Goal: Answer question/provide support: Share knowledge or assist other users

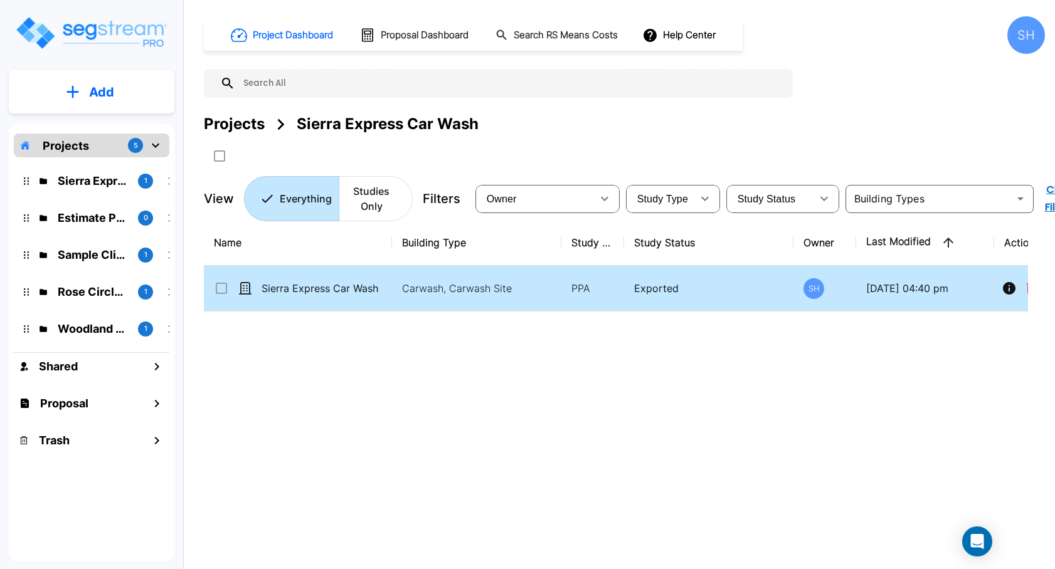
click at [1006, 287] on icon "Info" at bounding box center [1009, 288] width 13 height 13
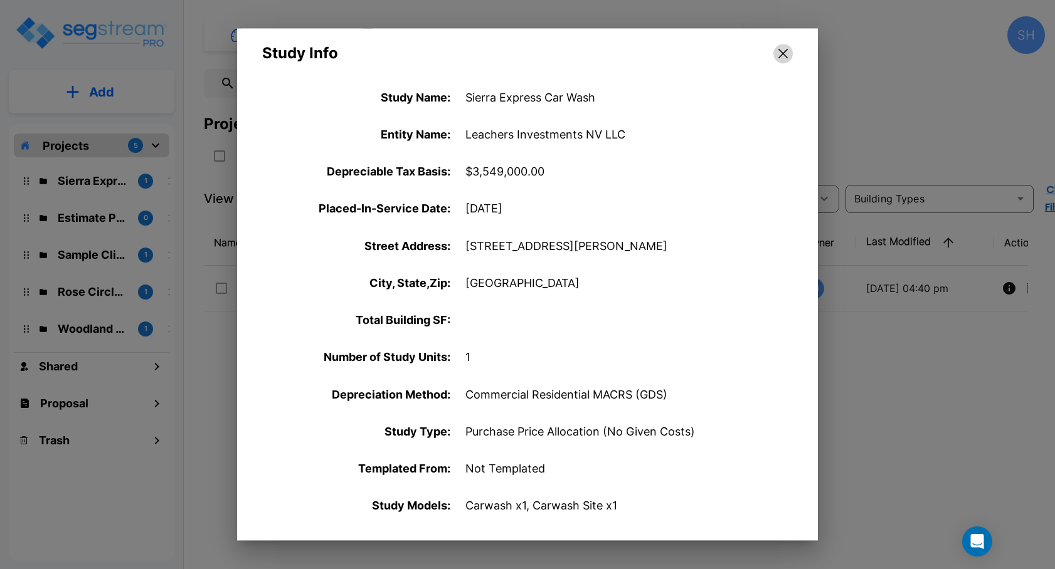
click at [784, 53] on icon "button" at bounding box center [782, 53] width 9 height 9
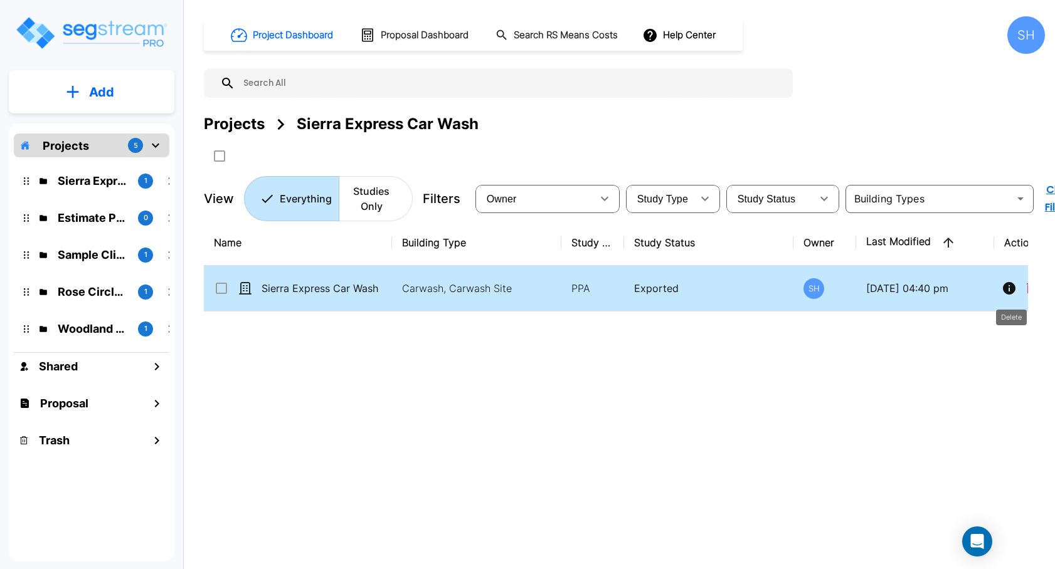
click at [1027, 287] on icon "Delete" at bounding box center [1030, 288] width 9 height 11
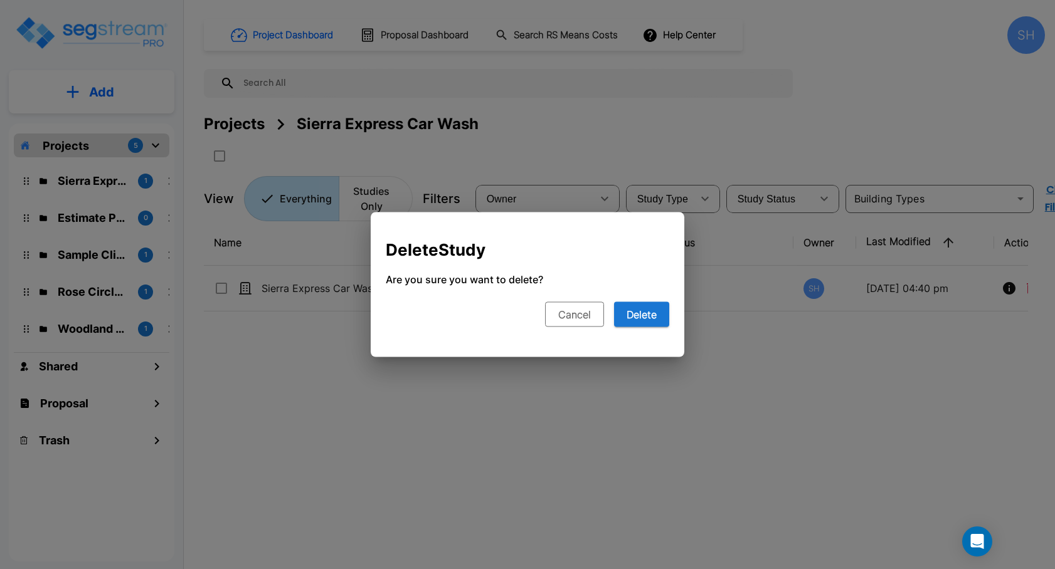
click at [587, 317] on button "Cancel" at bounding box center [574, 314] width 59 height 25
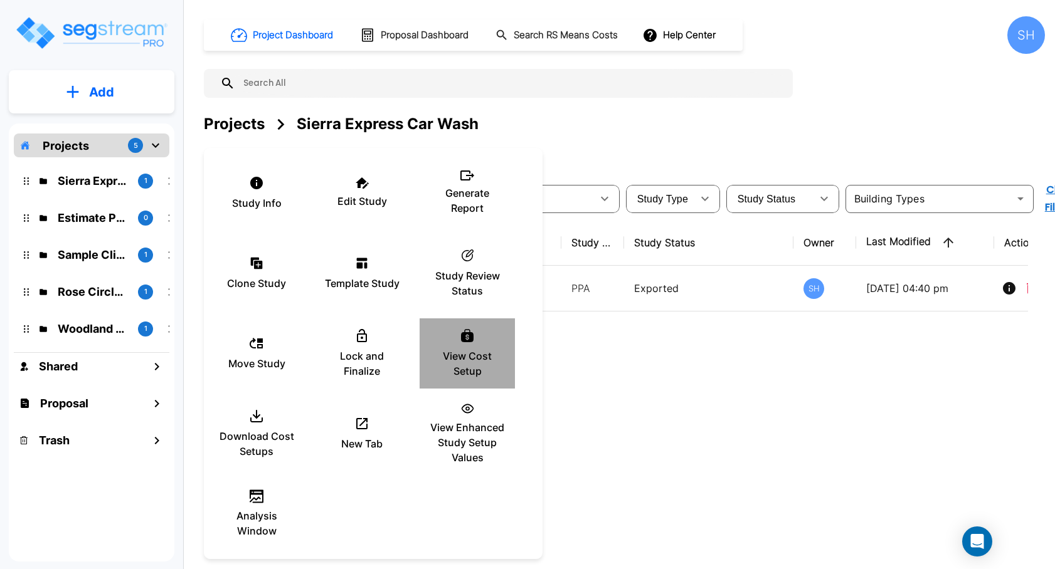
click at [480, 343] on div "View Cost Setup" at bounding box center [467, 353] width 75 height 63
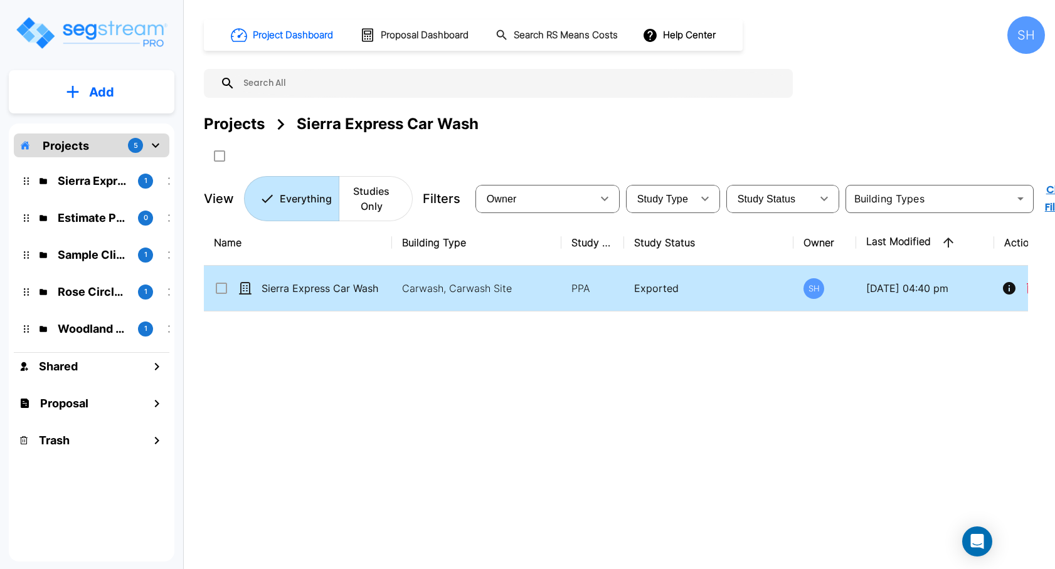
click at [643, 293] on p "Exported" at bounding box center [708, 288] width 149 height 15
checkbox input "true"
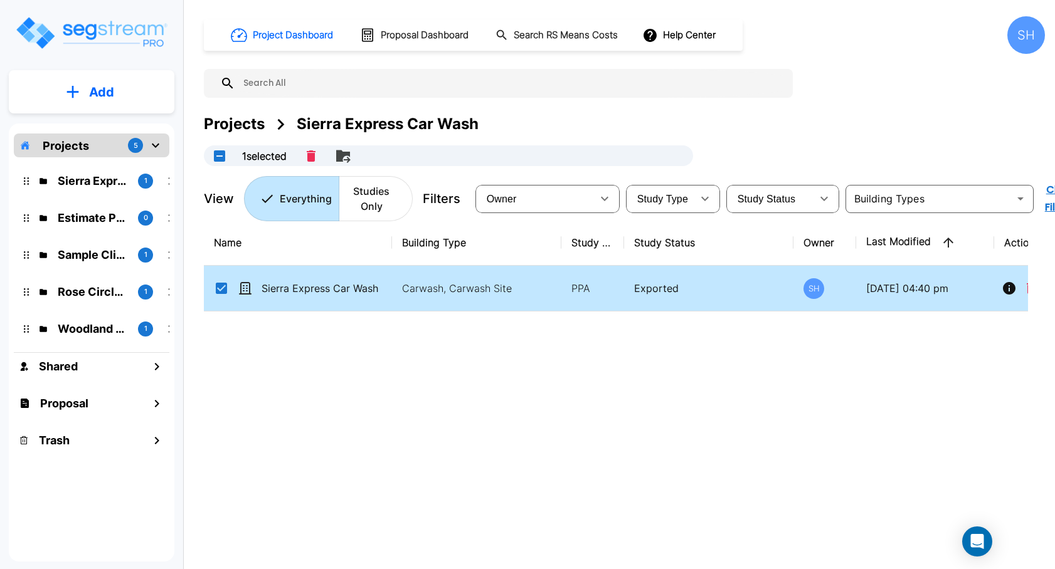
click at [643, 293] on p "Exported" at bounding box center [708, 288] width 149 height 15
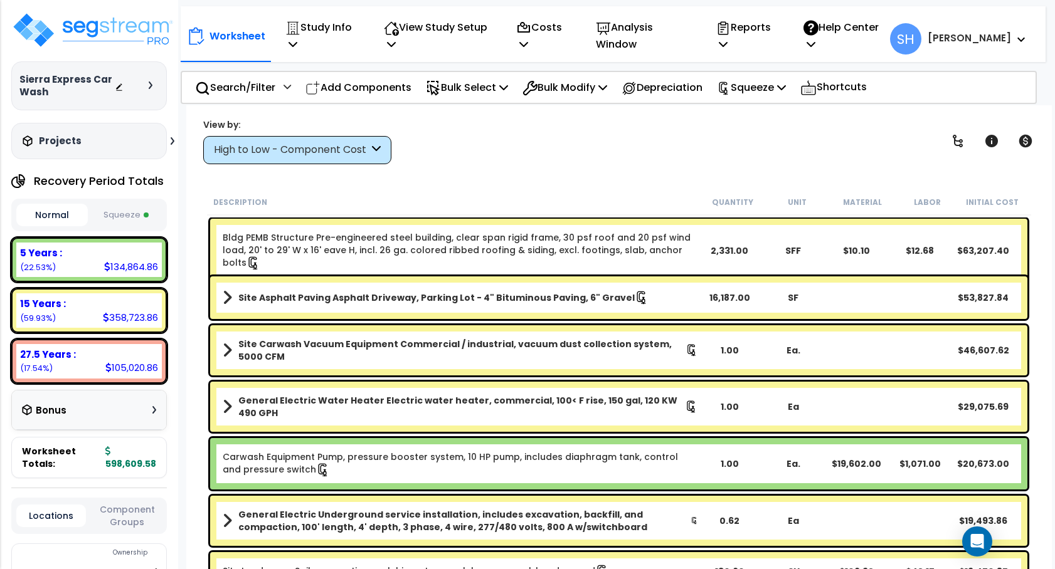
click at [122, 216] on button "Squeeze" at bounding box center [126, 215] width 71 height 22
click at [508, 90] on icon at bounding box center [503, 87] width 9 height 10
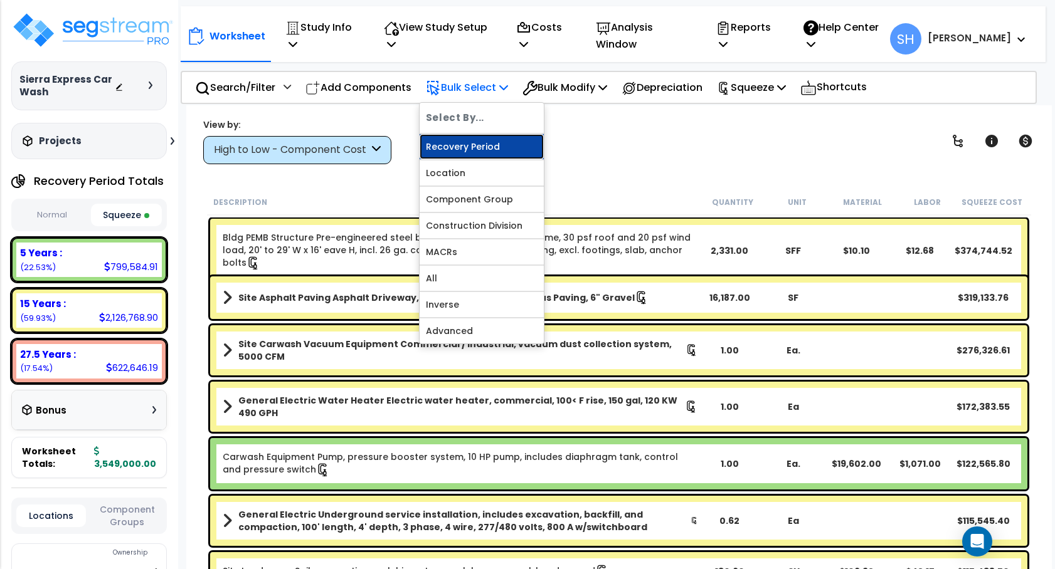
click at [501, 150] on link "Recovery Period" at bounding box center [481, 146] width 124 height 25
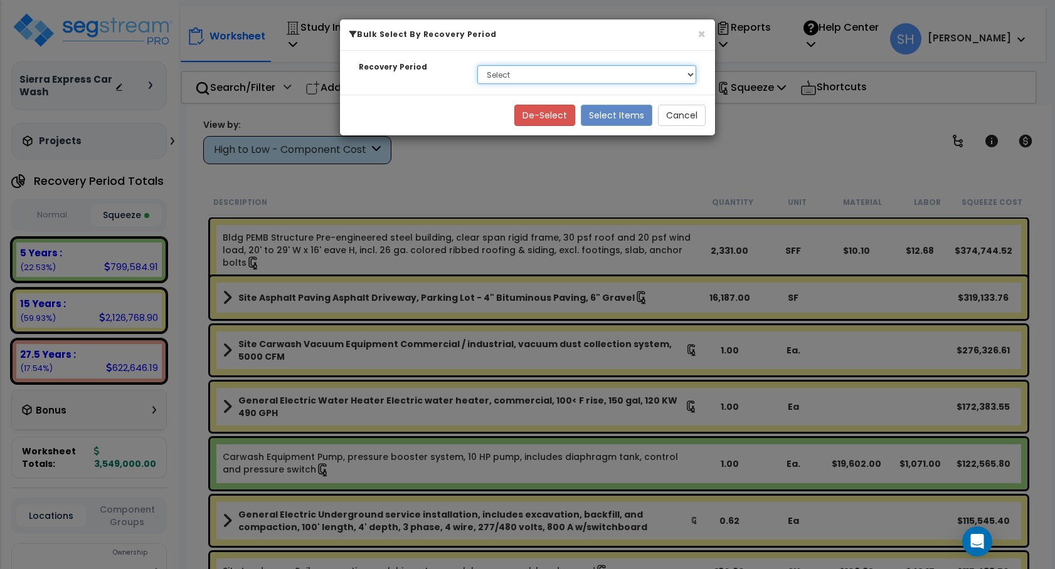
click at [582, 78] on select "Select 5 Years 15 Years 27.5 Years" at bounding box center [586, 74] width 219 height 19
select select "275Y"
click at [477, 65] on select "Select 5 Years 15 Years 27.5 Years" at bounding box center [586, 74] width 219 height 19
click at [598, 114] on button "Select Items" at bounding box center [616, 115] width 71 height 21
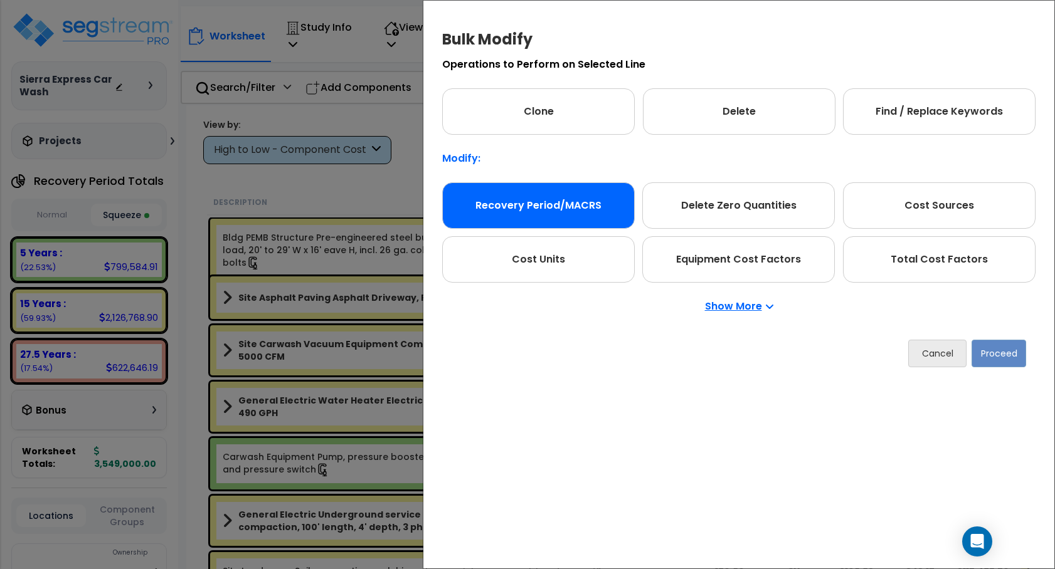
click at [588, 217] on div "Recovery Period/MACRS" at bounding box center [538, 205] width 193 height 46
click at [1002, 357] on button "Proceed" at bounding box center [998, 354] width 55 height 28
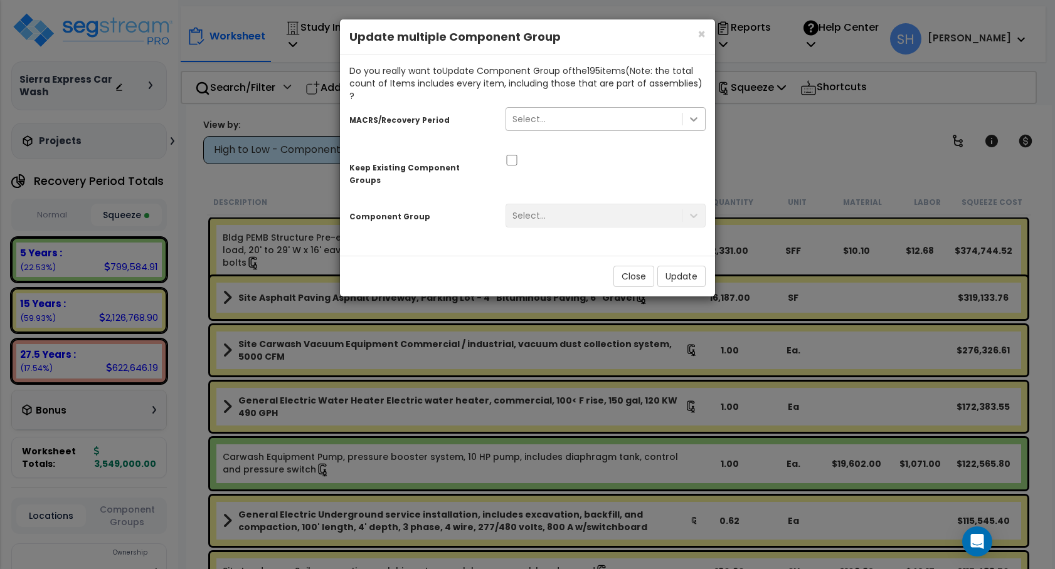
click at [687, 113] on icon at bounding box center [693, 119] width 13 height 13
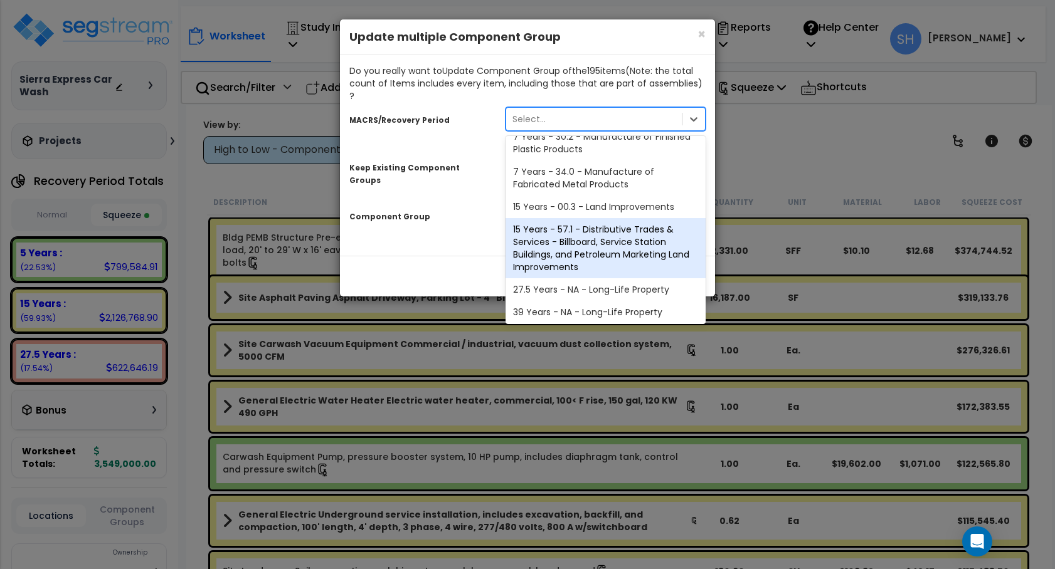
scroll to position [211, 0]
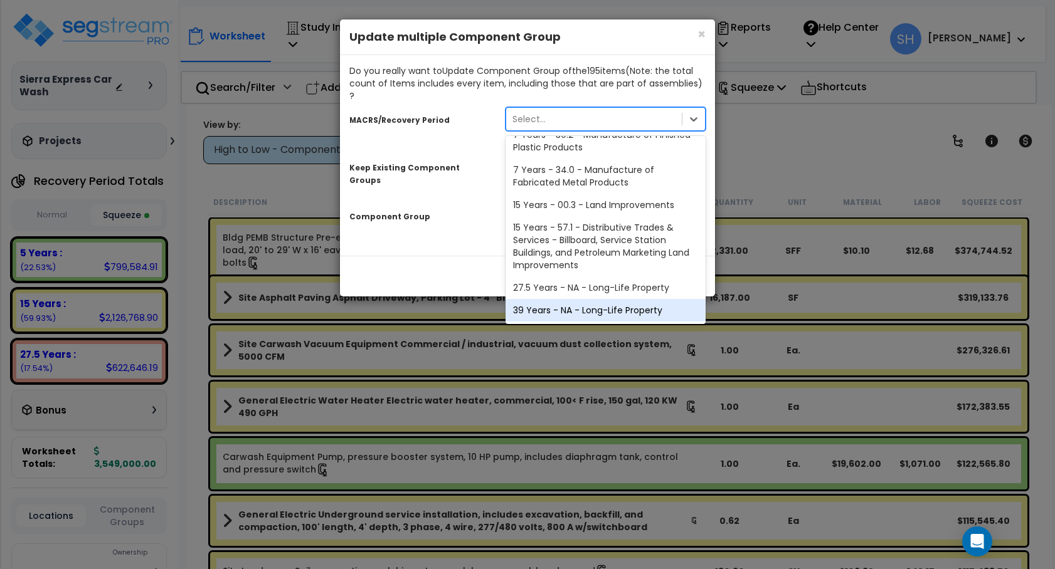
click at [596, 299] on div "39 Years - NA - Long-Life Property" at bounding box center [605, 310] width 200 height 23
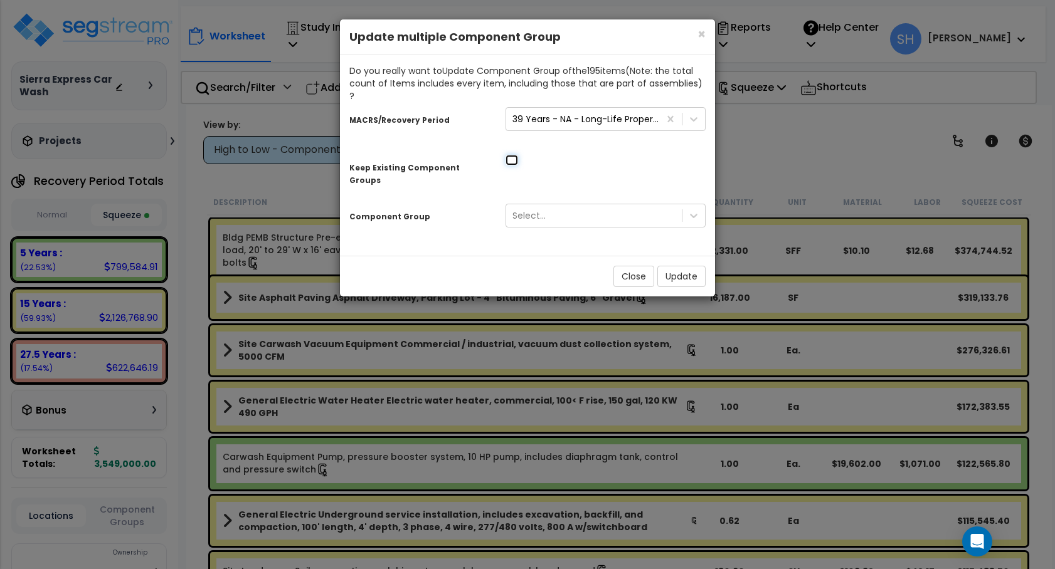
click at [516, 155] on input "checkbox" at bounding box center [511, 160] width 13 height 11
checkbox input "true"
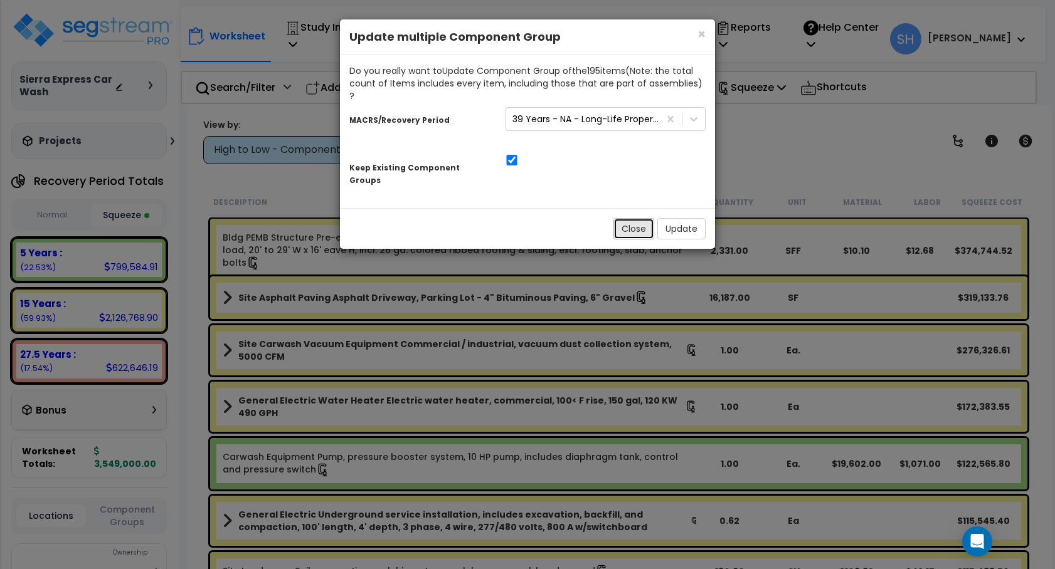
click at [623, 218] on button "Close" at bounding box center [633, 228] width 41 height 21
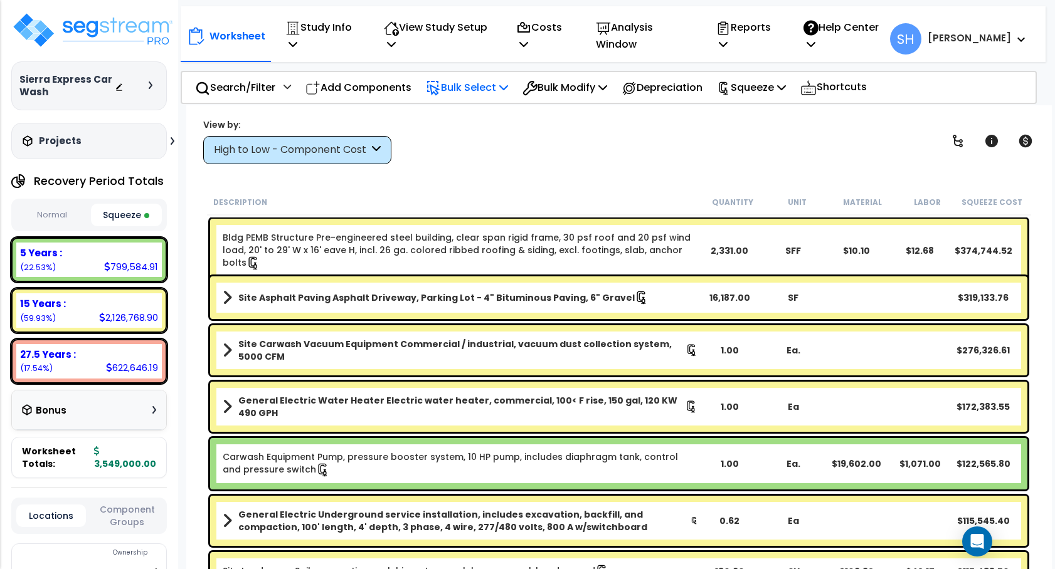
click at [508, 88] on icon at bounding box center [503, 87] width 9 height 10
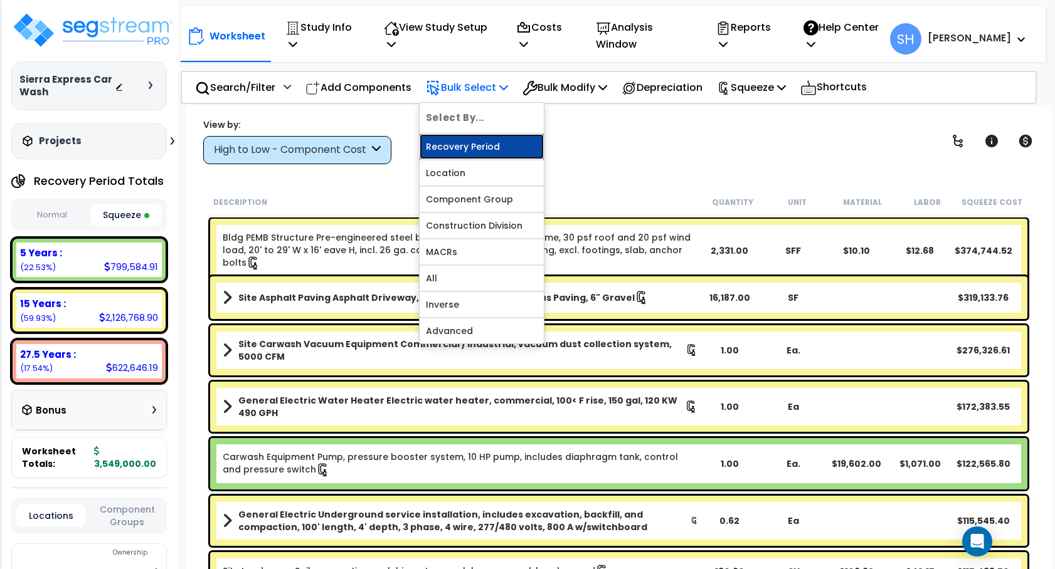
click at [504, 137] on link "Recovery Period" at bounding box center [481, 146] width 124 height 25
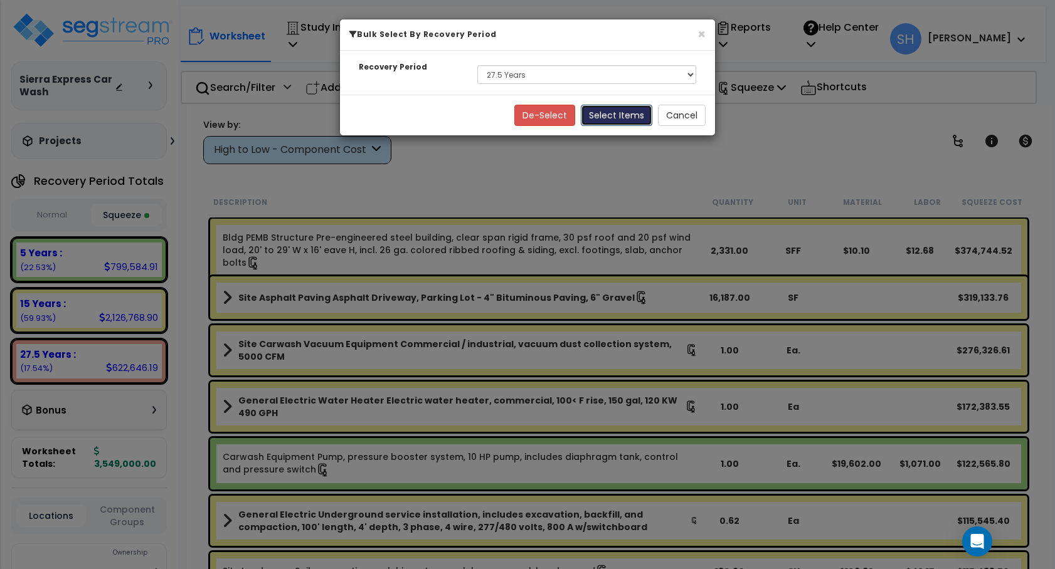
click at [620, 115] on button "Select Items" at bounding box center [616, 115] width 71 height 21
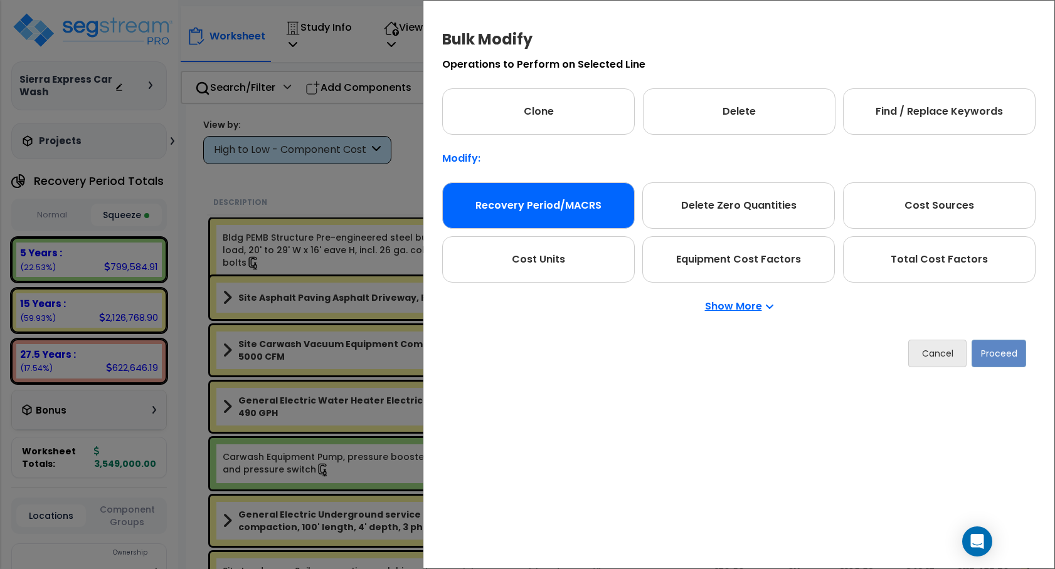
click at [540, 194] on div "Recovery Period/MACRS" at bounding box center [538, 205] width 193 height 46
click at [1016, 361] on button "Proceed" at bounding box center [998, 354] width 55 height 28
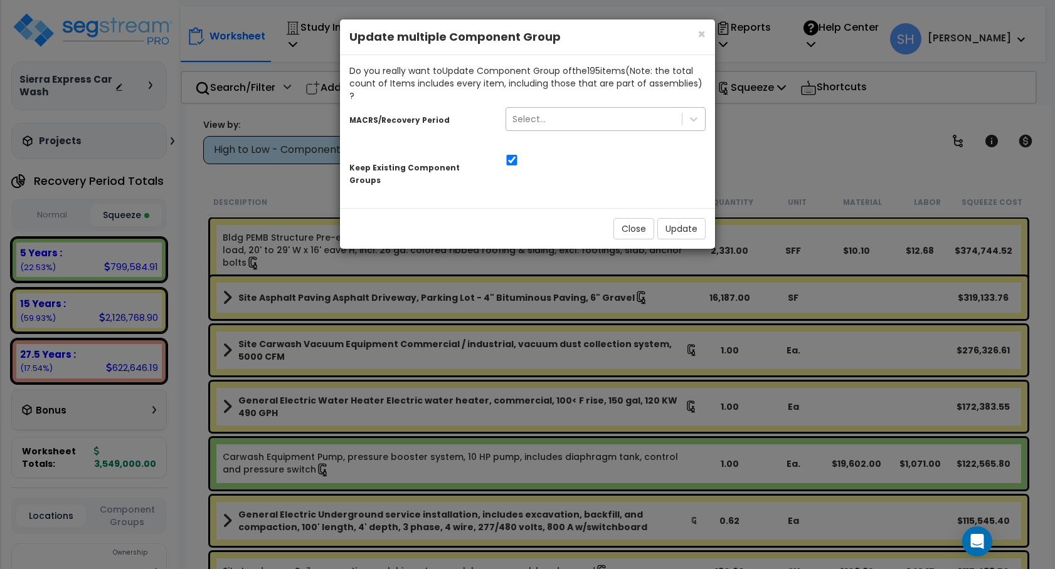
click at [668, 109] on div "Select..." at bounding box center [594, 119] width 176 height 20
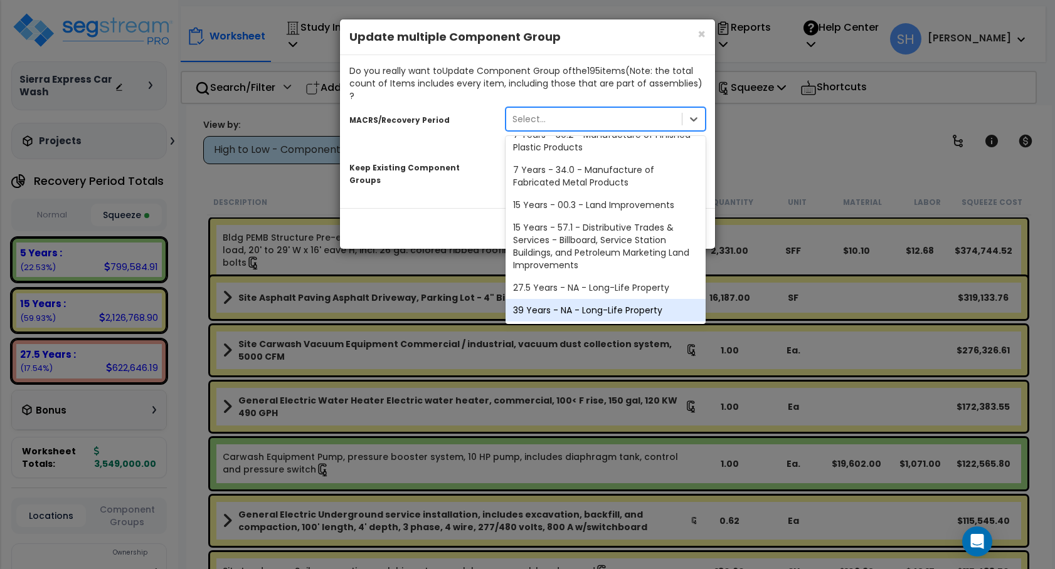
click at [622, 300] on div "39 Years - NA - Long-Life Property" at bounding box center [605, 310] width 200 height 23
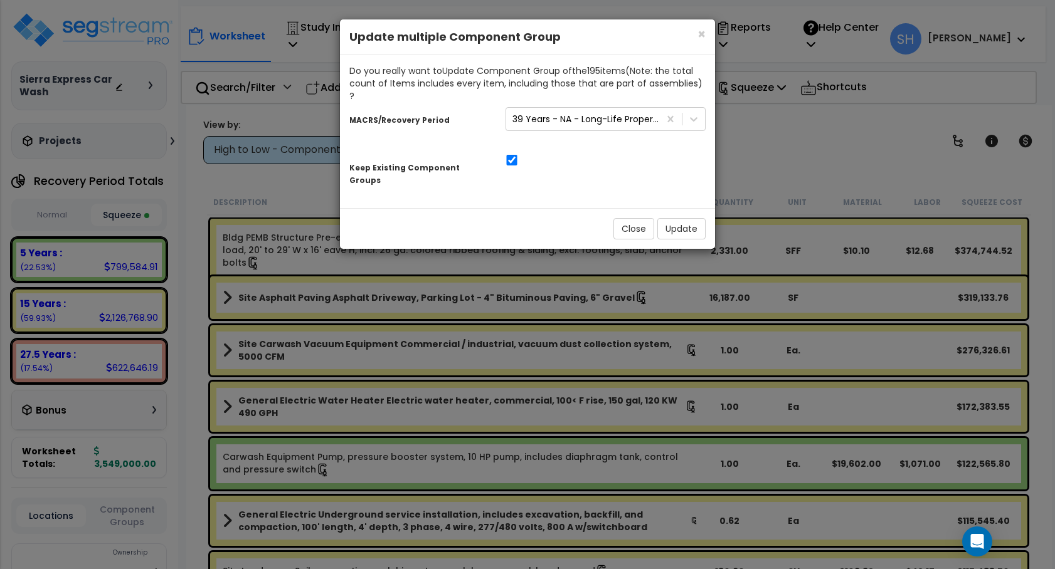
drag, startPoint x: 519, startPoint y: 145, endPoint x: 512, endPoint y: 145, distance: 6.3
click at [517, 152] on div at bounding box center [605, 158] width 219 height 13
click at [508, 155] on input "checkbox" at bounding box center [511, 160] width 13 height 11
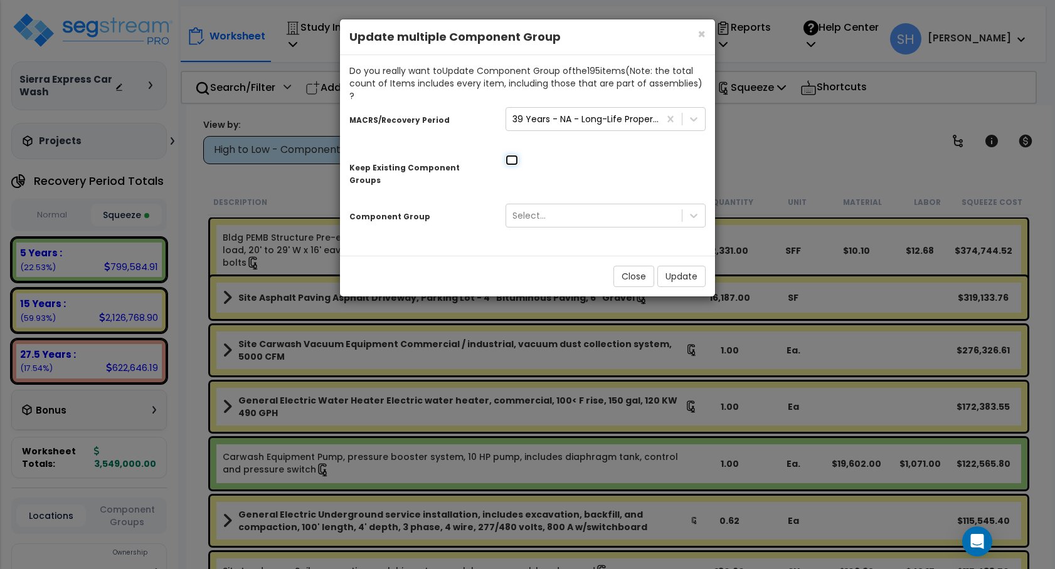
click at [510, 155] on input "checkbox" at bounding box center [511, 160] width 13 height 11
checkbox input "true"
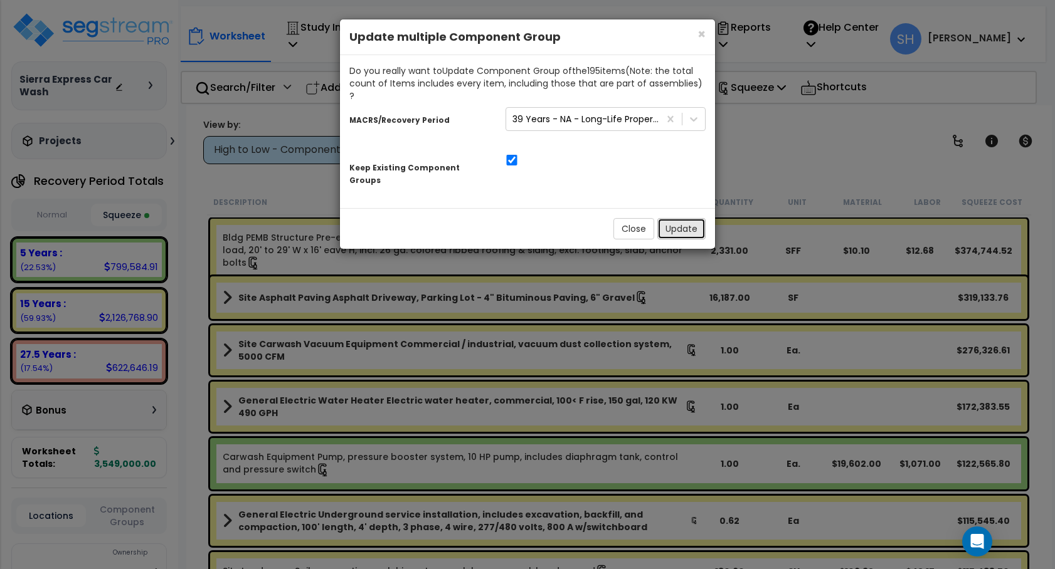
click at [671, 218] on button "Update" at bounding box center [681, 228] width 48 height 21
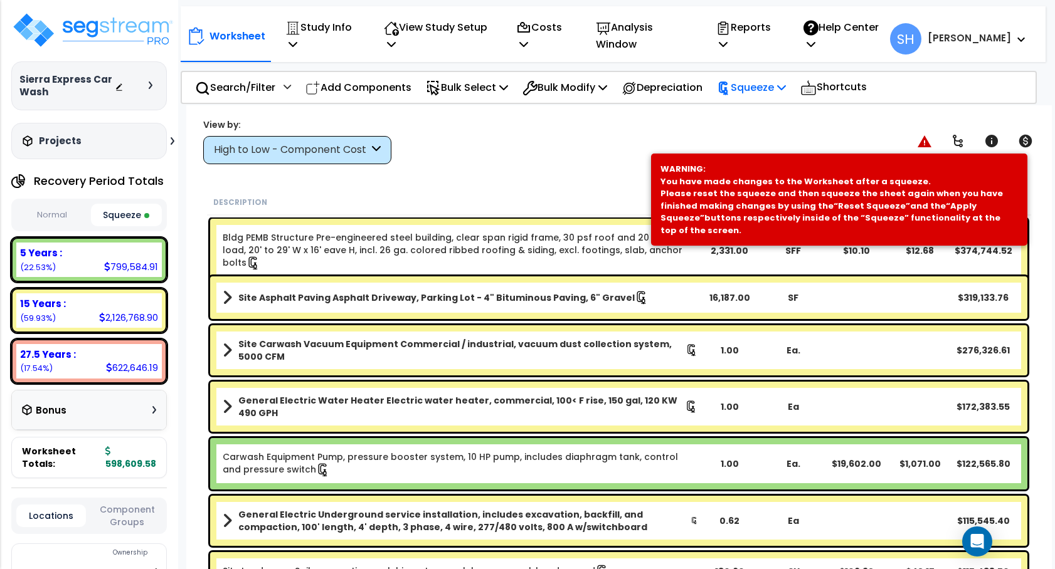
click at [786, 88] on icon at bounding box center [781, 87] width 9 height 10
click at [799, 140] on link "Reset Squeeze" at bounding box center [772, 145] width 124 height 25
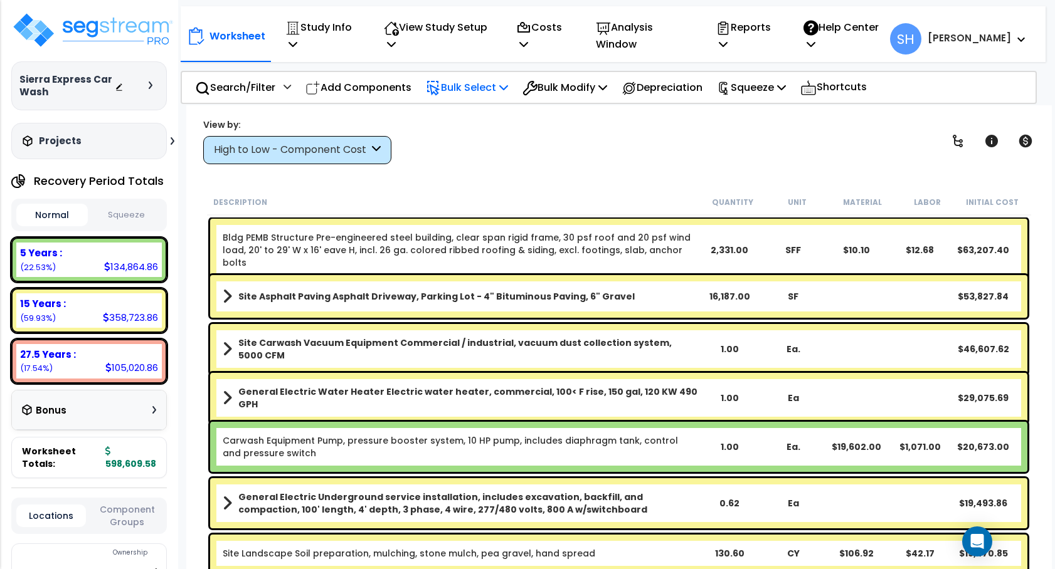
click at [505, 90] on p "Bulk Select" at bounding box center [467, 87] width 82 height 17
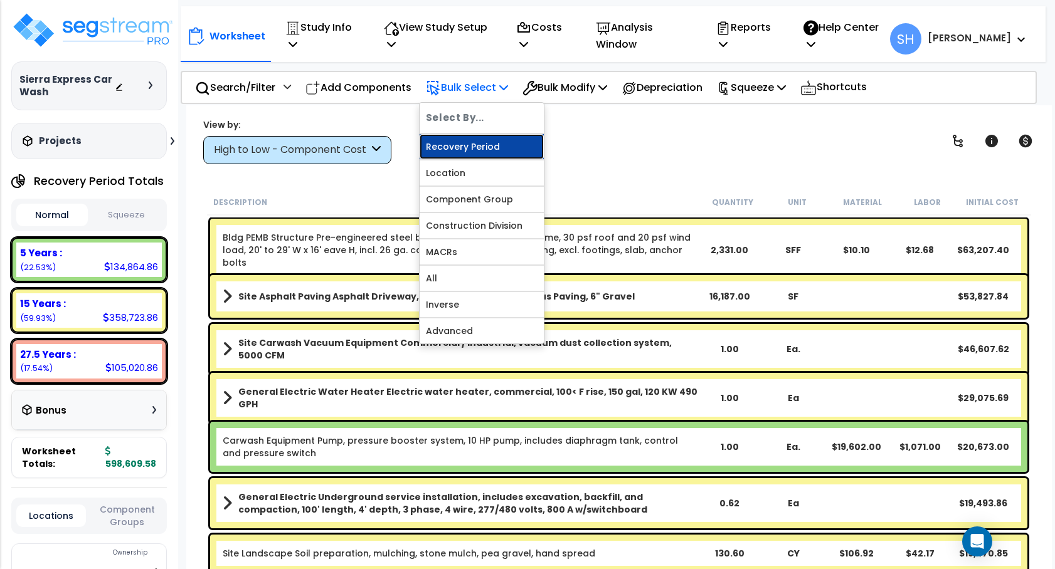
click at [448, 154] on link "Recovery Period" at bounding box center [481, 146] width 124 height 25
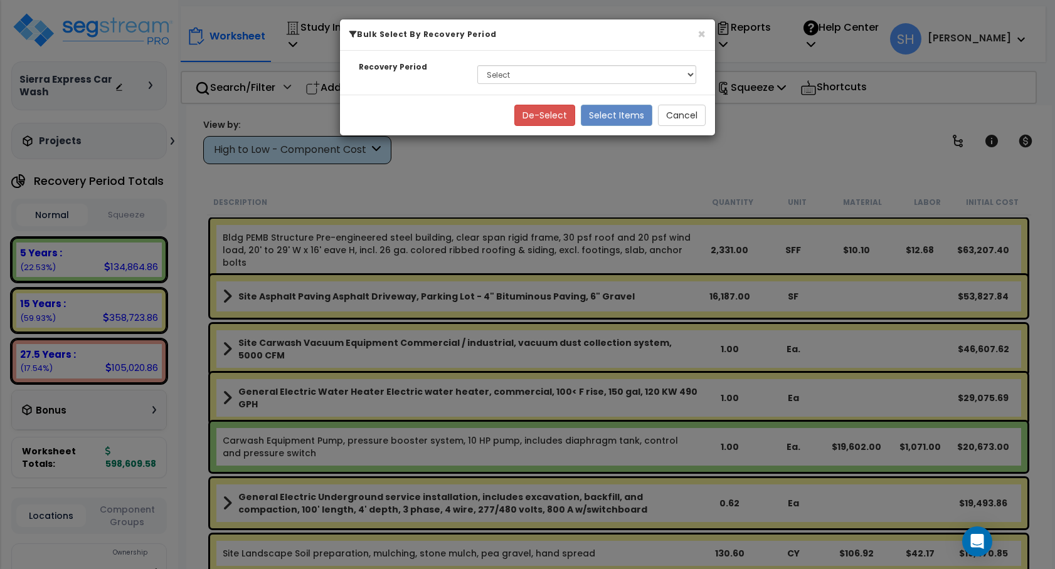
click at [557, 84] on div "Select 5 Years 15 Years 27.5 Years" at bounding box center [587, 74] width 238 height 29
click at [559, 76] on select "Select 5 Years 15 Years 27.5 Years" at bounding box center [586, 74] width 219 height 19
select select "275Y"
click at [477, 65] on select "Select 5 Years 15 Years 27.5 Years" at bounding box center [586, 74] width 219 height 19
click at [608, 112] on button "Select Items" at bounding box center [616, 115] width 71 height 21
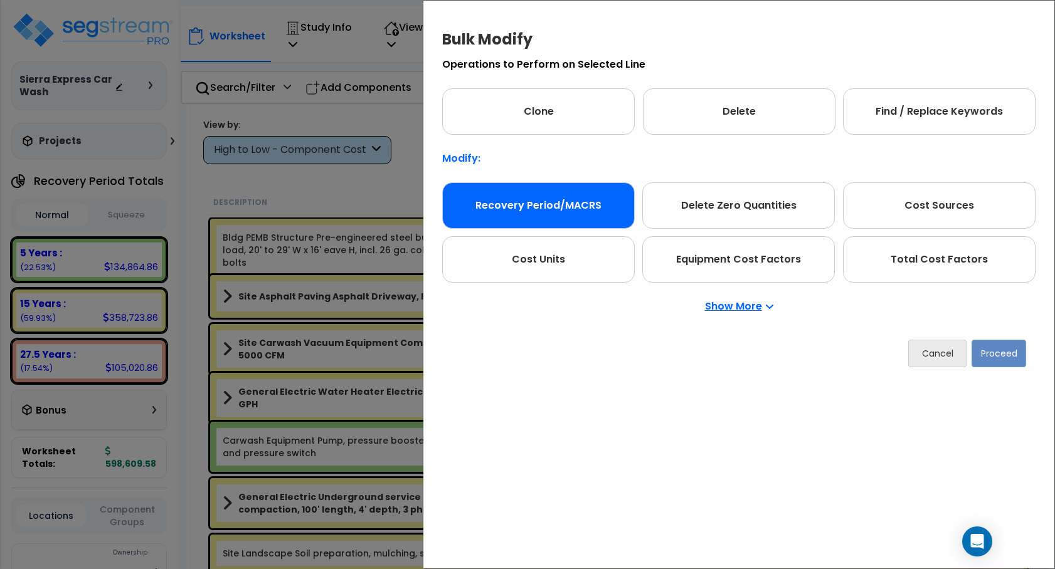
click at [566, 195] on div "Recovery Period/MACRS" at bounding box center [538, 205] width 193 height 46
click at [1014, 354] on button "Proceed" at bounding box center [998, 354] width 55 height 28
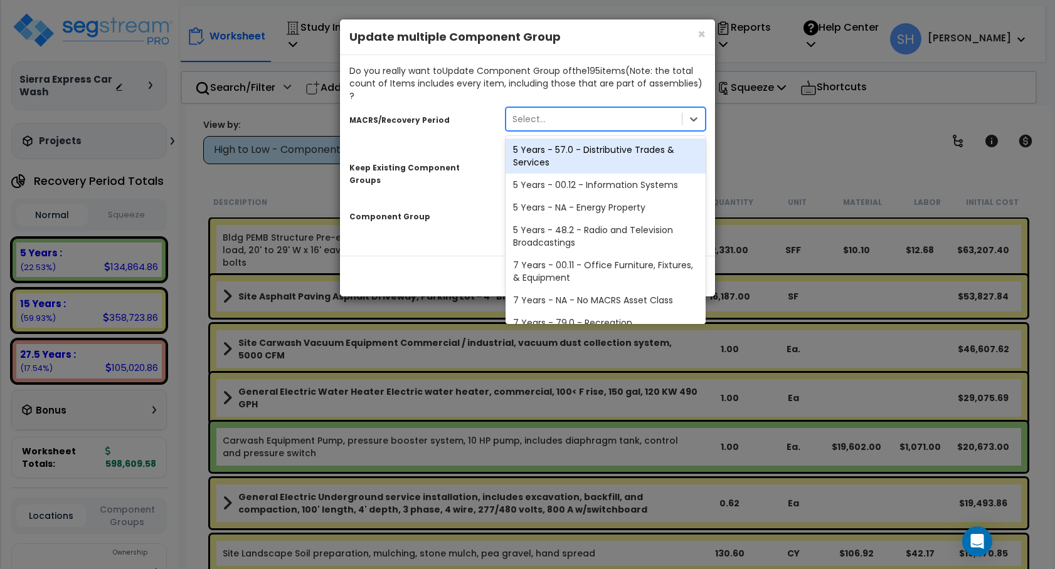
click at [588, 109] on div "Select..." at bounding box center [594, 119] width 176 height 20
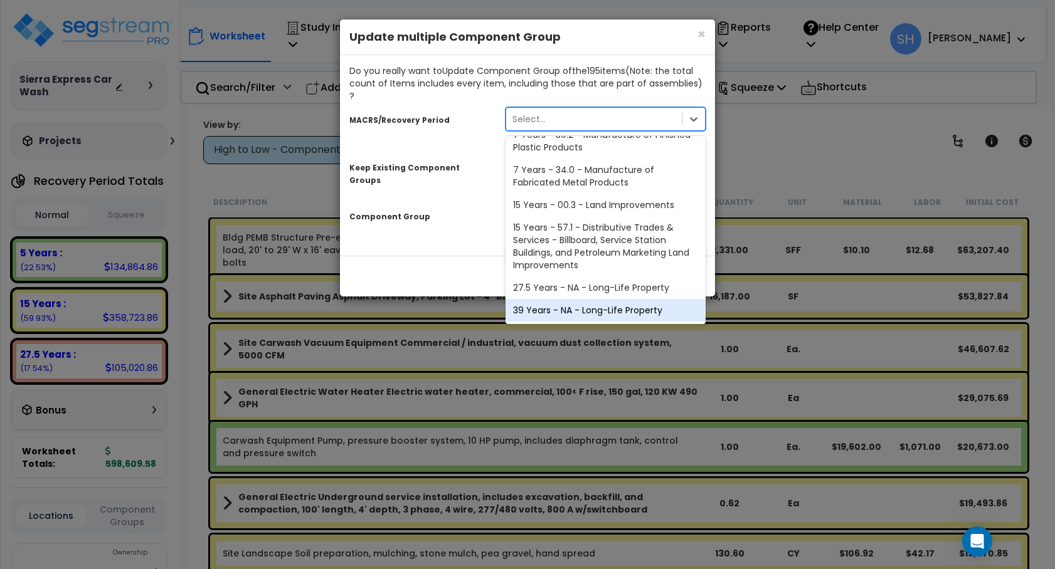
click at [588, 303] on div "39 Years - NA - Long-Life Property" at bounding box center [605, 310] width 200 height 23
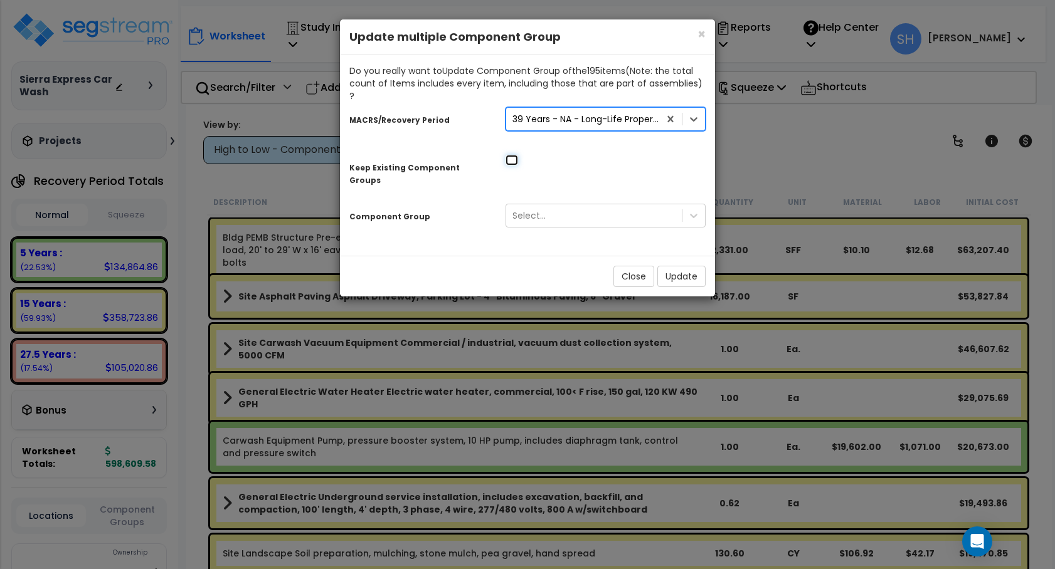
click at [510, 155] on input "checkbox" at bounding box center [511, 160] width 13 height 11
checkbox input "true"
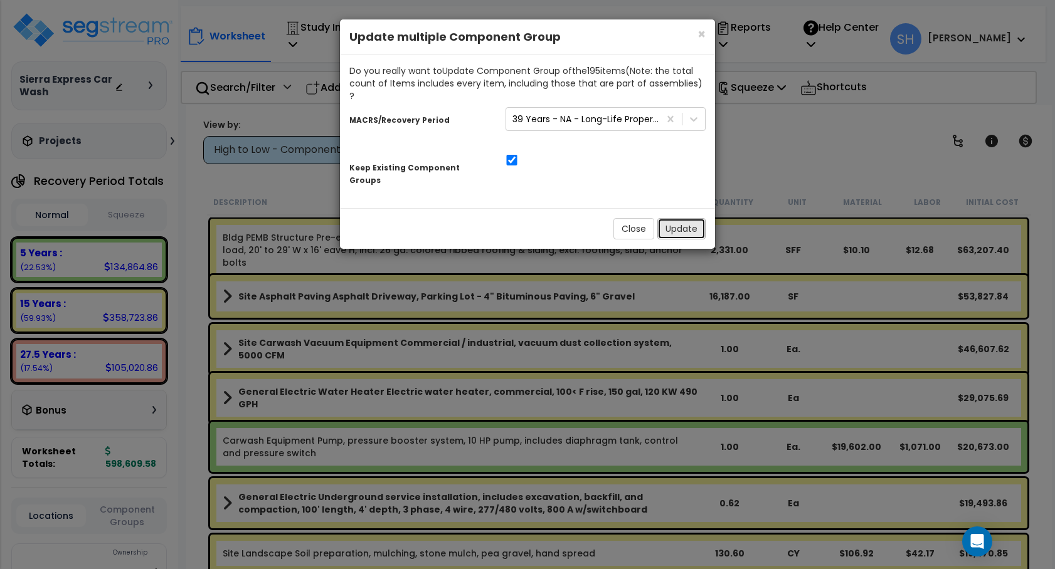
click at [693, 218] on button "Update" at bounding box center [681, 228] width 48 height 21
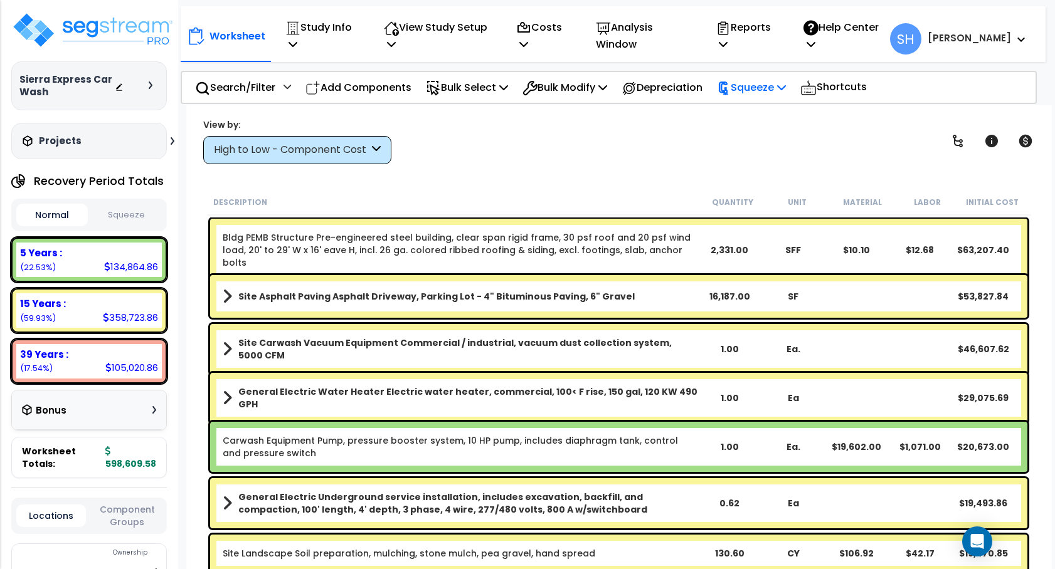
click at [786, 87] on icon at bounding box center [781, 87] width 9 height 10
click at [782, 114] on link "Squeeze" at bounding box center [772, 115] width 124 height 25
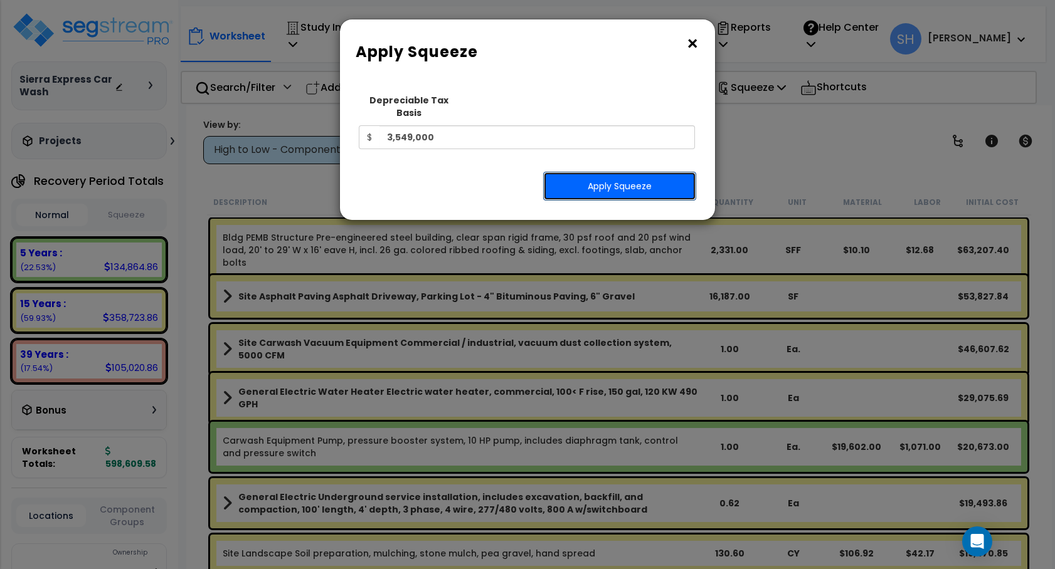
click at [604, 172] on button "Apply Squeeze" at bounding box center [619, 186] width 153 height 29
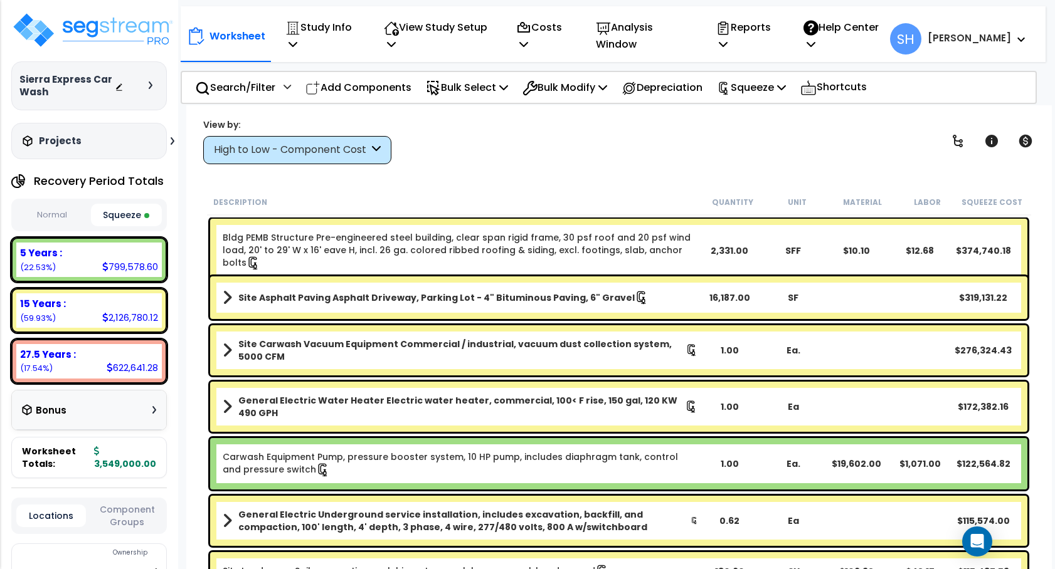
click at [40, 210] on button "Normal" at bounding box center [51, 215] width 71 height 22
click at [124, 209] on button "Squeeze" at bounding box center [126, 215] width 71 height 22
click at [60, 208] on button "Normal" at bounding box center [51, 215] width 71 height 22
click at [123, 216] on button "Squeeze" at bounding box center [126, 215] width 71 height 22
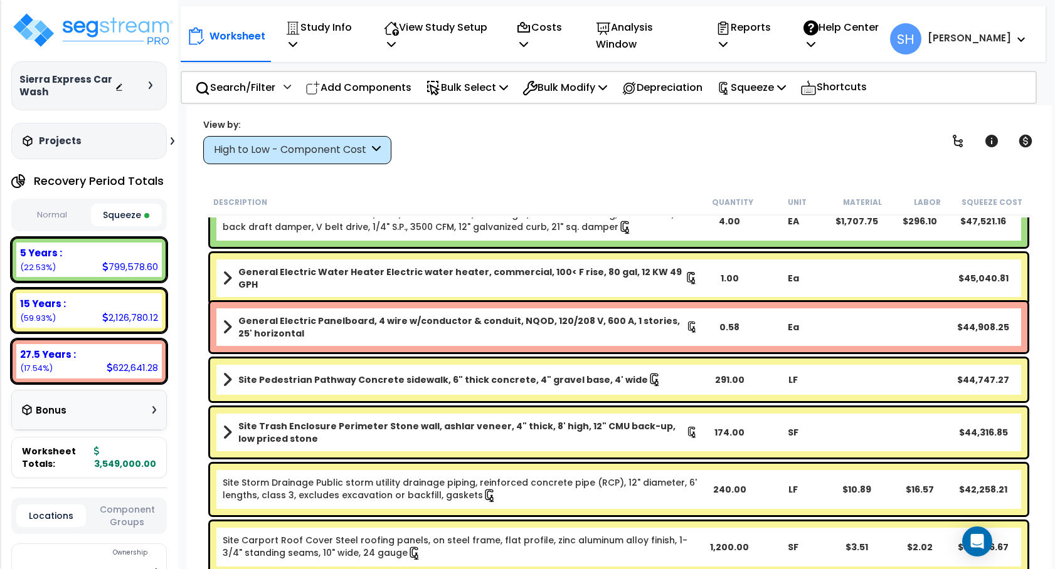
scroll to position [1045, 0]
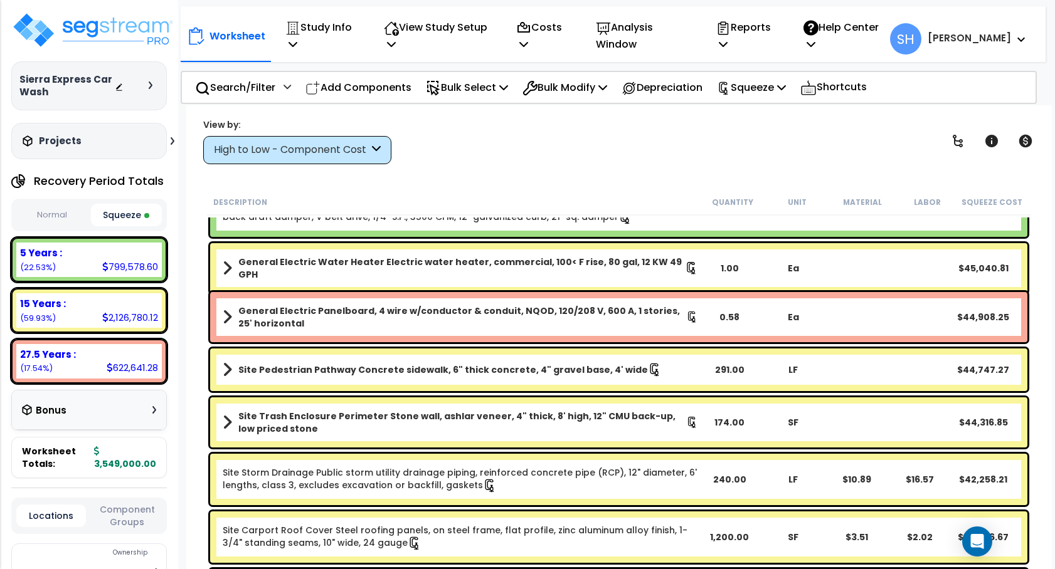
click at [224, 312] on span at bounding box center [227, 318] width 9 height 18
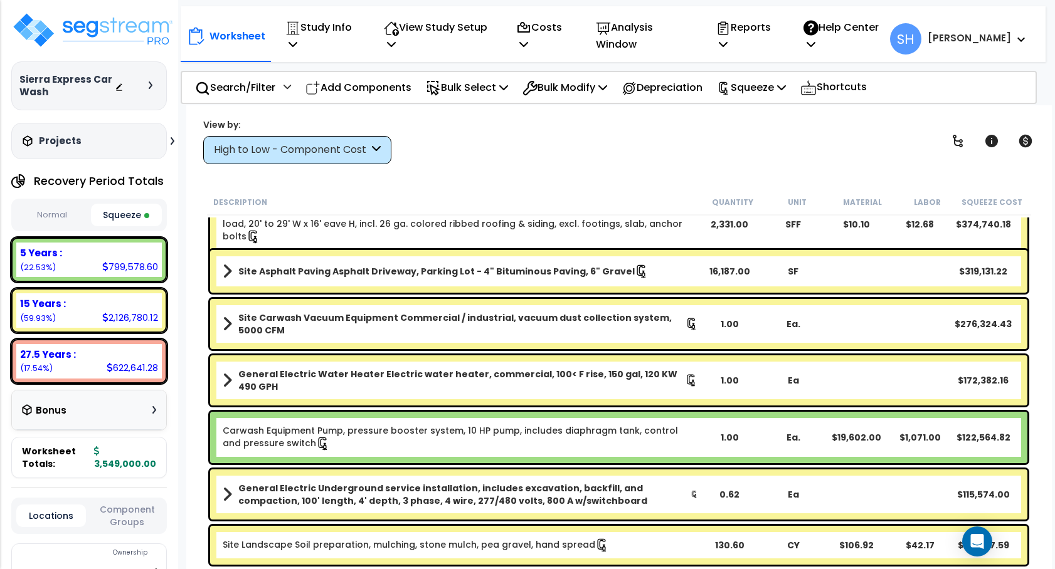
scroll to position [0, 0]
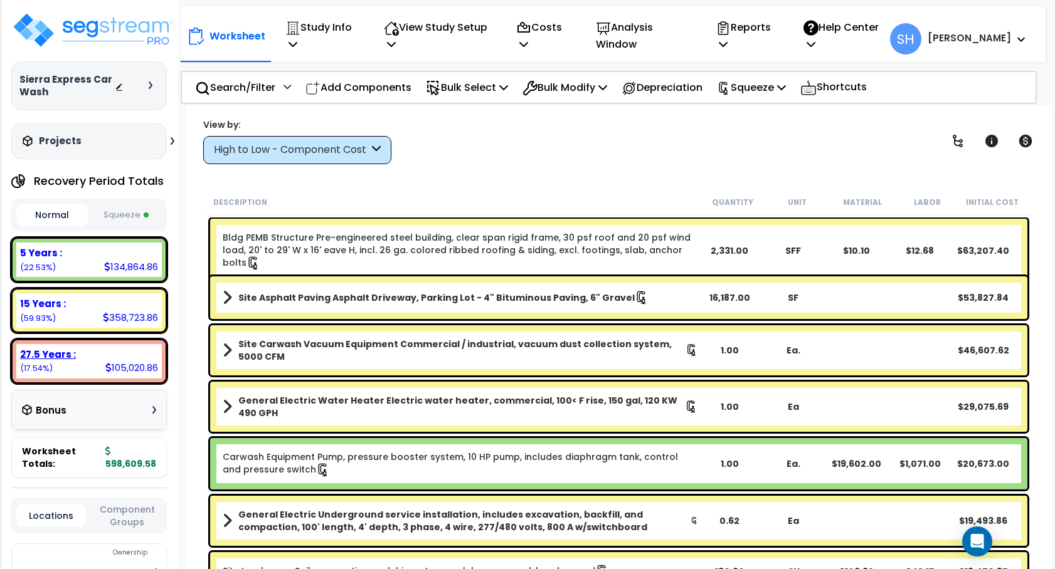
click at [97, 372] on div "27.5 Years : 105,020.86 (17.54%)" at bounding box center [88, 361] width 145 height 34
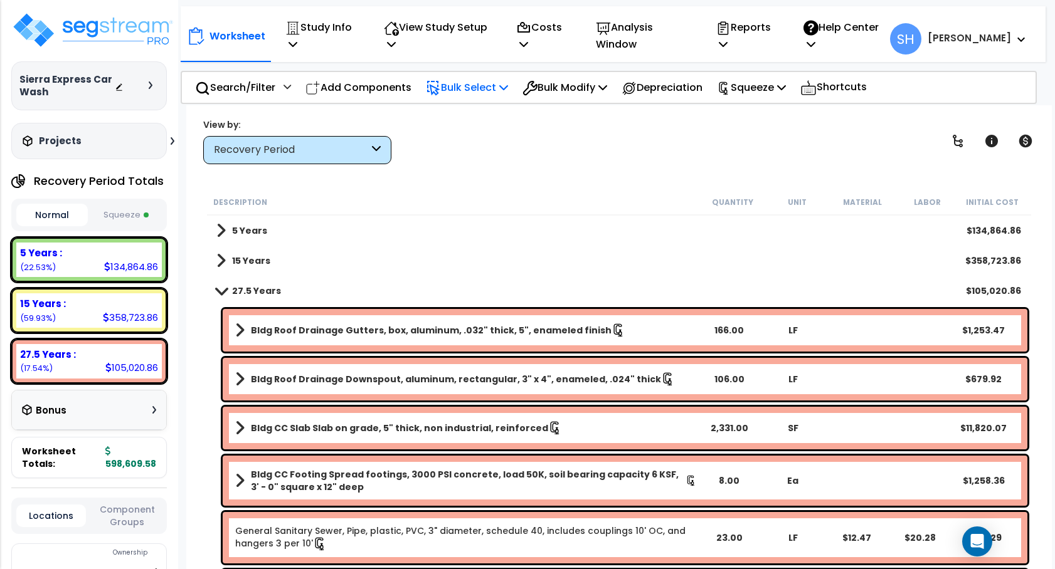
click at [508, 89] on icon at bounding box center [503, 87] width 9 height 10
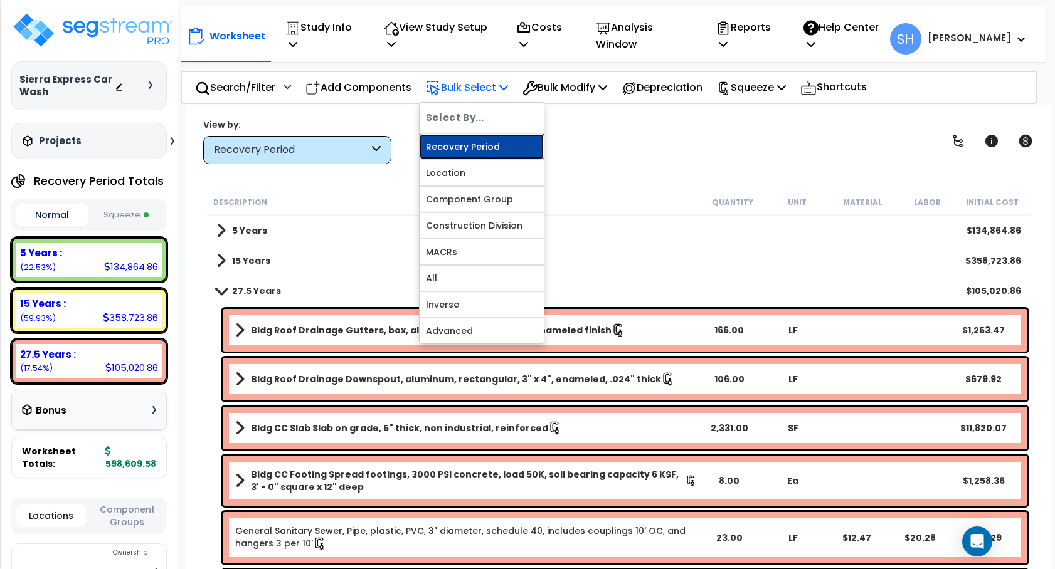
click at [480, 139] on link "Recovery Period" at bounding box center [481, 146] width 124 height 25
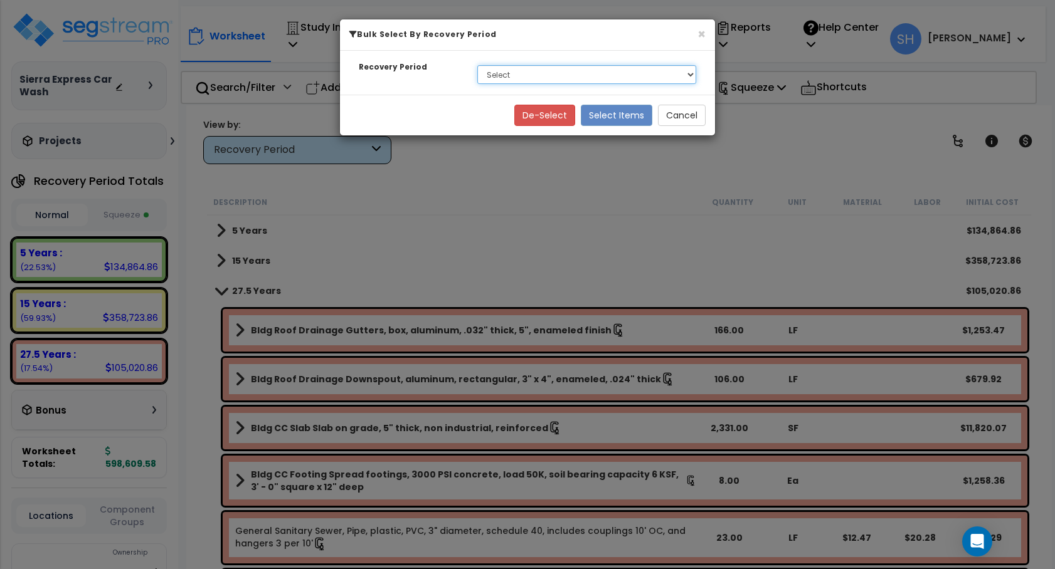
click at [531, 76] on select "Select 5 Years 15 Years 27.5 Years" at bounding box center [586, 74] width 219 height 19
select select "275Y"
click at [477, 65] on select "Select 5 Years 15 Years 27.5 Years" at bounding box center [586, 74] width 219 height 19
click at [598, 113] on button "Select Items" at bounding box center [616, 115] width 71 height 21
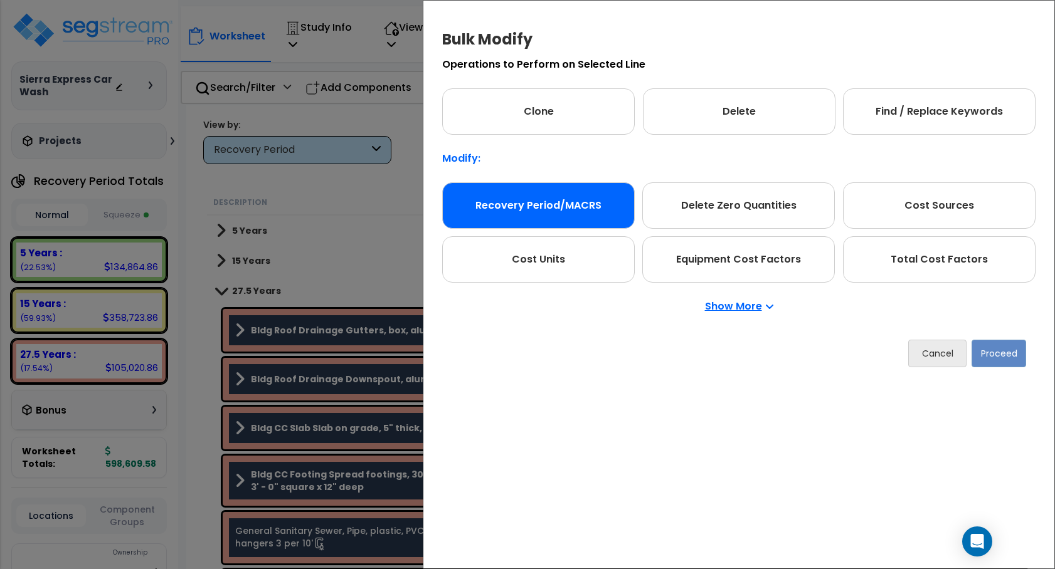
click at [488, 204] on div "Recovery Period/MACRS" at bounding box center [538, 205] width 193 height 46
click at [1001, 345] on button "Proceed" at bounding box center [998, 354] width 55 height 28
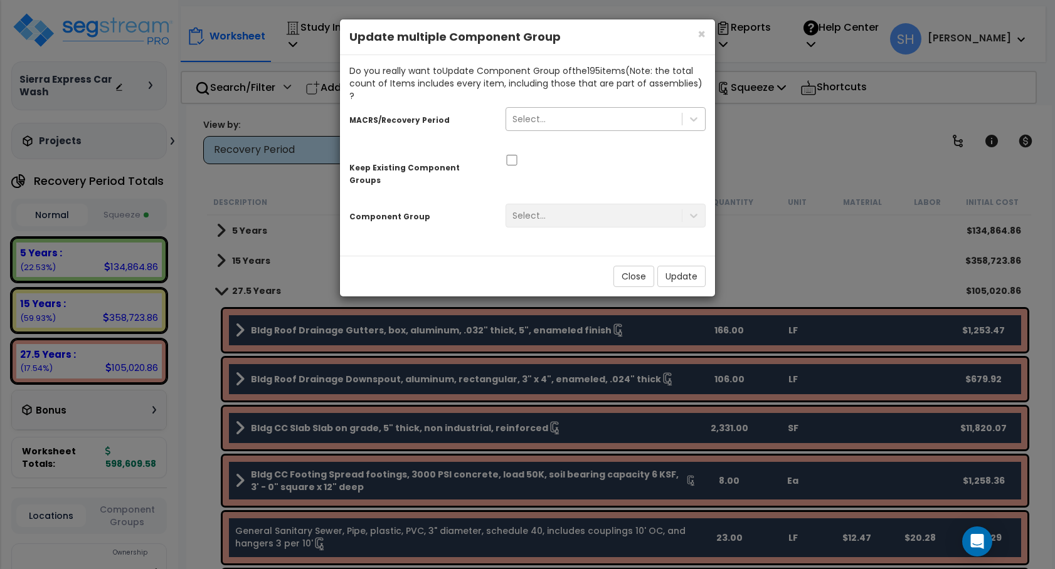
click at [653, 109] on div "Select..." at bounding box center [594, 119] width 176 height 20
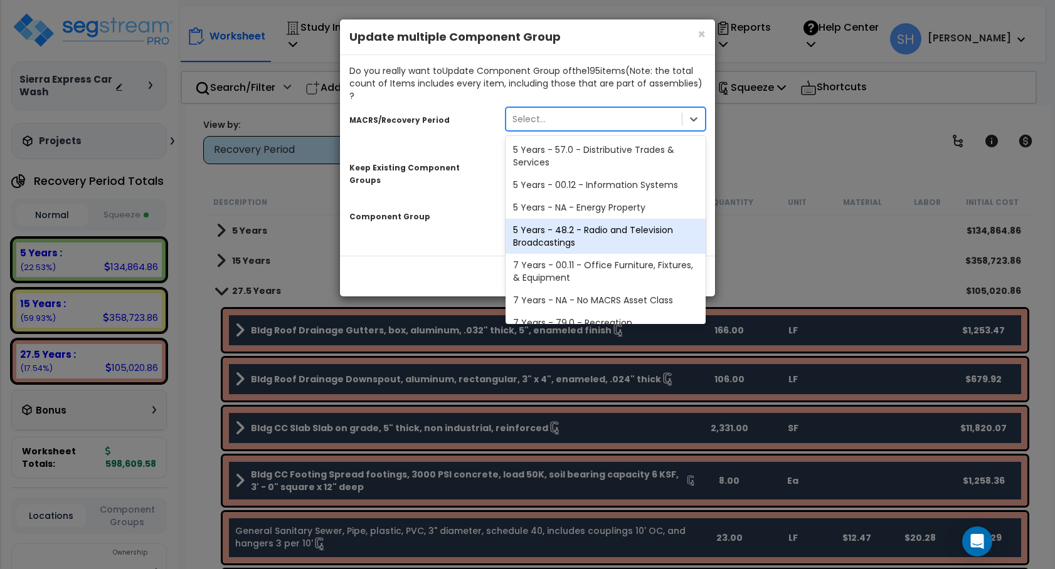
scroll to position [211, 0]
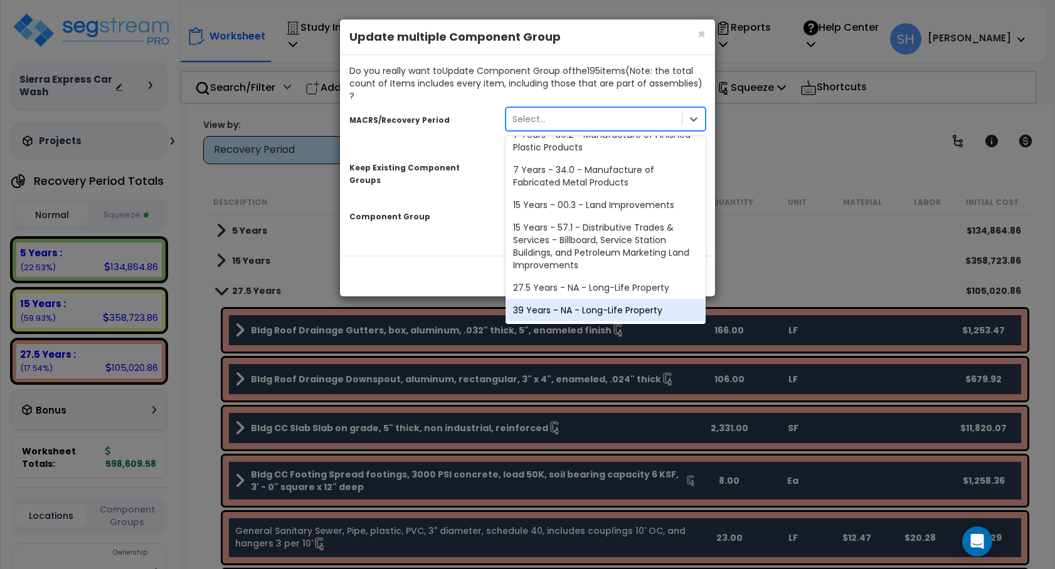
click at [586, 299] on div "39 Years - NA - Long-Life Property" at bounding box center [605, 310] width 200 height 23
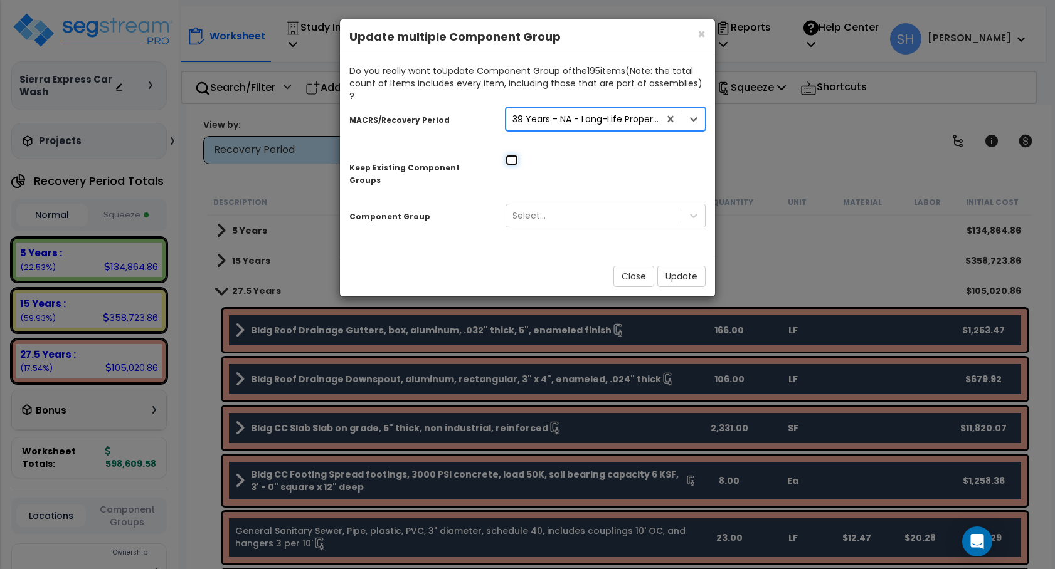
click at [510, 155] on input "checkbox" at bounding box center [511, 160] width 13 height 11
checkbox input "true"
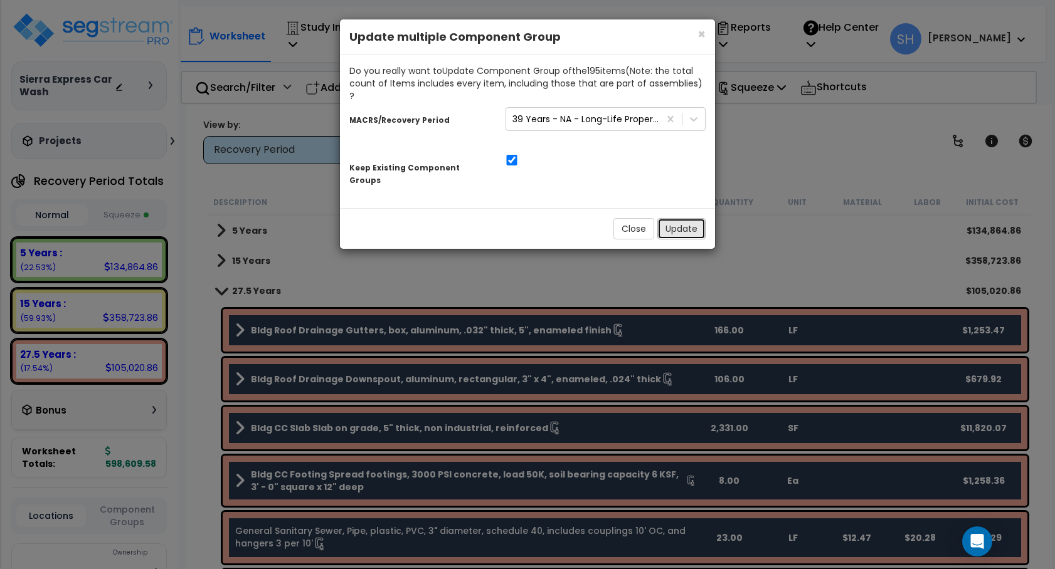
click at [682, 218] on button "Update" at bounding box center [681, 228] width 48 height 21
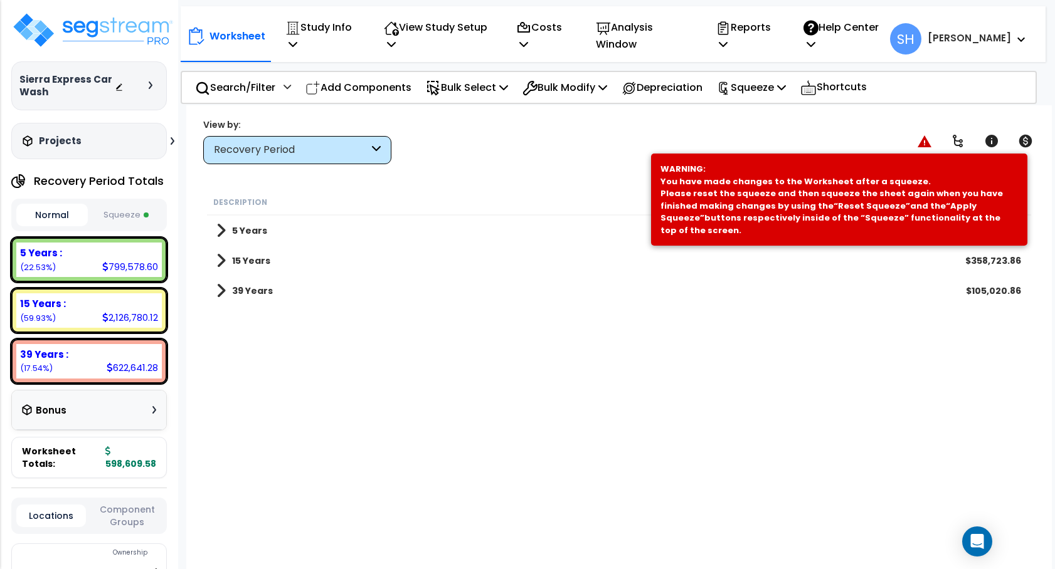
click at [526, 120] on div "View by: Recovery Period High to Low - Component Cost" at bounding box center [619, 141] width 840 height 46
click at [924, 139] on icon at bounding box center [924, 141] width 14 height 12
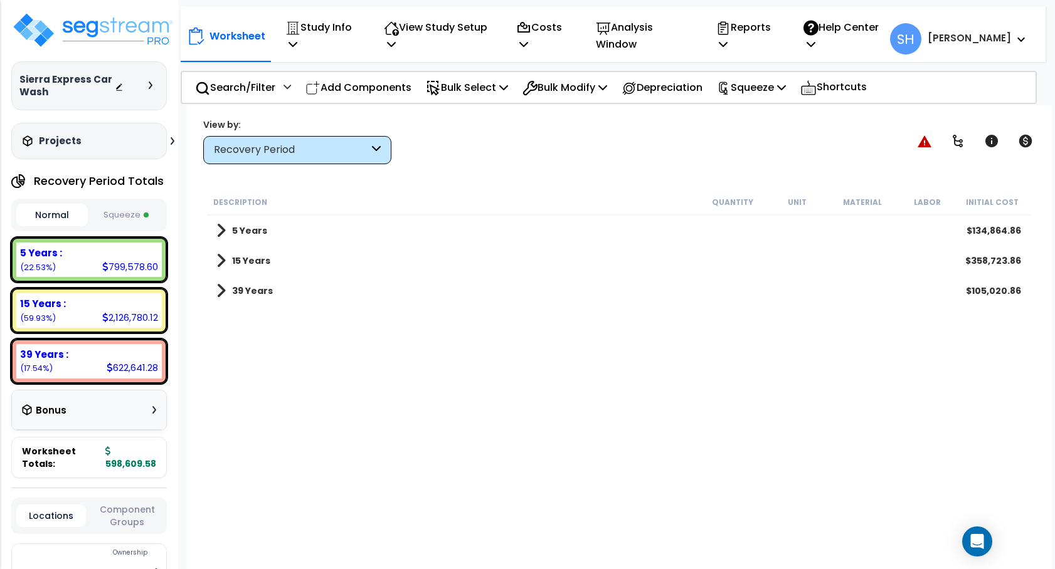
click at [841, 140] on div "View by: Recovery Period High to Low - Component Cost" at bounding box center [619, 141] width 840 height 46
click at [927, 141] on icon at bounding box center [924, 141] width 14 height 12
click at [127, 213] on button "Squeeze" at bounding box center [126, 215] width 71 height 22
click at [49, 214] on button "Normal" at bounding box center [51, 215] width 71 height 22
click at [137, 211] on button "Squeeze" at bounding box center [126, 215] width 71 height 22
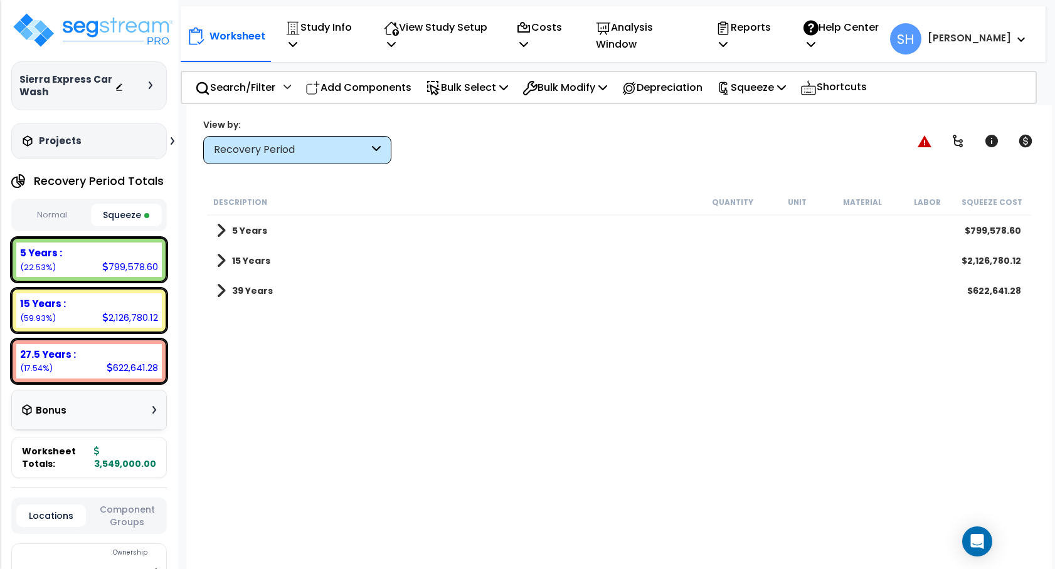
click at [61, 214] on button "Normal" at bounding box center [51, 215] width 71 height 22
click at [129, 211] on button "Squeeze" at bounding box center [126, 215] width 71 height 22
click at [54, 214] on button "Normal" at bounding box center [51, 215] width 71 height 22
click at [139, 213] on button "Squeeze" at bounding box center [126, 215] width 71 height 22
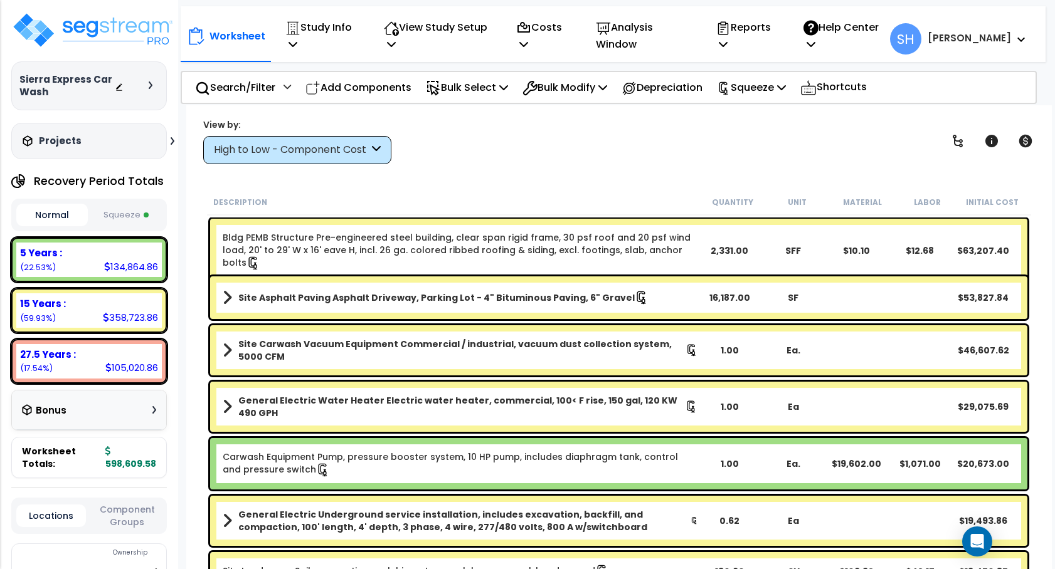
drag, startPoint x: 115, startPoint y: 212, endPoint x: 156, endPoint y: 206, distance: 41.2
click at [116, 211] on button "Squeeze" at bounding box center [126, 215] width 71 height 22
click at [508, 90] on icon at bounding box center [503, 87] width 9 height 10
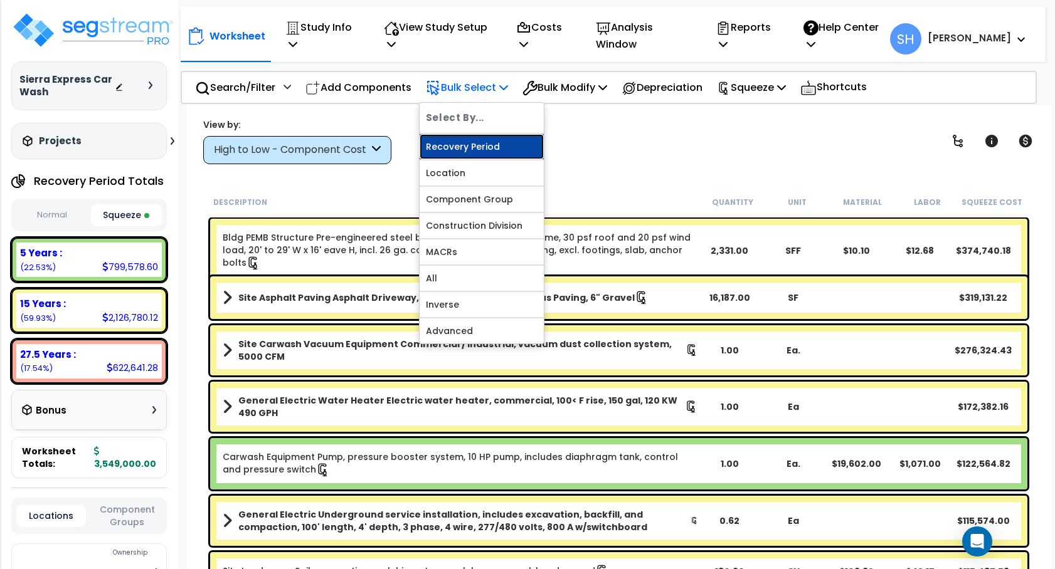
click at [500, 140] on link "Recovery Period" at bounding box center [481, 146] width 124 height 25
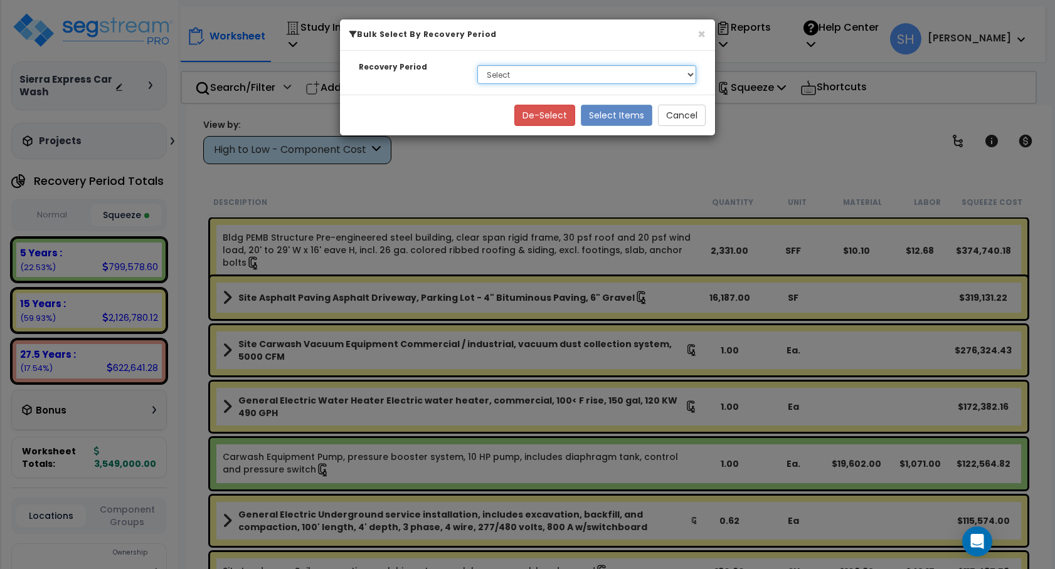
click at [532, 76] on select "Select 5 Years 15 Years 27.5 Years" at bounding box center [586, 74] width 219 height 19
select select "275Y"
click at [477, 65] on select "Select 5 Years 15 Years 27.5 Years" at bounding box center [586, 74] width 219 height 19
click at [603, 115] on button "Select Items" at bounding box center [616, 115] width 71 height 21
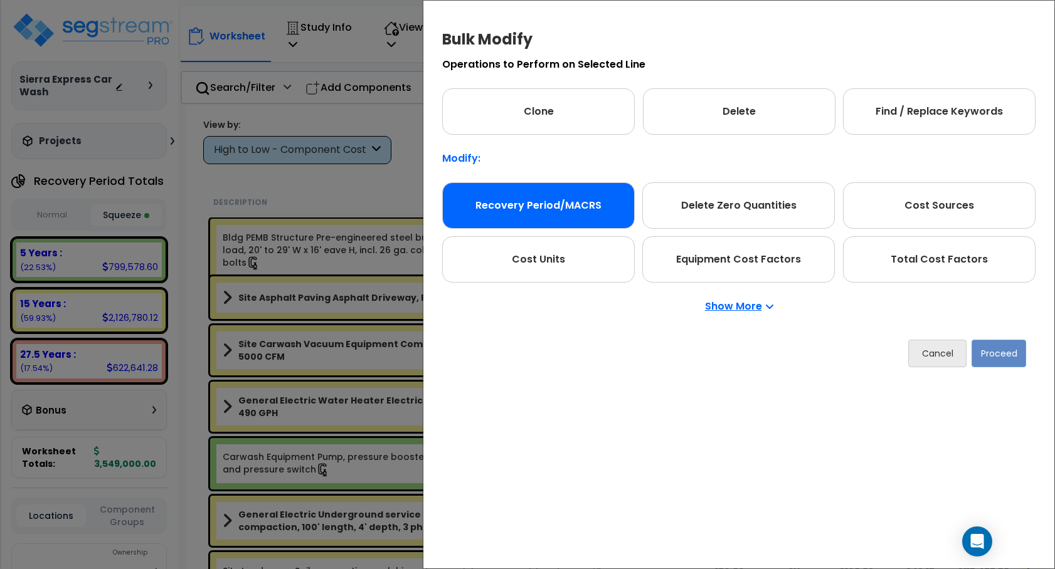
click at [575, 191] on div "Recovery Period/MACRS" at bounding box center [538, 205] width 193 height 46
click at [1008, 352] on button "Proceed" at bounding box center [998, 354] width 55 height 28
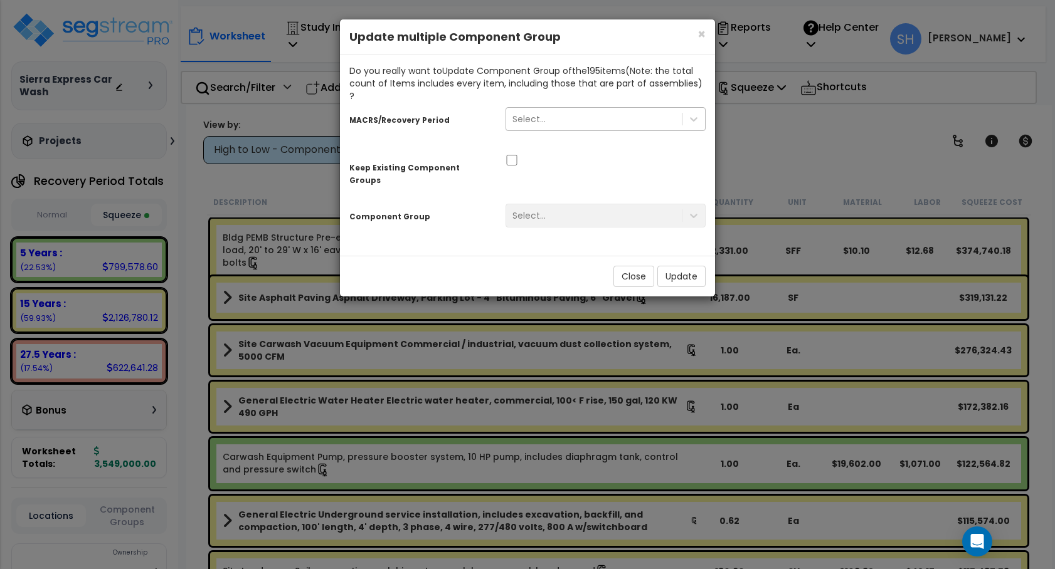
click at [651, 109] on div "Select..." at bounding box center [594, 119] width 176 height 20
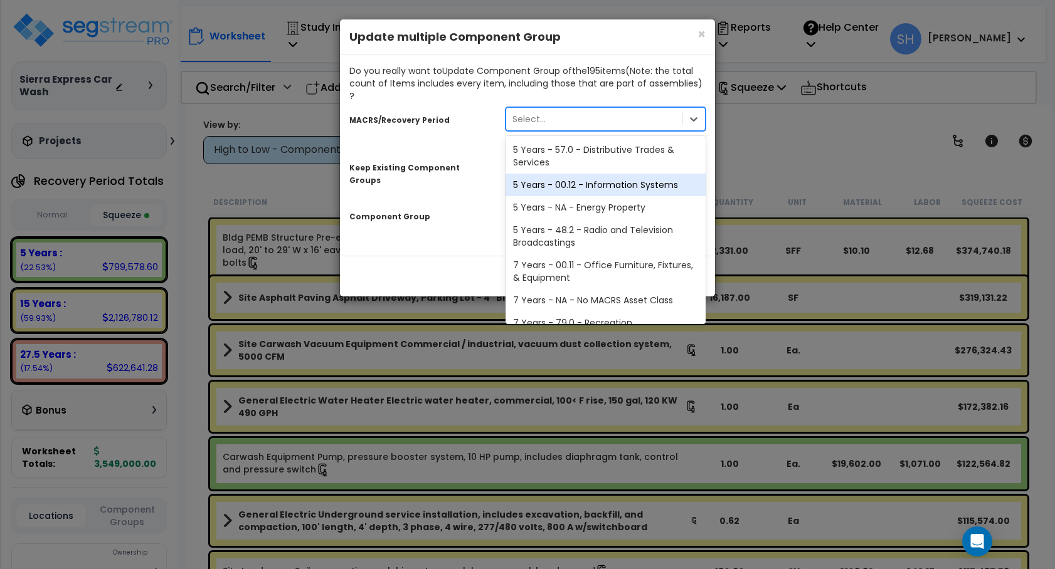
scroll to position [211, 0]
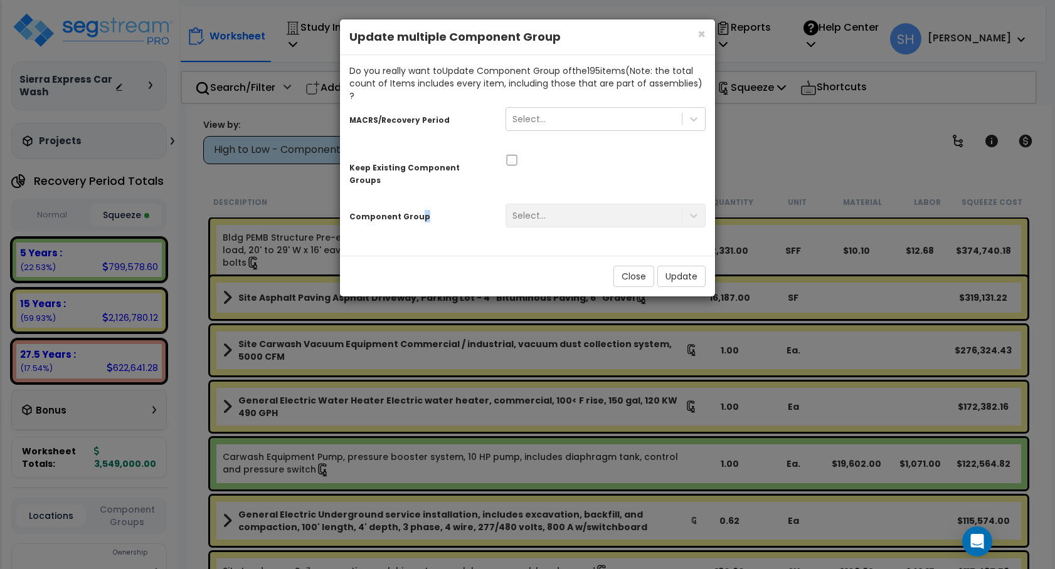
click at [422, 204] on div "Component Group" at bounding box center [418, 215] width 156 height 22
click at [628, 266] on button "Close" at bounding box center [633, 276] width 41 height 21
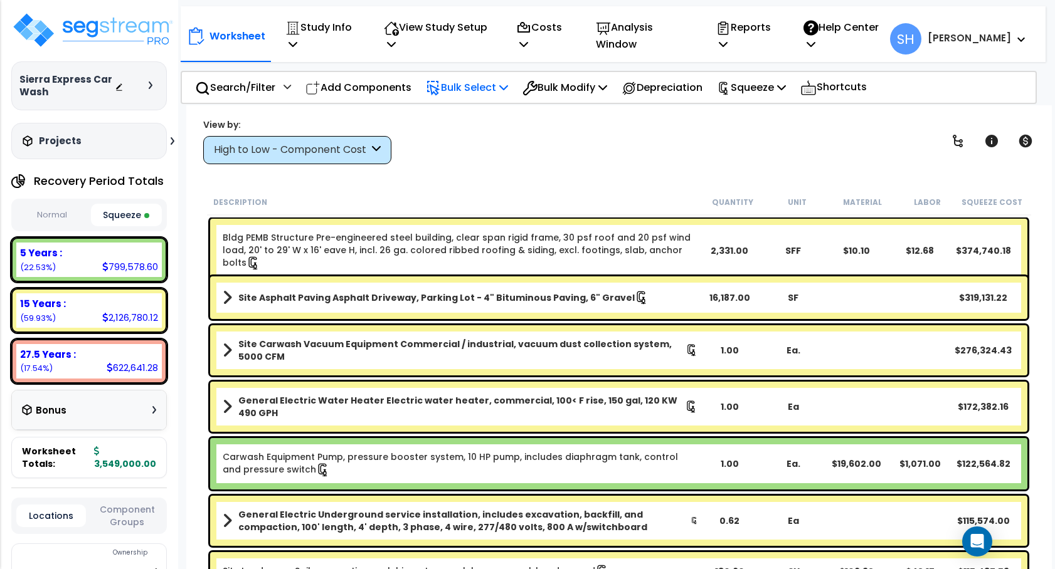
click at [508, 83] on icon at bounding box center [503, 87] width 9 height 10
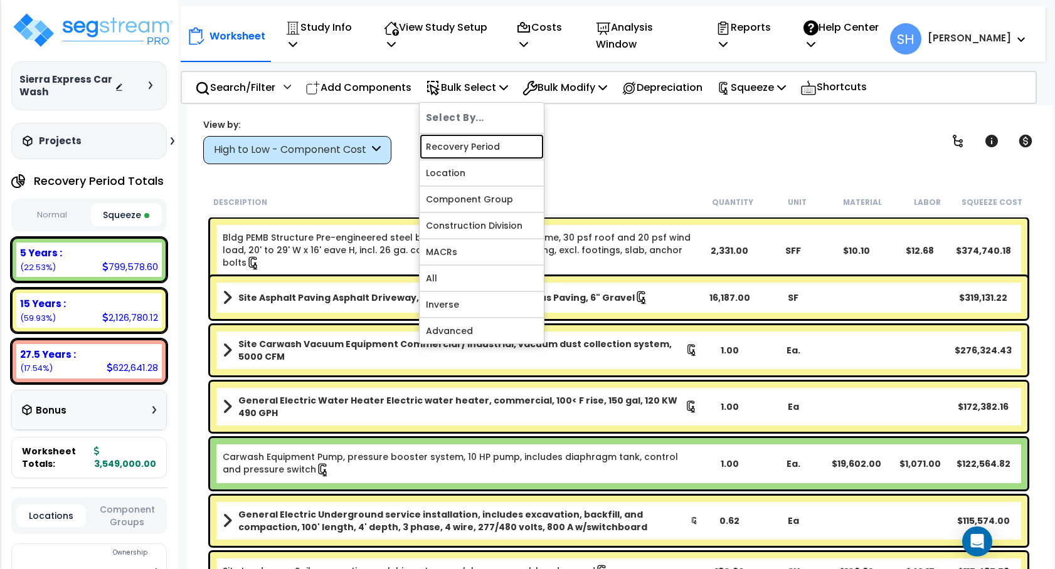
click at [502, 139] on link "Recovery Period" at bounding box center [481, 146] width 124 height 25
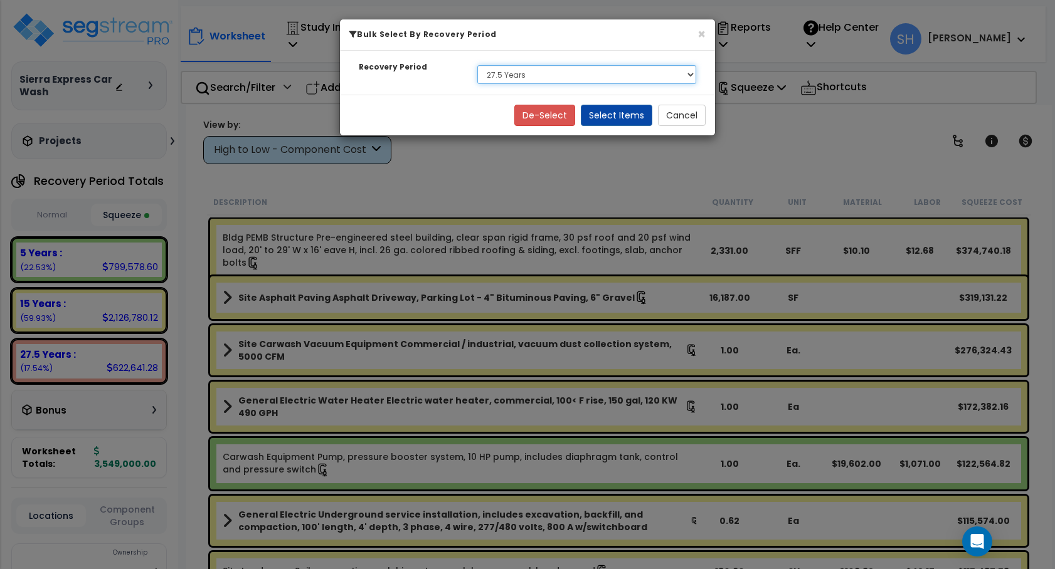
click at [597, 78] on select "Select 5 Years 15 Years 27.5 Years" at bounding box center [586, 74] width 219 height 19
click at [613, 112] on button "Select Items" at bounding box center [616, 115] width 71 height 21
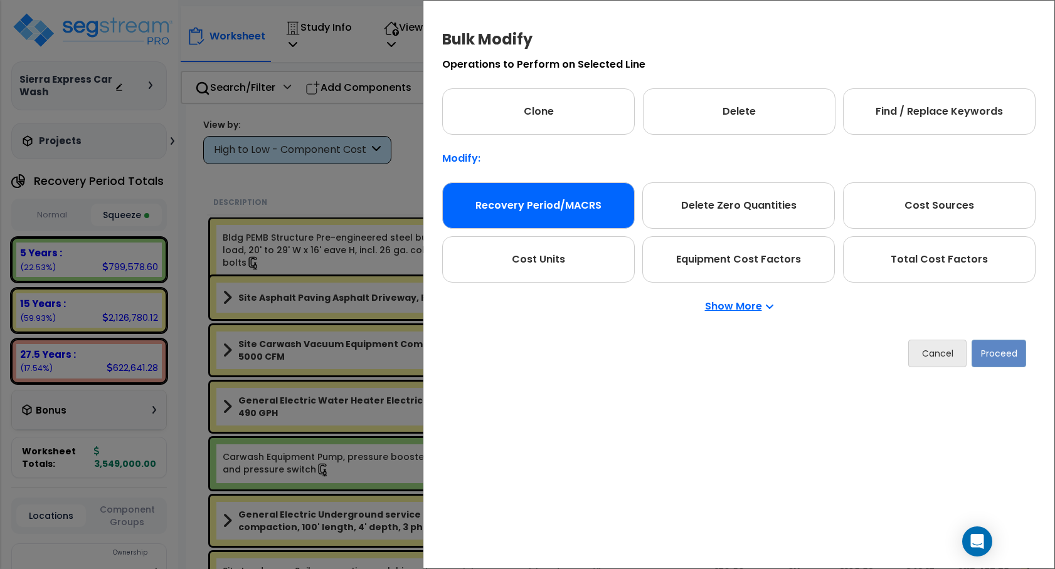
click at [572, 217] on div "Recovery Period/MACRS" at bounding box center [538, 205] width 193 height 46
click at [1000, 337] on div "Cancel Proceed" at bounding box center [738, 353] width 593 height 46
click at [1007, 351] on button "Proceed" at bounding box center [998, 354] width 55 height 28
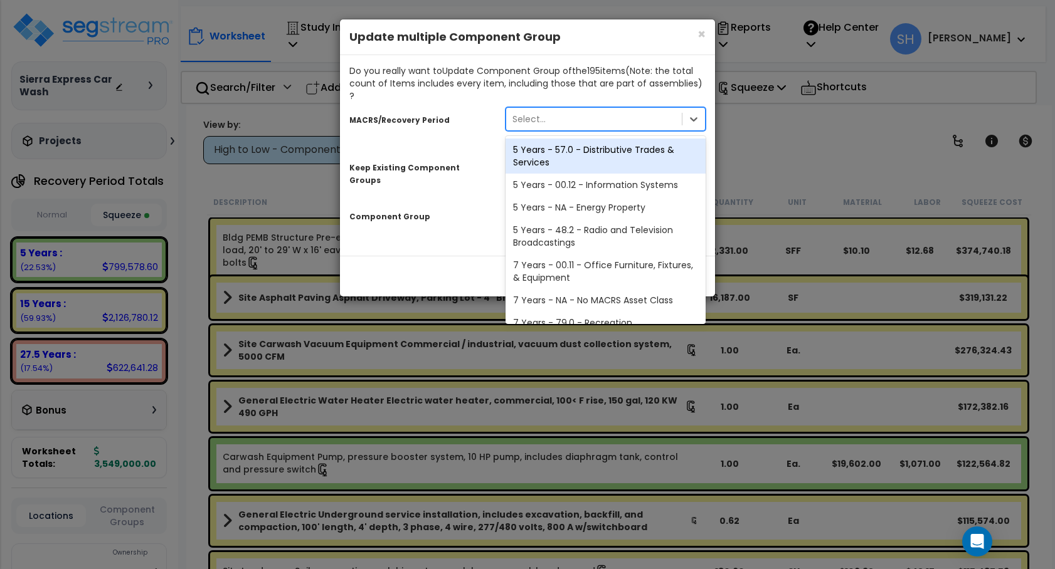
click at [583, 109] on div "Select..." at bounding box center [594, 119] width 176 height 20
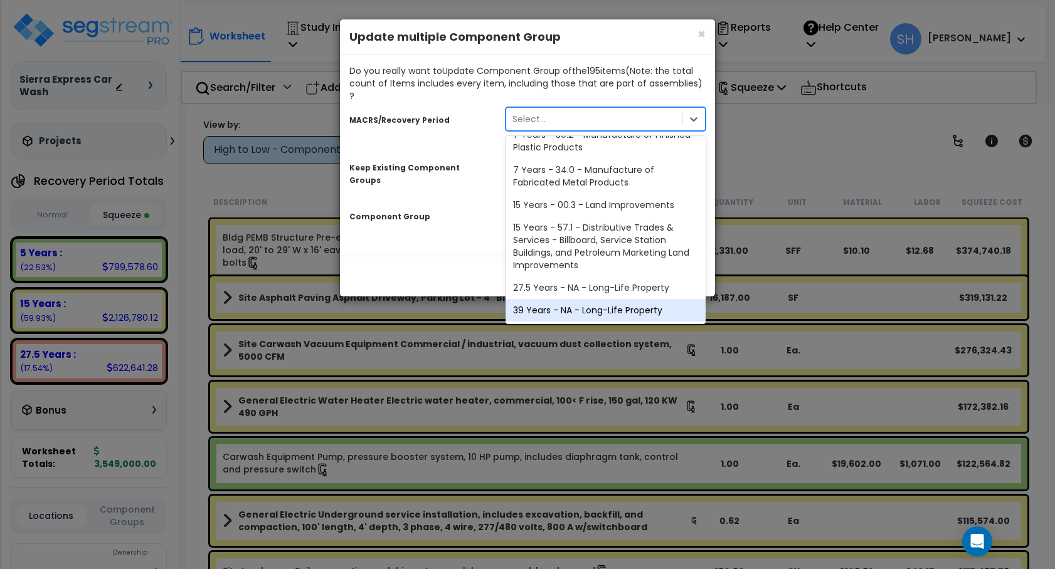
click at [589, 299] on div "39 Years - NA - Long-Life Property" at bounding box center [605, 310] width 200 height 23
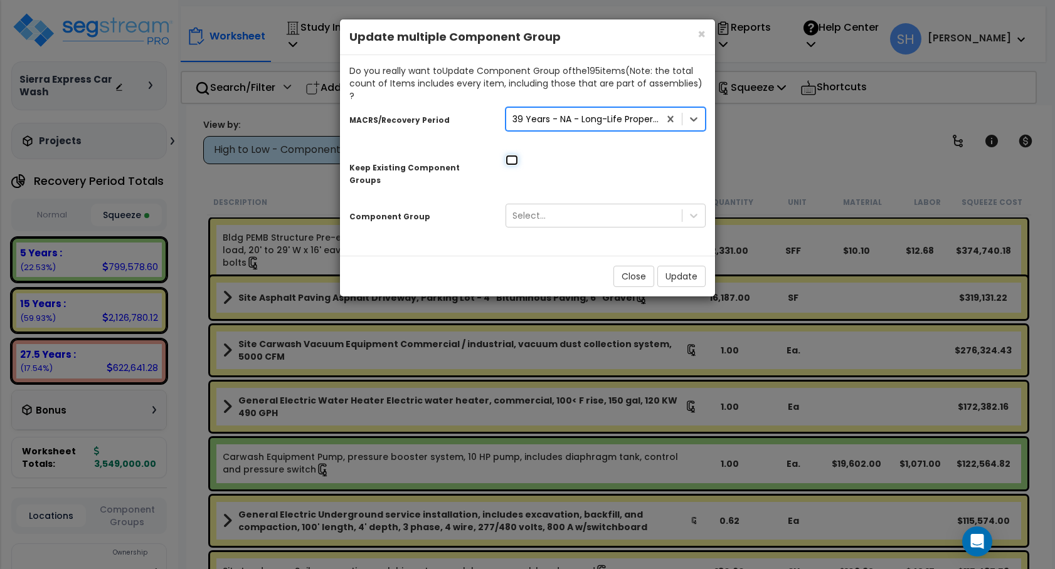
click at [511, 155] on input "checkbox" at bounding box center [511, 160] width 13 height 11
checkbox input "true"
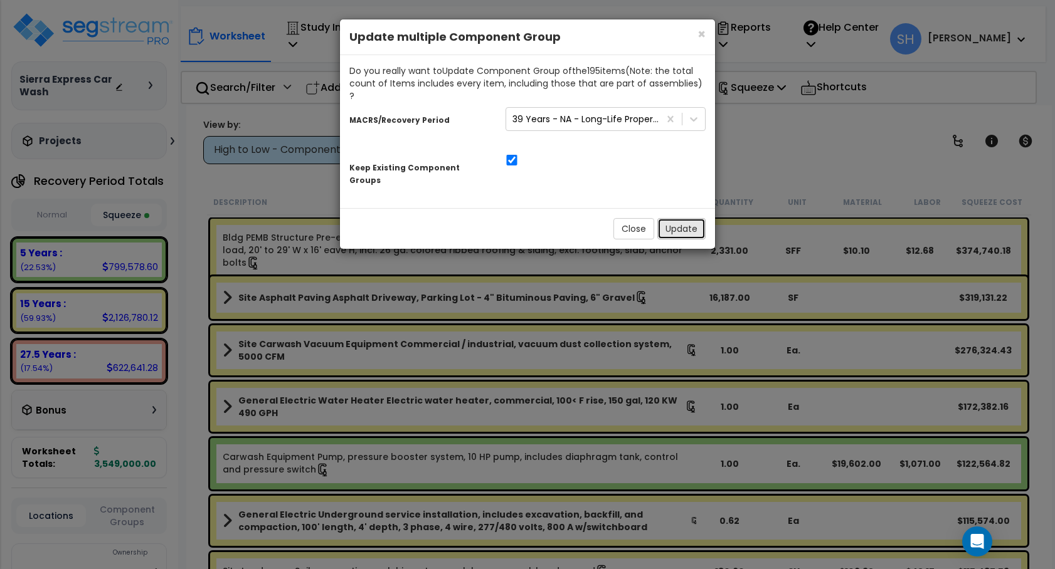
click at [691, 218] on button "Update" at bounding box center [681, 228] width 48 height 21
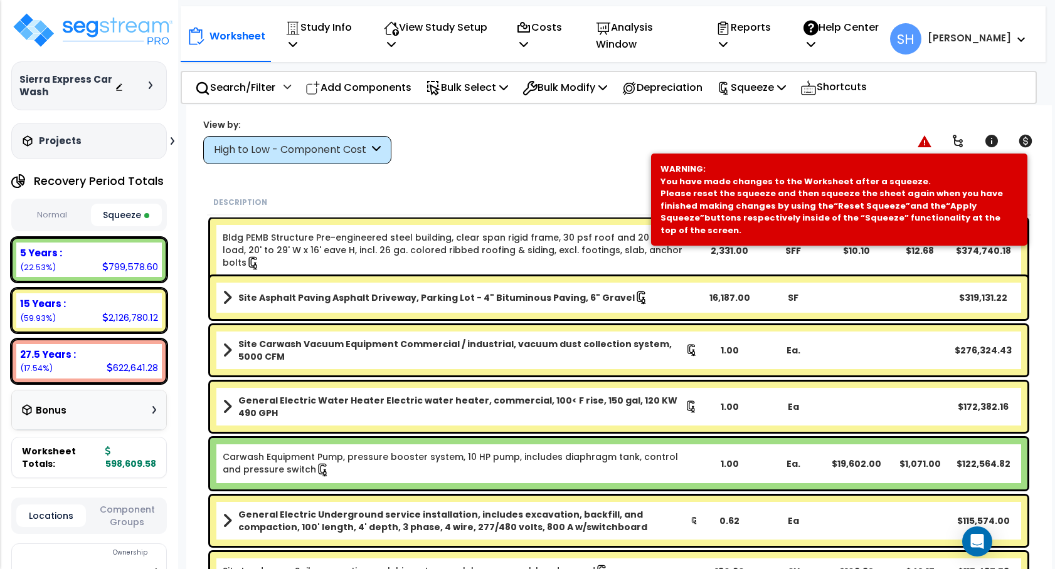
click at [578, 149] on div "View by: High to Low - Component Cost High to Low - Component Cost" at bounding box center [619, 141] width 840 height 46
click at [917, 140] on icon at bounding box center [924, 141] width 14 height 12
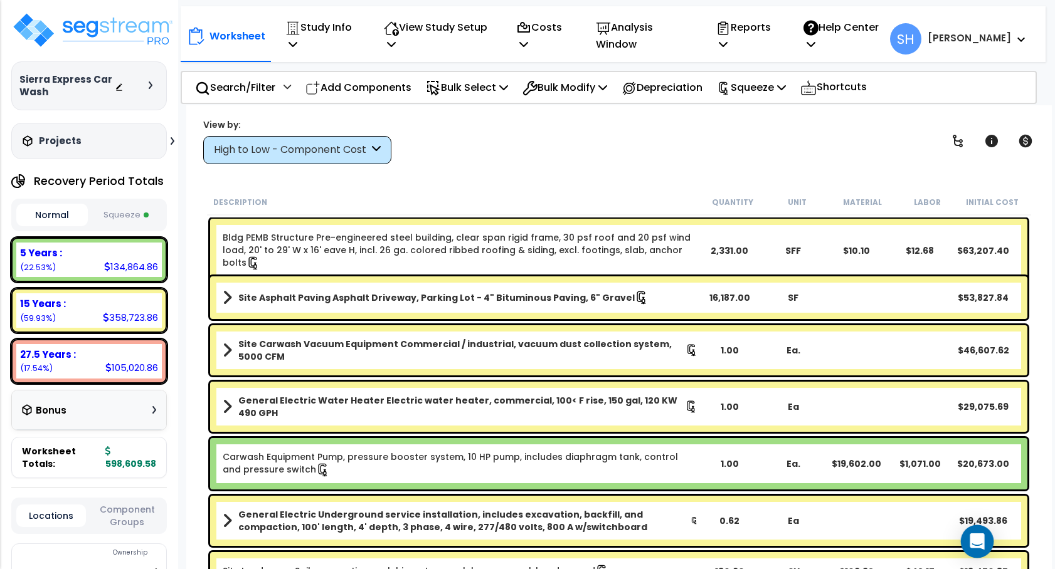
click at [977, 541] on icon "Open Intercom Messenger" at bounding box center [976, 542] width 14 height 16
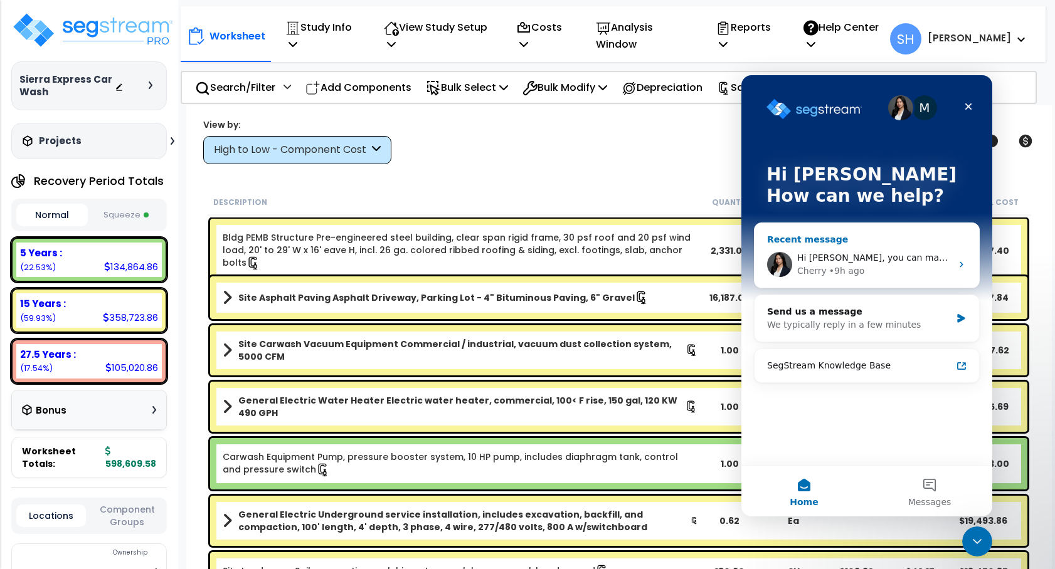
click at [896, 272] on div "Cherry • 9h ago" at bounding box center [874, 271] width 154 height 13
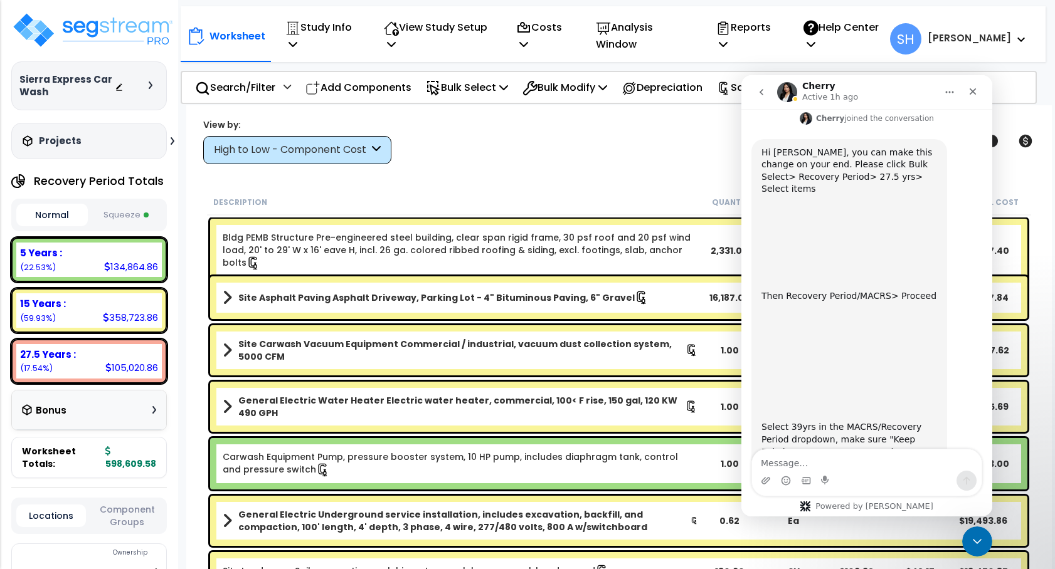
scroll to position [544, 0]
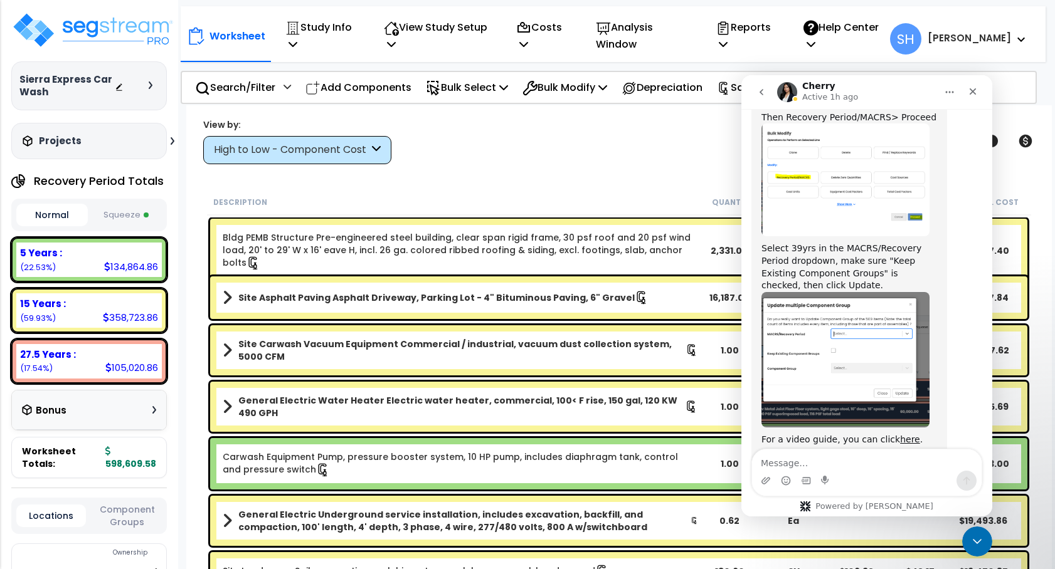
click at [878, 463] on textarea "Message…" at bounding box center [866, 460] width 229 height 21
type textarea "hi. are you still available?"
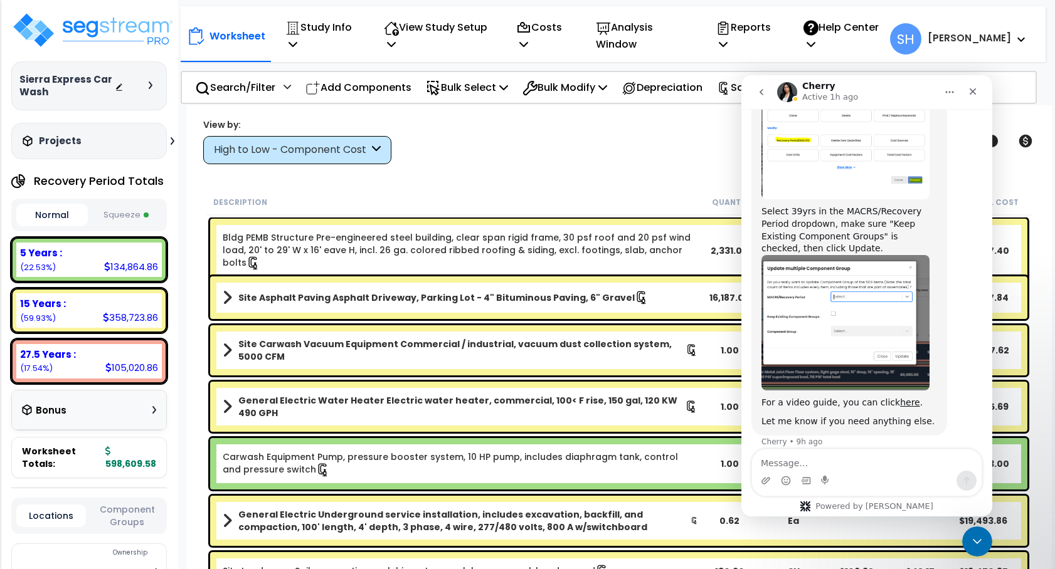
scroll to position [582, 0]
type textarea "I"
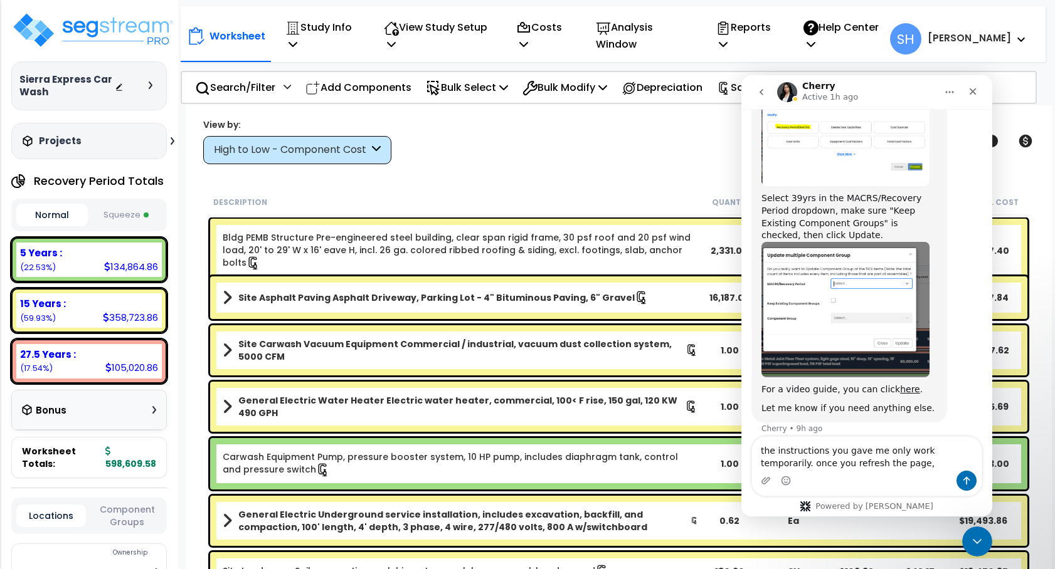
type textarea "the instructions you gave me only work temporarily. once you refresh the page,"
click at [108, 213] on button "Squeeze" at bounding box center [126, 215] width 71 height 22
click at [54, 216] on button "Normal" at bounding box center [51, 215] width 71 height 22
click at [112, 215] on button "Squeeze" at bounding box center [126, 215] width 71 height 22
click at [902, 469] on textarea "the instructions you gave me only work temporarily. once you refresh the page," at bounding box center [866, 454] width 229 height 34
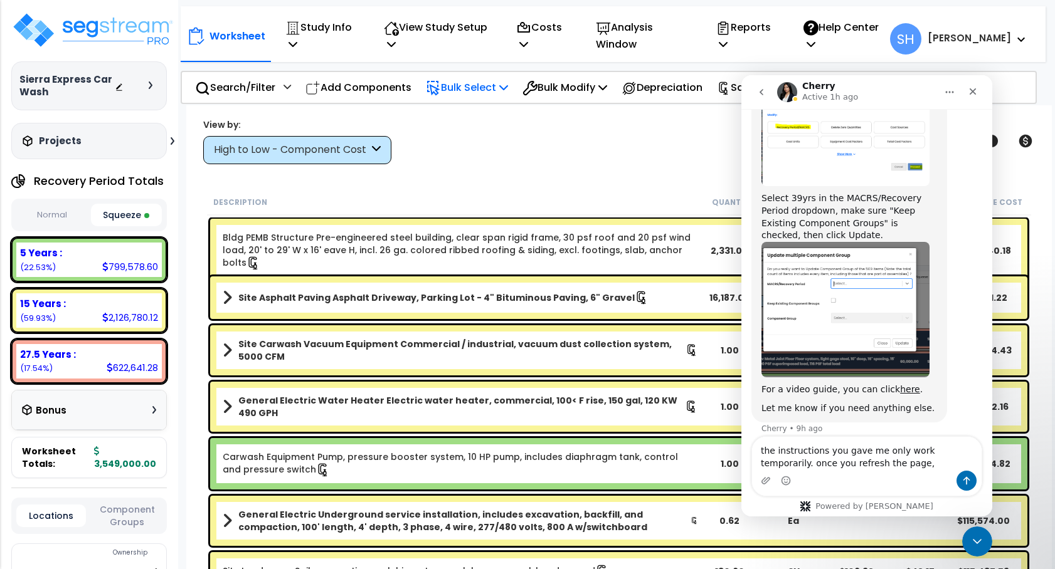
click at [508, 88] on icon at bounding box center [503, 87] width 9 height 10
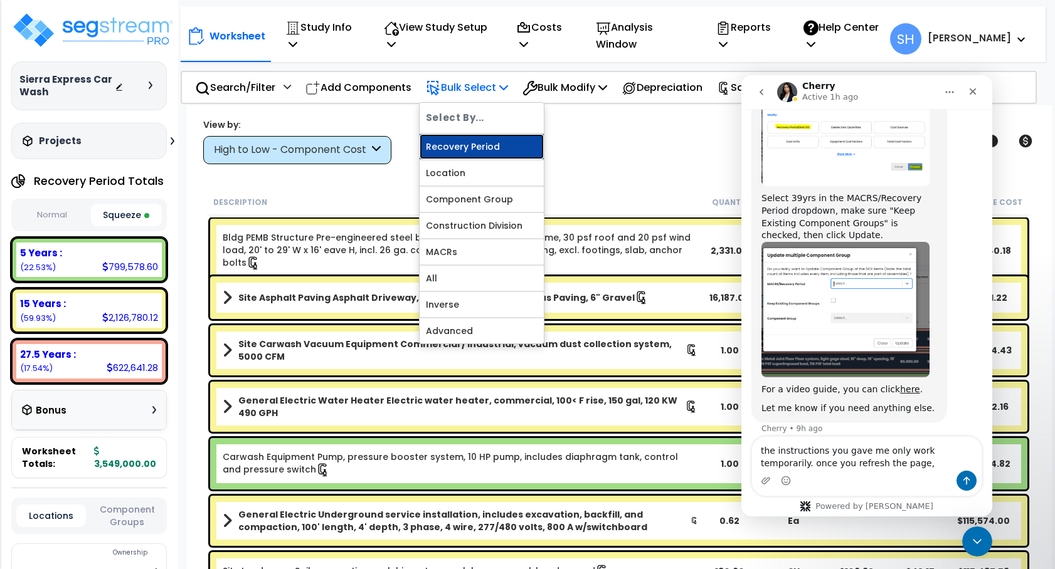
click at [473, 144] on link "Recovery Period" at bounding box center [481, 146] width 124 height 25
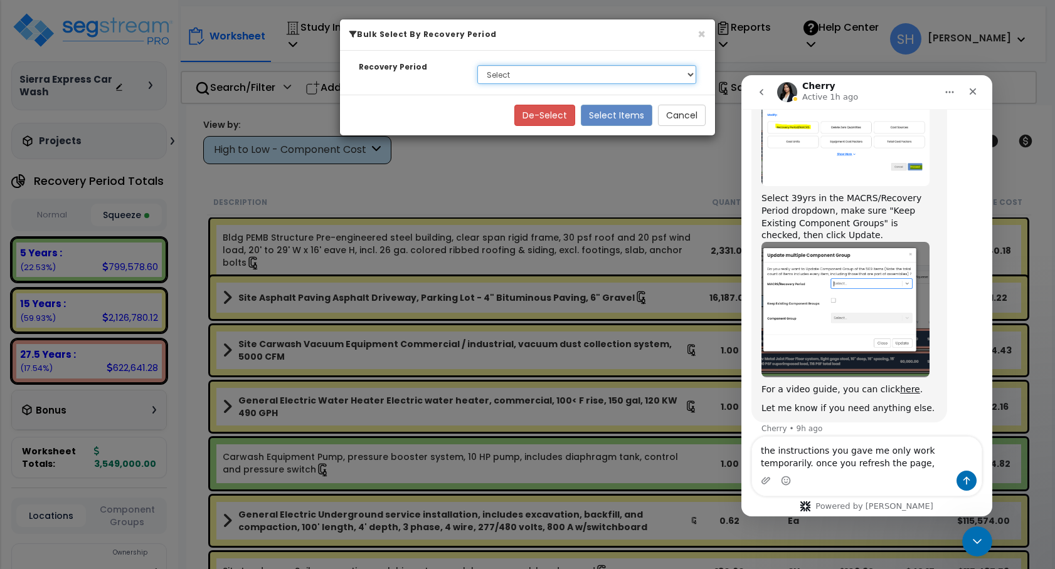
click at [567, 70] on select "Select 5 Years 15 Years 27.5 Years" at bounding box center [586, 74] width 219 height 19
select select "275Y"
click at [477, 65] on select "Select 5 Years 15 Years 27.5 Years" at bounding box center [586, 74] width 219 height 19
click at [600, 109] on button "Select Items" at bounding box center [616, 115] width 71 height 21
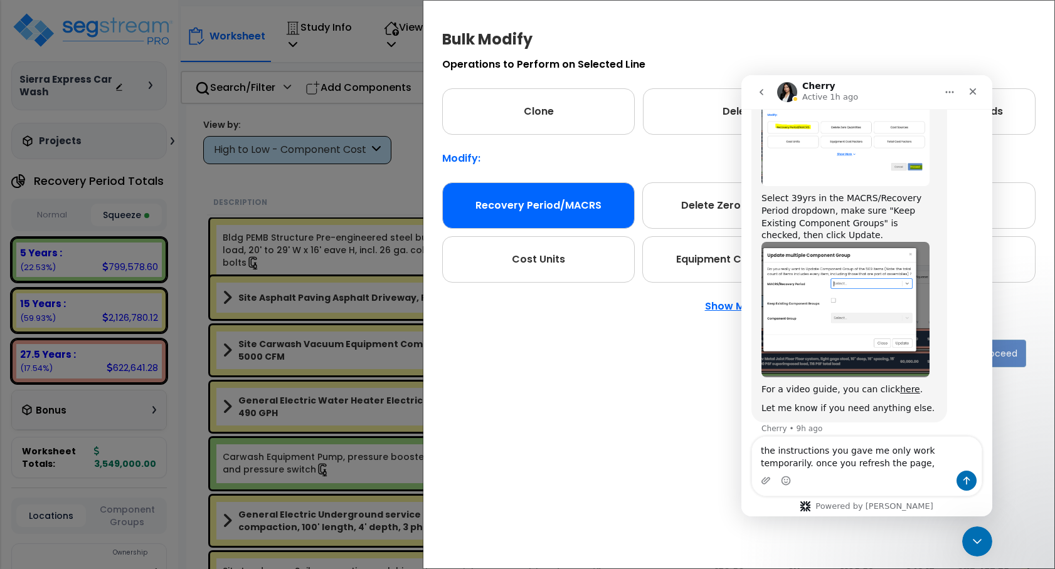
click at [579, 212] on div "Recovery Period/MACRS" at bounding box center [538, 205] width 193 height 46
click at [1018, 347] on button "Proceed" at bounding box center [998, 354] width 55 height 28
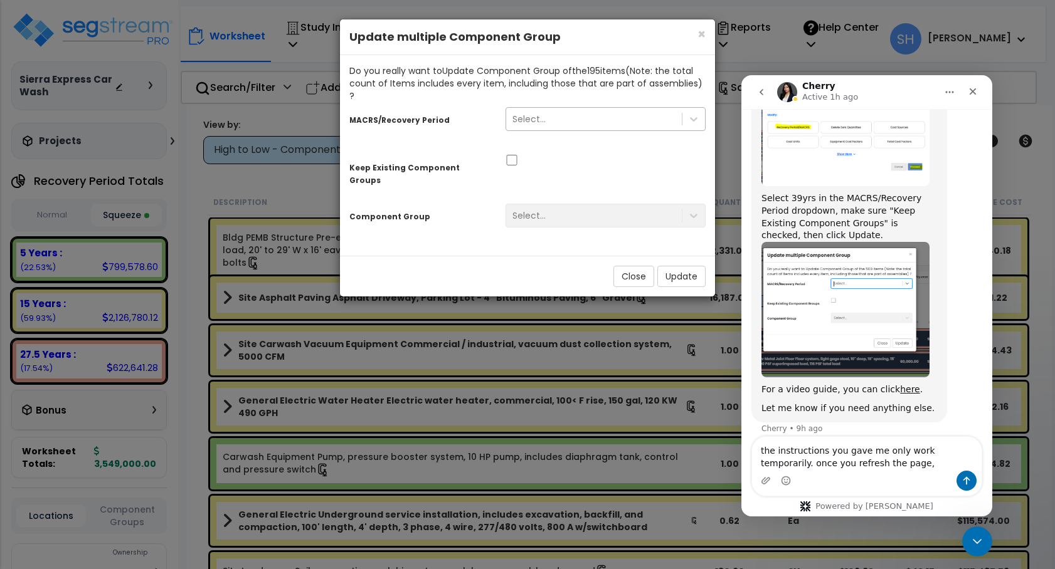
click at [635, 109] on div "Select..." at bounding box center [594, 119] width 176 height 20
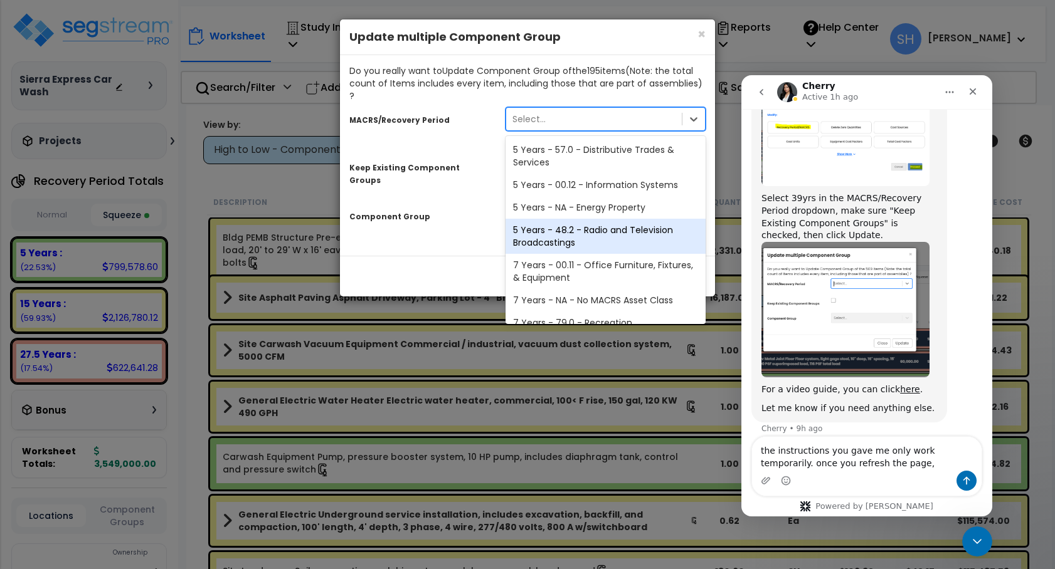
scroll to position [211, 0]
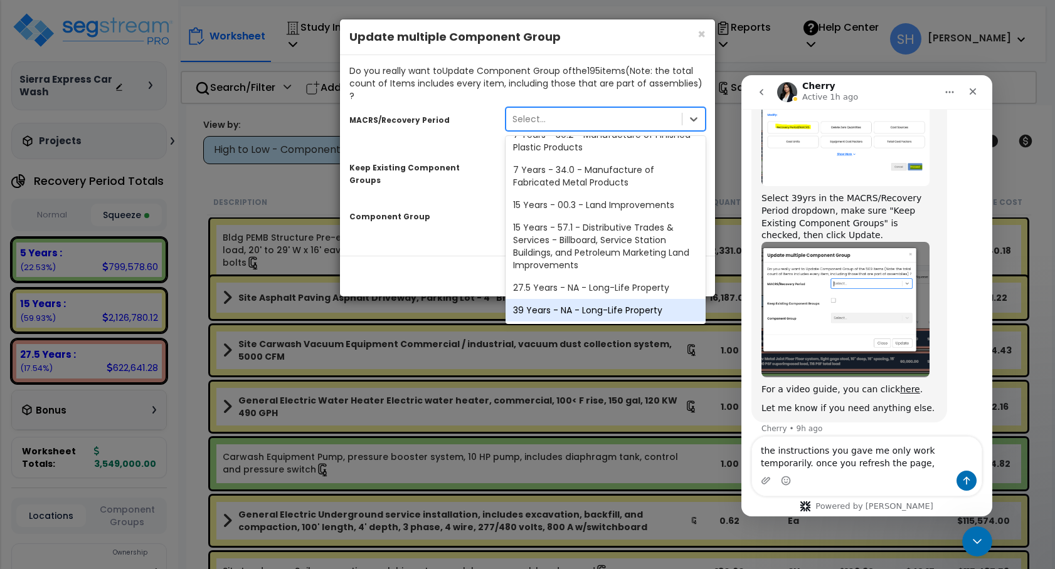
click at [591, 299] on div "39 Years - NA - Long-Life Property" at bounding box center [605, 310] width 200 height 23
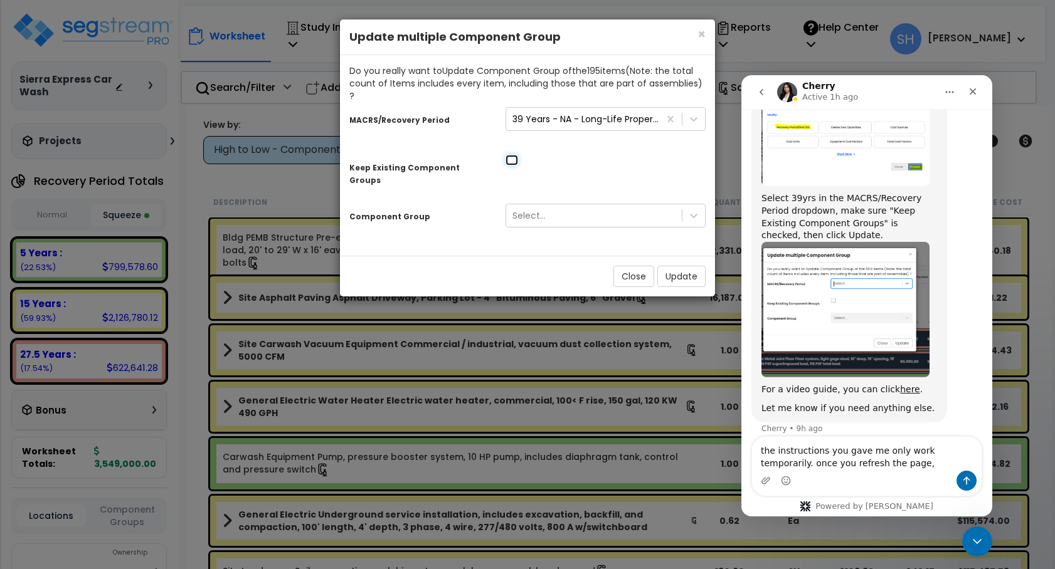
click at [509, 155] on input "checkbox" at bounding box center [511, 160] width 13 height 11
checkbox input "true"
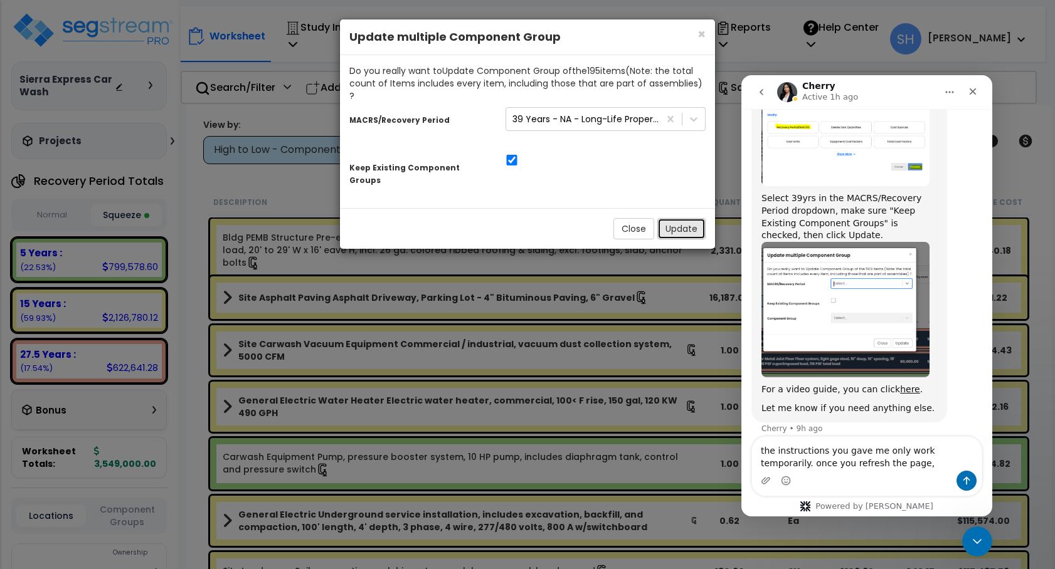
click at [676, 218] on button "Update" at bounding box center [681, 228] width 48 height 21
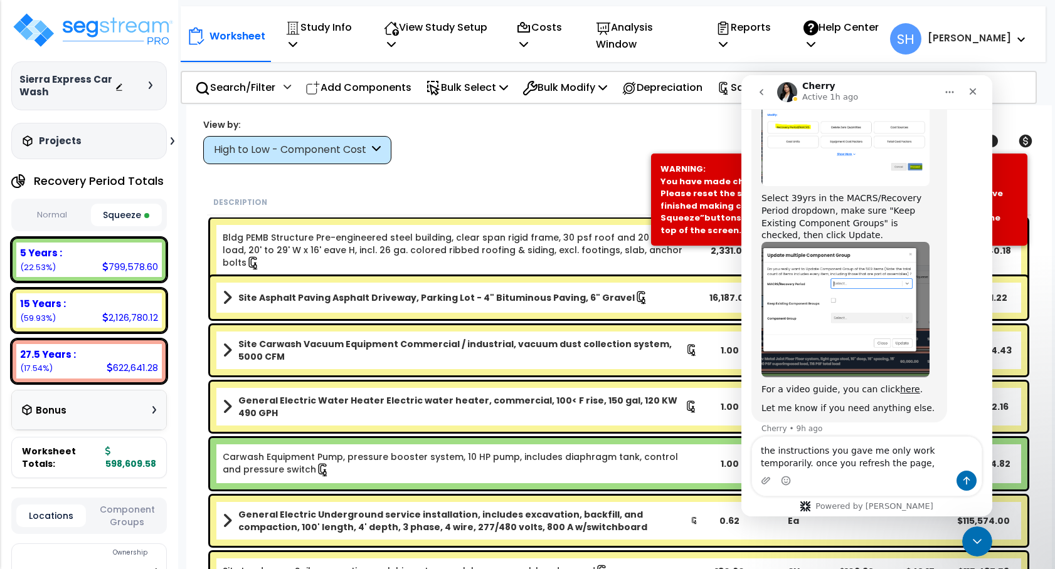
click at [586, 166] on div "Worksheet Study Info Study Setup Add Property Unit Template study Clone study SH" at bounding box center [618, 389] width 865 height 569
click at [61, 221] on button "Normal" at bounding box center [51, 215] width 71 height 22
click at [112, 356] on div "27.5 Years :" at bounding box center [89, 354] width 138 height 13
click at [678, 177] on div "WARNING: You have made changes to the Worksheet after a squeeze. Please reset t…" at bounding box center [838, 199] width 357 height 73
click at [590, 169] on div "Worksheet Study Info Study Setup Add Property Unit Template study Clone study SH" at bounding box center [618, 389] width 865 height 569
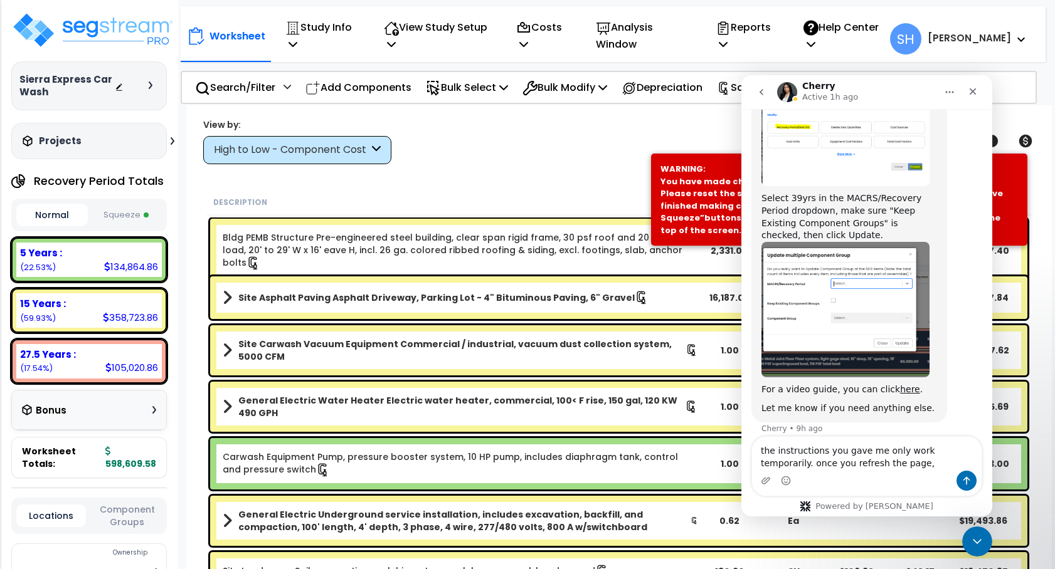
click at [72, 364] on div "27.5 Years : 105,020.86 (17.54%)" at bounding box center [88, 361] width 145 height 34
click at [102, 316] on div "15 Years : 358,723.86 (59.93%)" at bounding box center [88, 310] width 145 height 34
click at [102, 358] on div "27.5 Years :" at bounding box center [89, 354] width 138 height 13
click at [102, 317] on div "15 Years : 358,723.86 (59.93%)" at bounding box center [88, 310] width 145 height 34
click at [698, 182] on div "WARNING: You have made changes to the Worksheet after a squeeze. Please reset t…" at bounding box center [838, 199] width 357 height 73
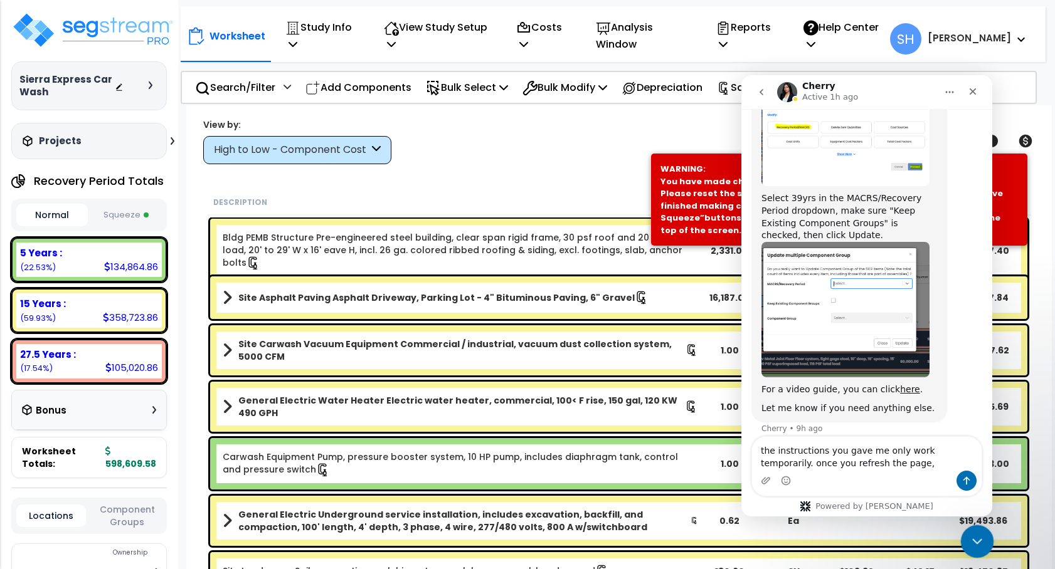
click at [977, 541] on icon "Close Intercom Messenger" at bounding box center [975, 539] width 15 height 15
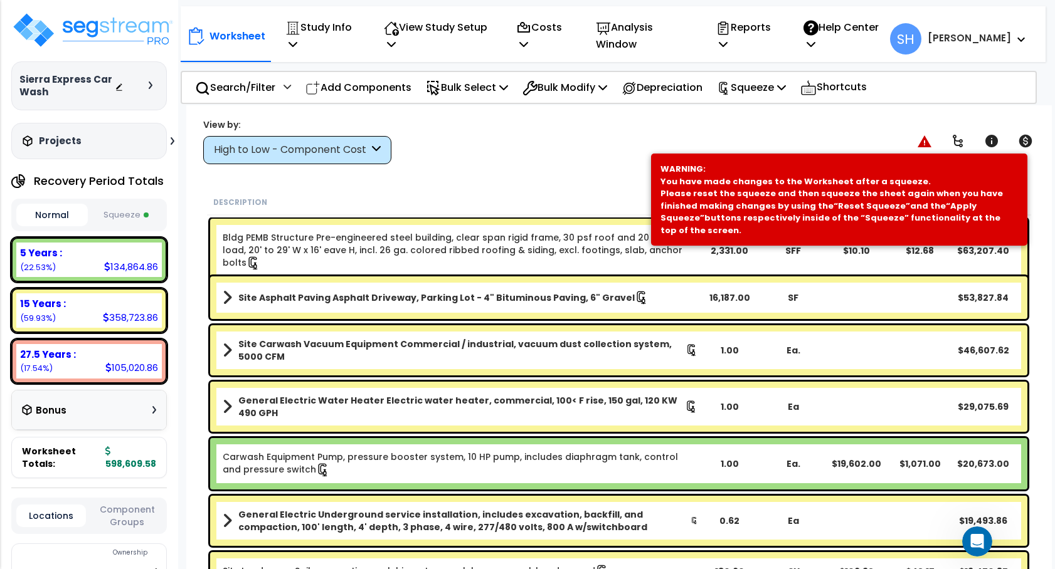
scroll to position [594, 0]
click at [919, 139] on icon at bounding box center [924, 141] width 14 height 12
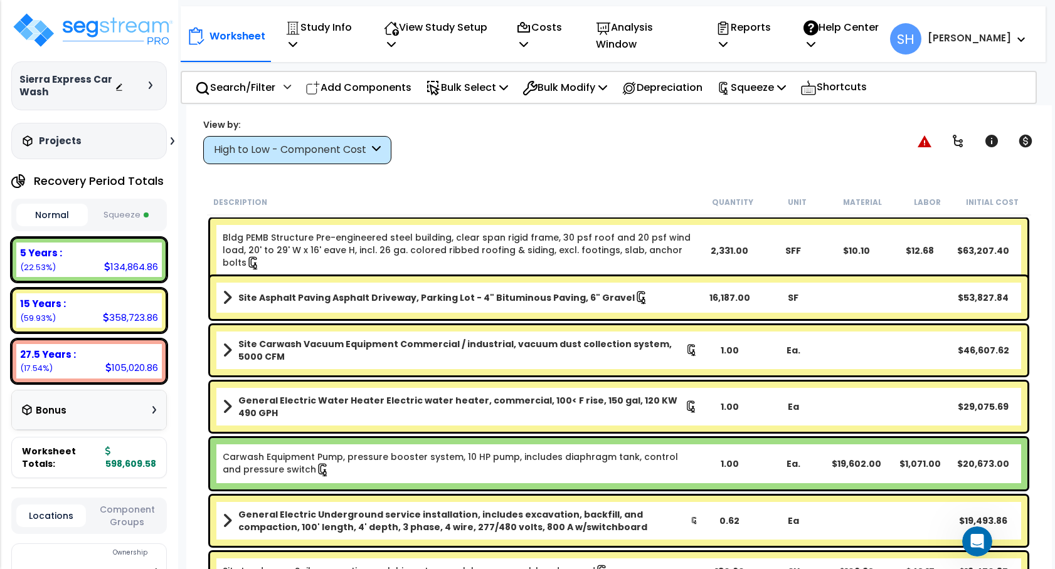
click at [154, 359] on div "27.5 Years :" at bounding box center [89, 354] width 138 height 13
click at [146, 323] on div "358,723.86" at bounding box center [130, 317] width 55 height 13
click at [786, 86] on icon at bounding box center [781, 87] width 9 height 10
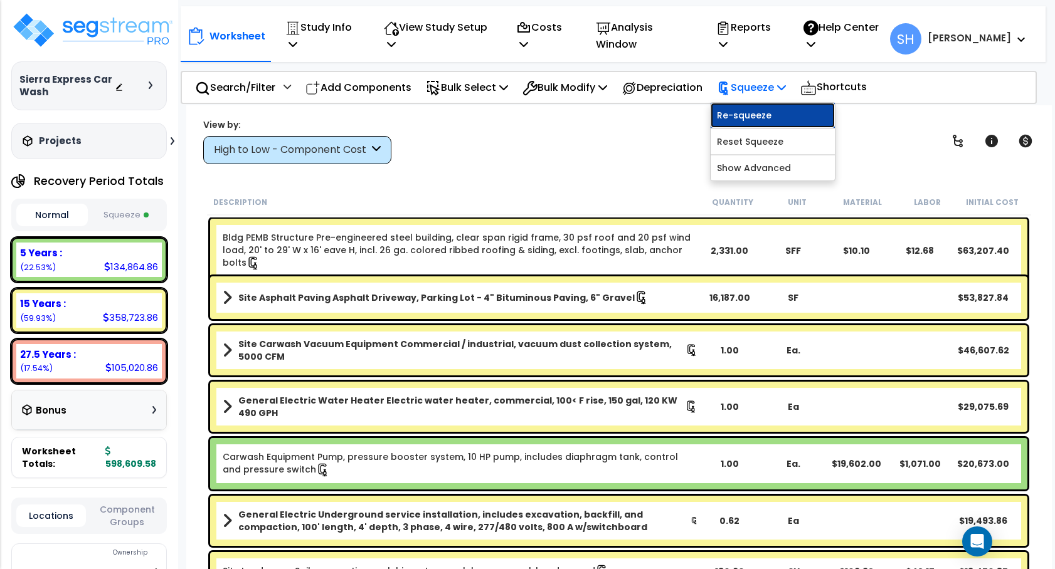
click at [790, 112] on link "Re-squeeze" at bounding box center [772, 115] width 124 height 25
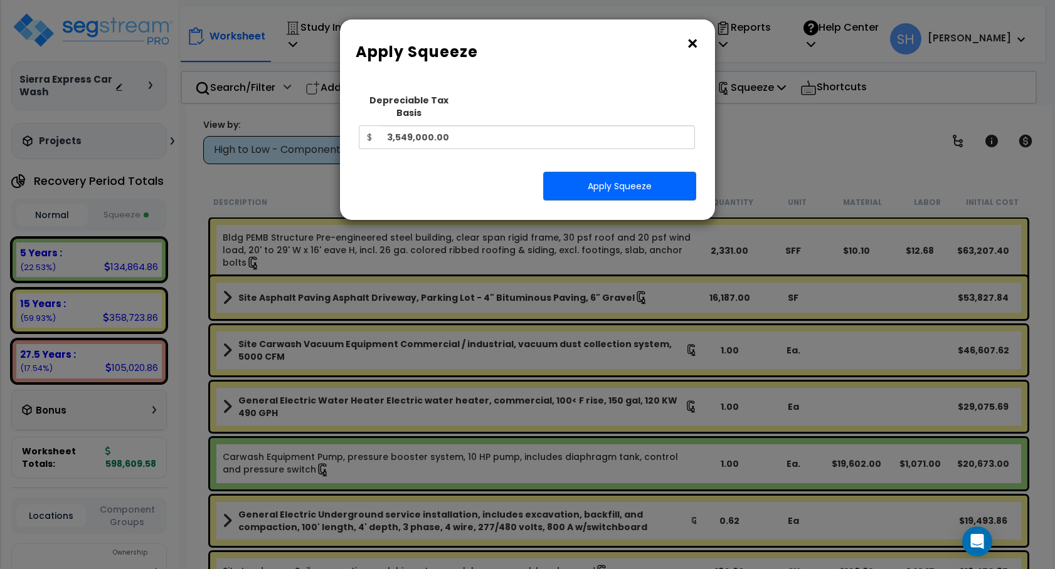
click at [691, 40] on button "×" at bounding box center [692, 44] width 14 height 20
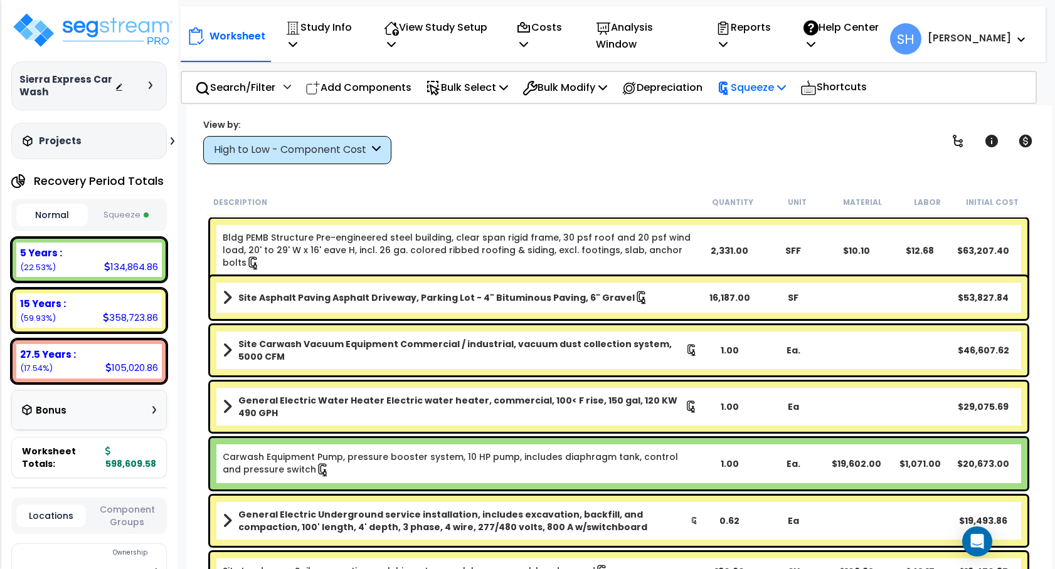
click at [793, 83] on div "Squeeze Re-squeeze Reset Squeeze Show Advanced" at bounding box center [751, 87] width 83 height 29
click at [786, 87] on icon at bounding box center [781, 87] width 9 height 10
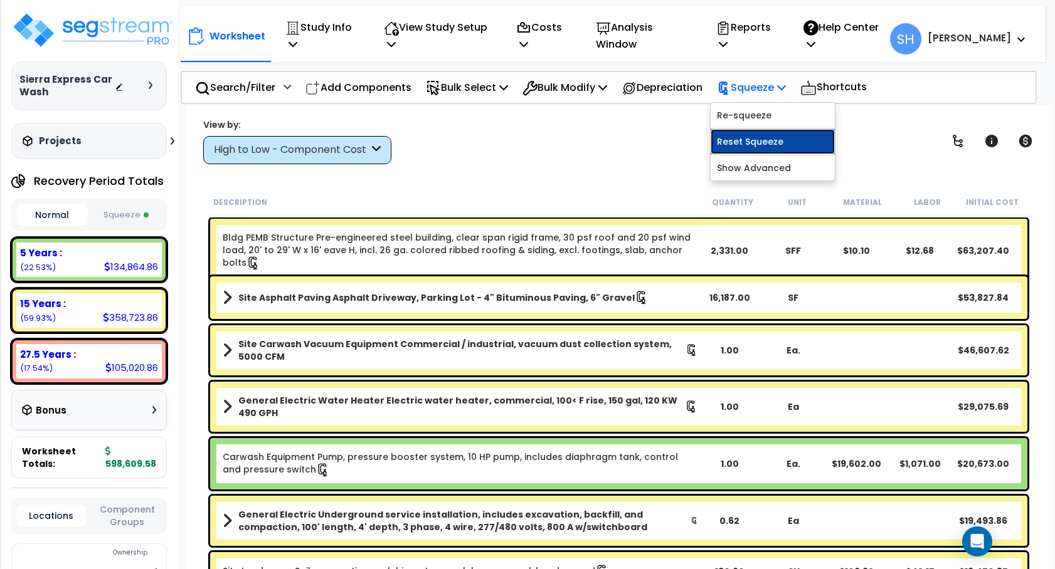
click at [781, 143] on link "Reset Squeeze" at bounding box center [772, 141] width 124 height 25
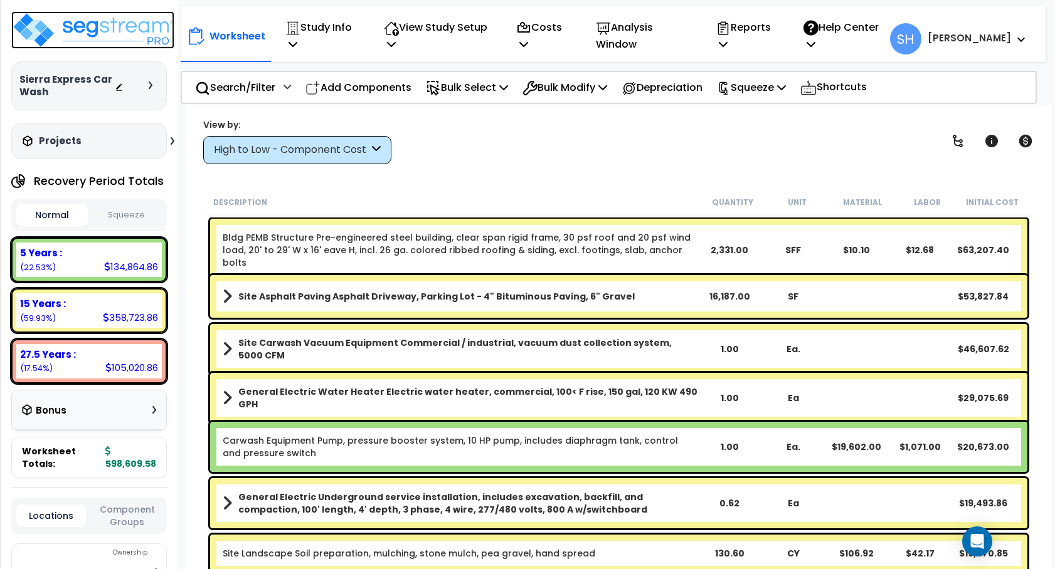
click at [97, 35] on img at bounding box center [92, 30] width 163 height 38
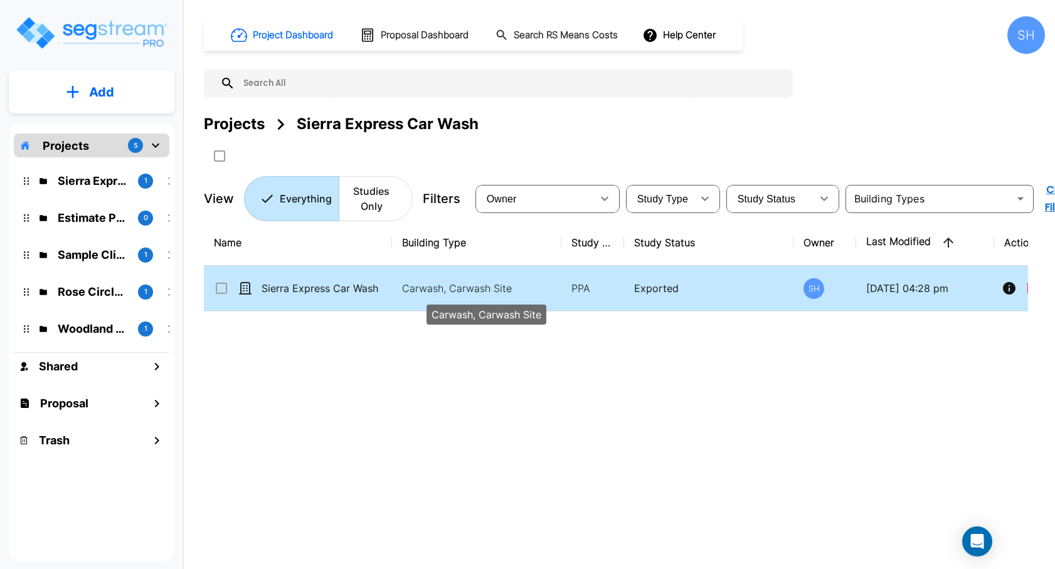
click at [433, 289] on p "Carwash, Carwash Site" at bounding box center [486, 288] width 169 height 15
checkbox input "true"
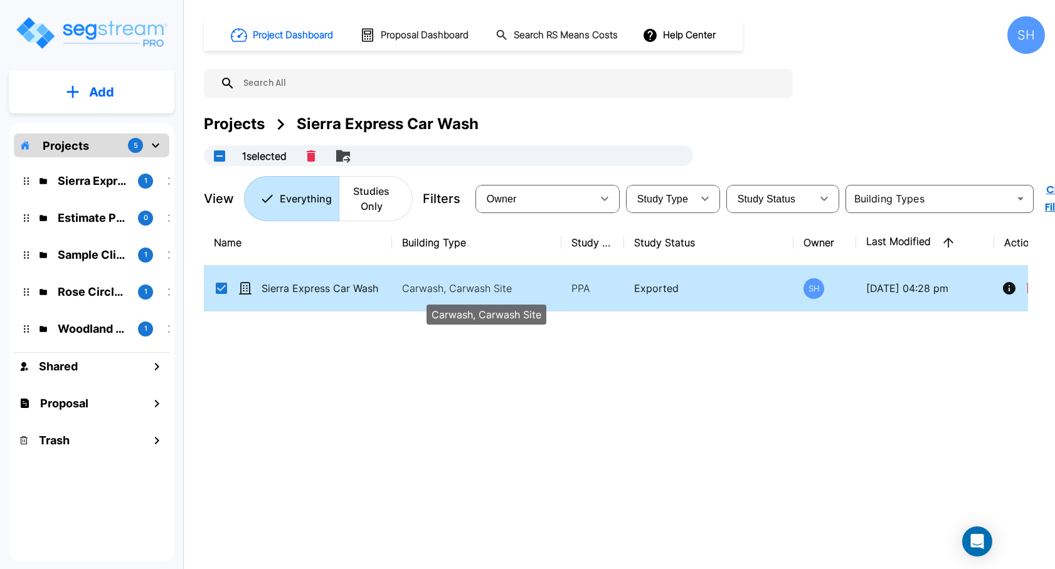
click at [433, 289] on p "Carwash, Carwash Site" at bounding box center [486, 288] width 169 height 15
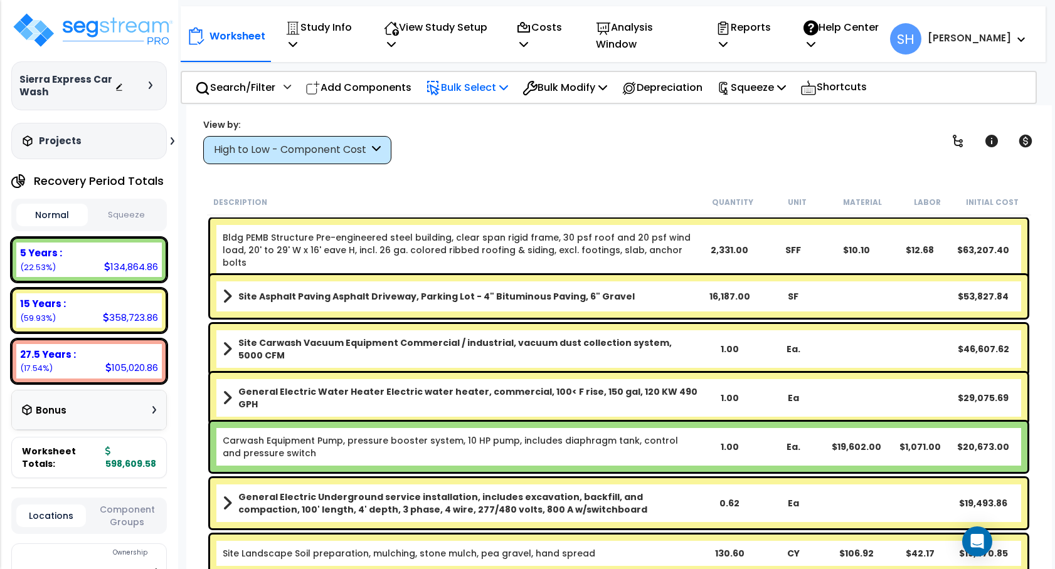
click at [508, 86] on icon at bounding box center [503, 87] width 9 height 10
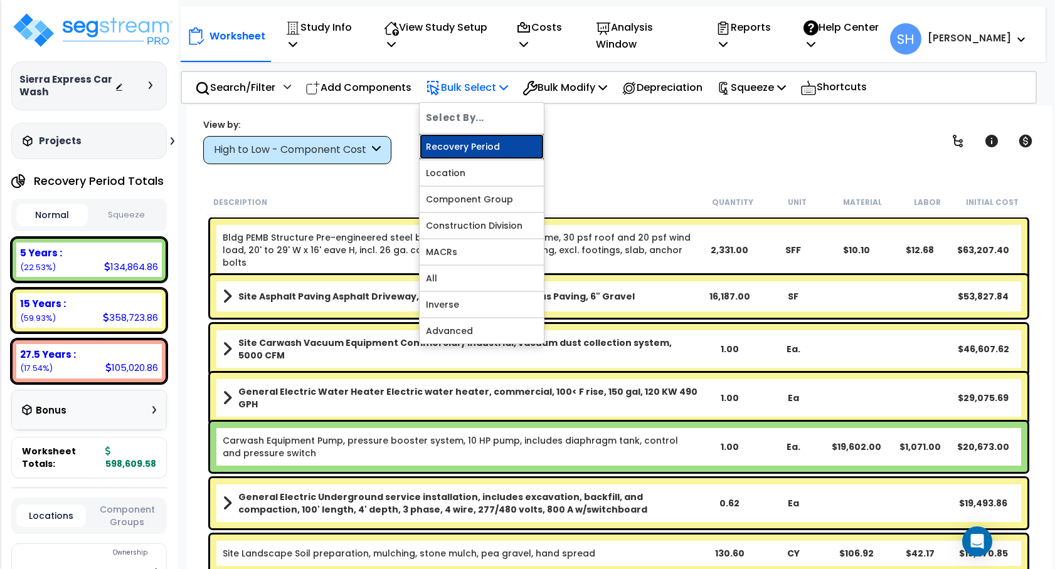
click at [487, 144] on link "Recovery Period" at bounding box center [481, 146] width 124 height 25
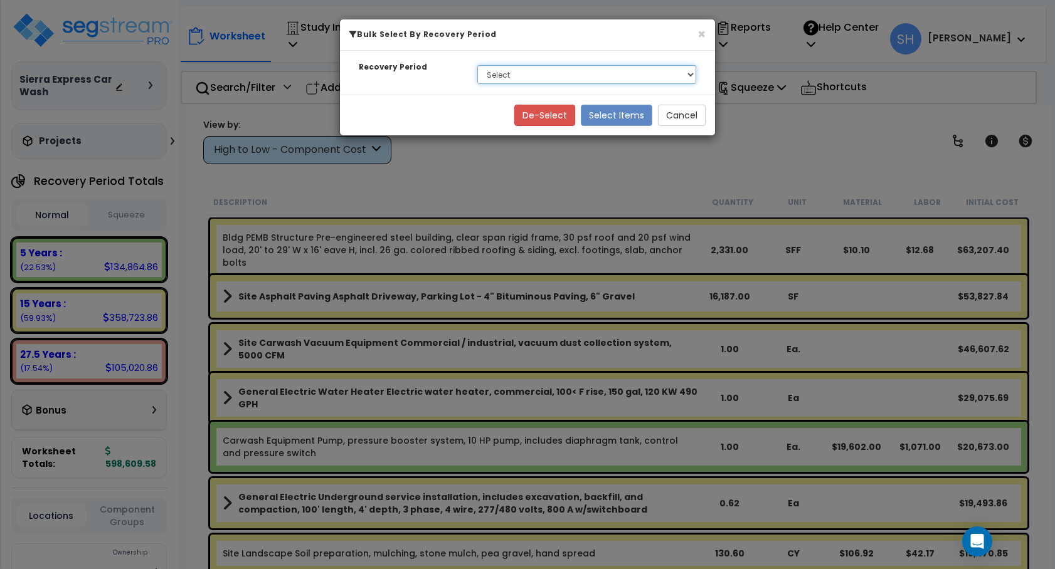
click at [509, 79] on select "Select 5 Years 15 Years 27.5 Years" at bounding box center [586, 74] width 219 height 19
select select "275Y"
click at [477, 65] on select "Select 5 Years 15 Years 27.5 Years" at bounding box center [586, 74] width 219 height 19
click at [625, 112] on button "Select Items" at bounding box center [616, 115] width 71 height 21
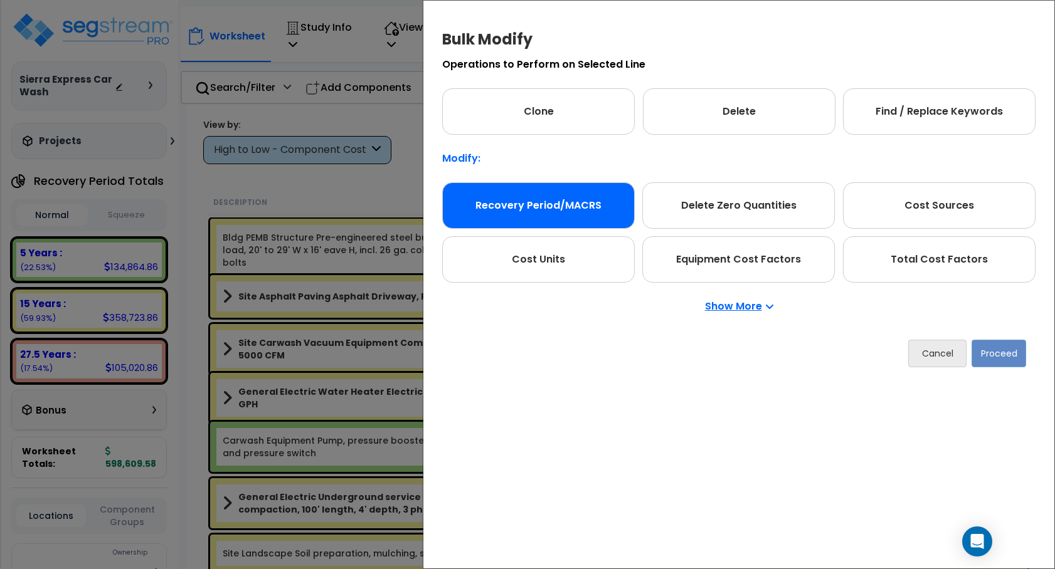
click at [586, 206] on div "Recovery Period/MACRS" at bounding box center [538, 205] width 193 height 46
click at [1006, 352] on button "Proceed" at bounding box center [998, 354] width 55 height 28
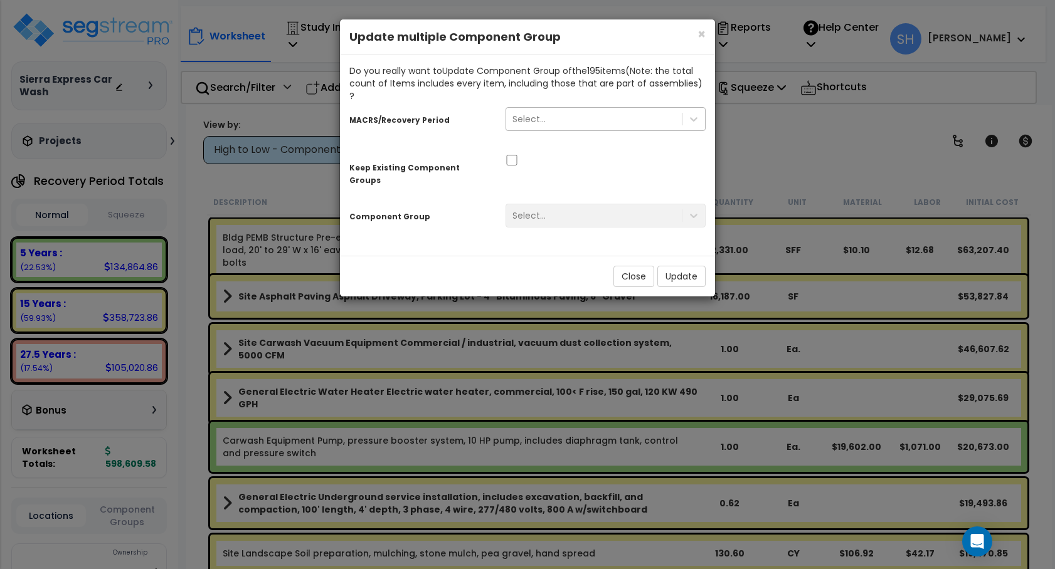
click at [651, 109] on div "Select..." at bounding box center [594, 119] width 176 height 20
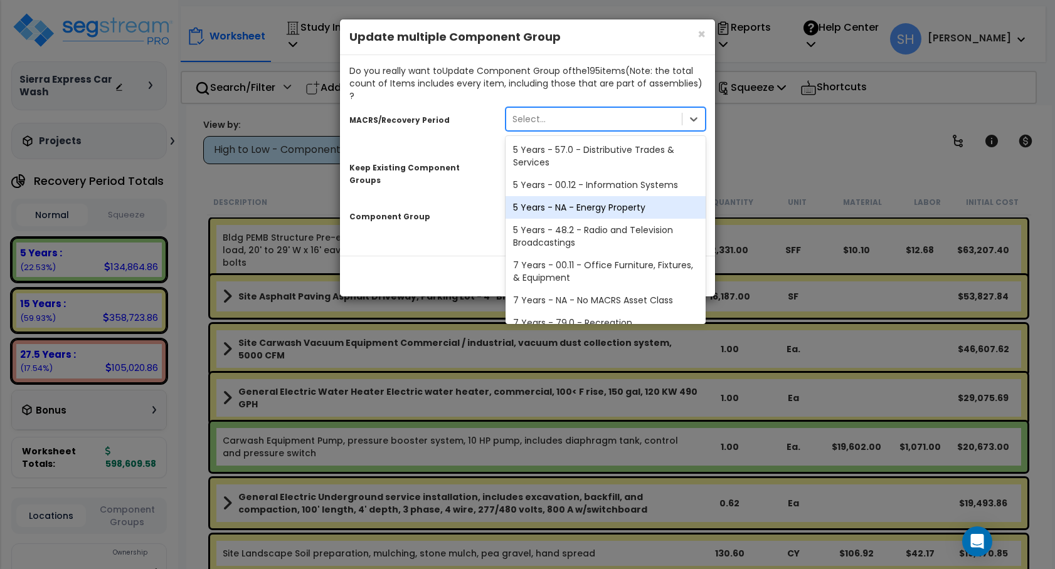
scroll to position [211, 0]
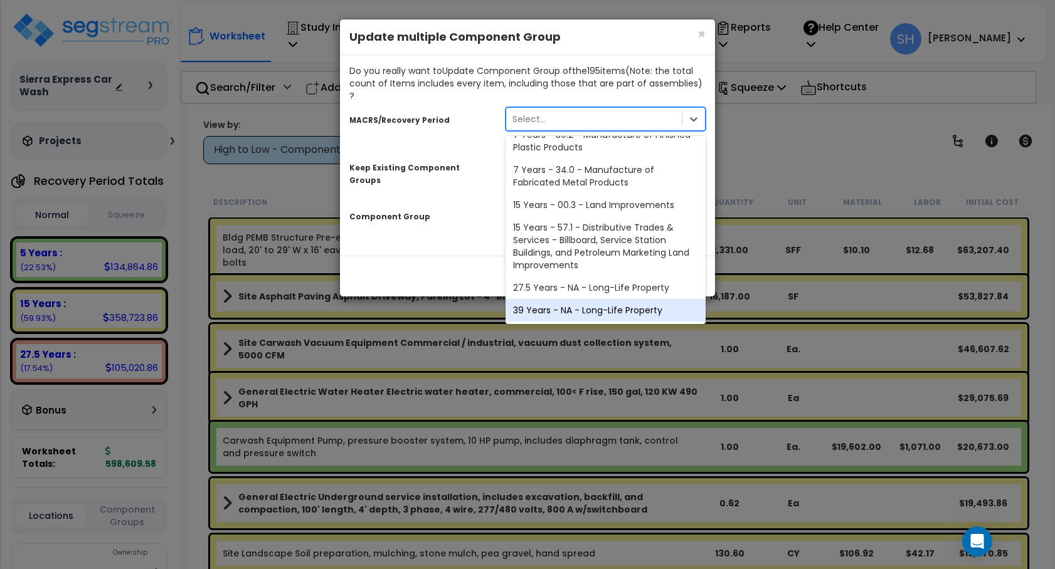
click at [596, 299] on div "39 Years - NA - Long-Life Property" at bounding box center [605, 310] width 200 height 23
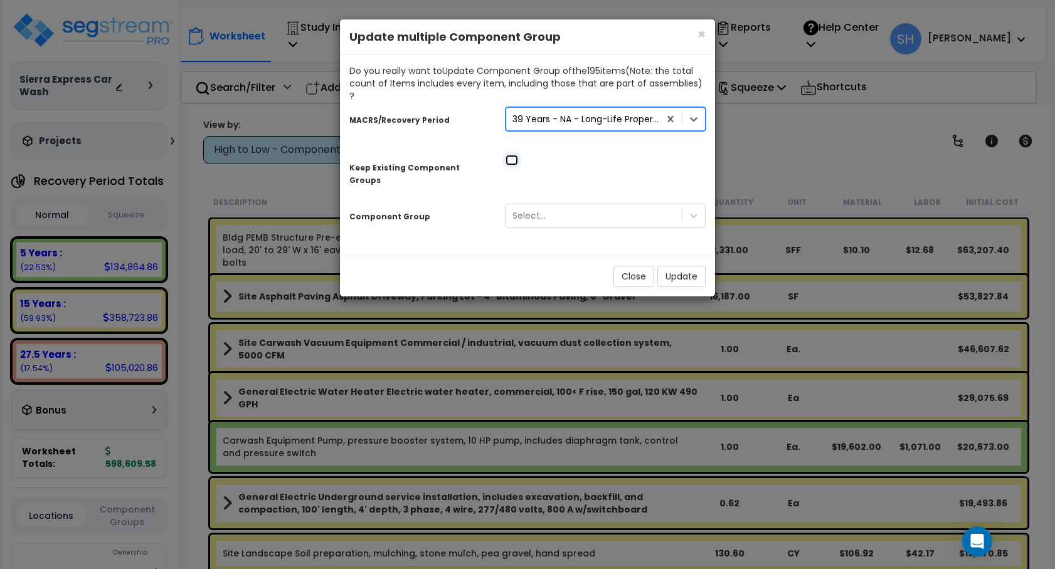
click at [514, 155] on input "checkbox" at bounding box center [511, 160] width 13 height 11
checkbox input "true"
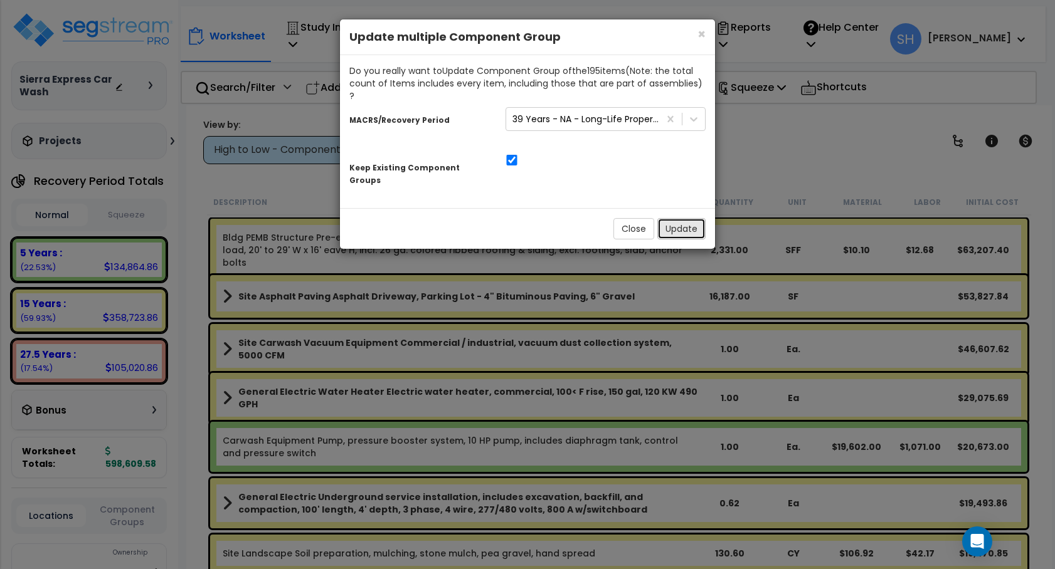
click at [677, 218] on button "Update" at bounding box center [681, 228] width 48 height 21
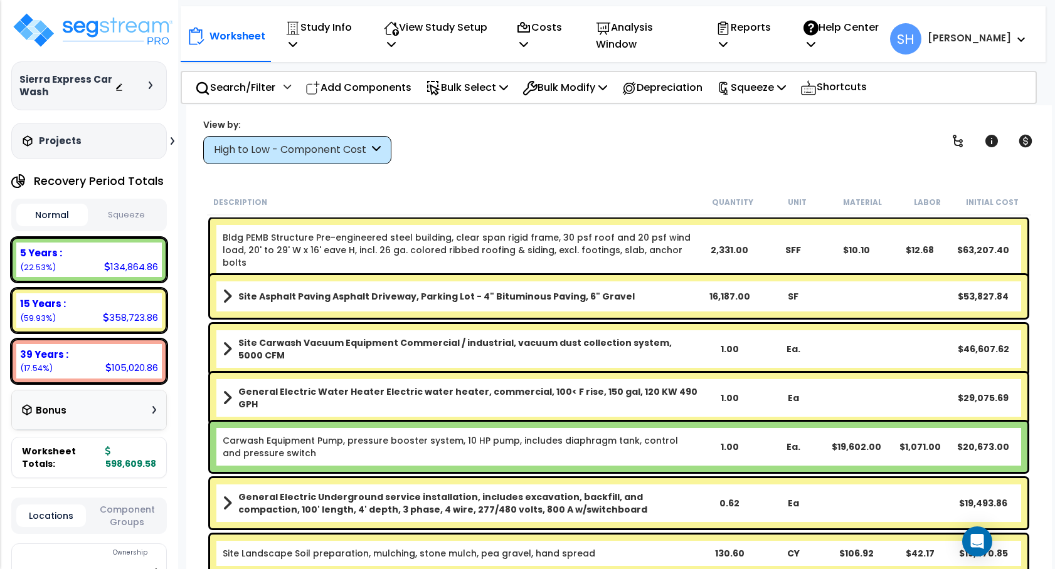
click at [130, 225] on button "Squeeze" at bounding box center [126, 215] width 71 height 22
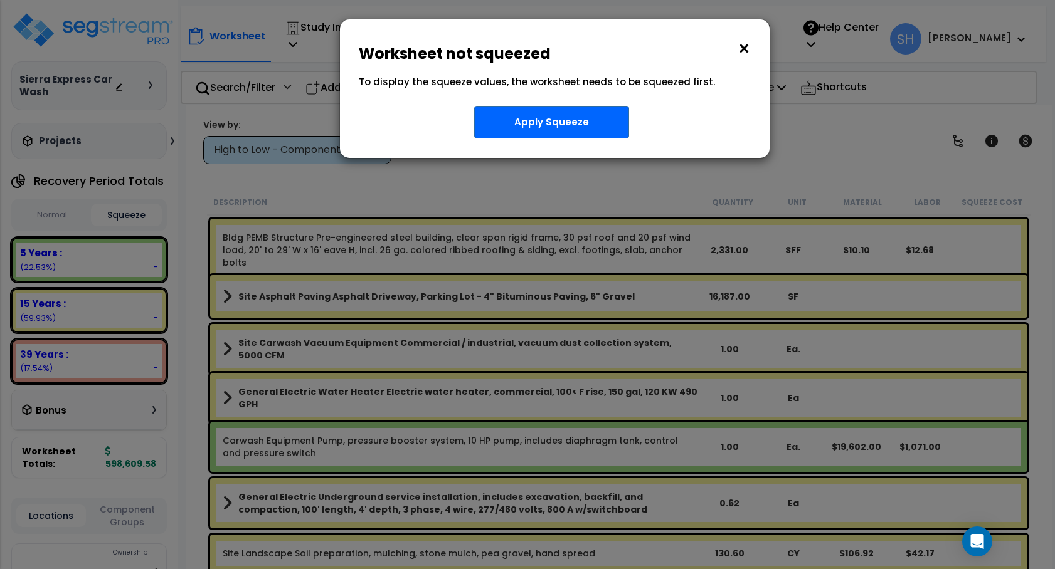
click at [746, 47] on button "×" at bounding box center [744, 49] width 14 height 20
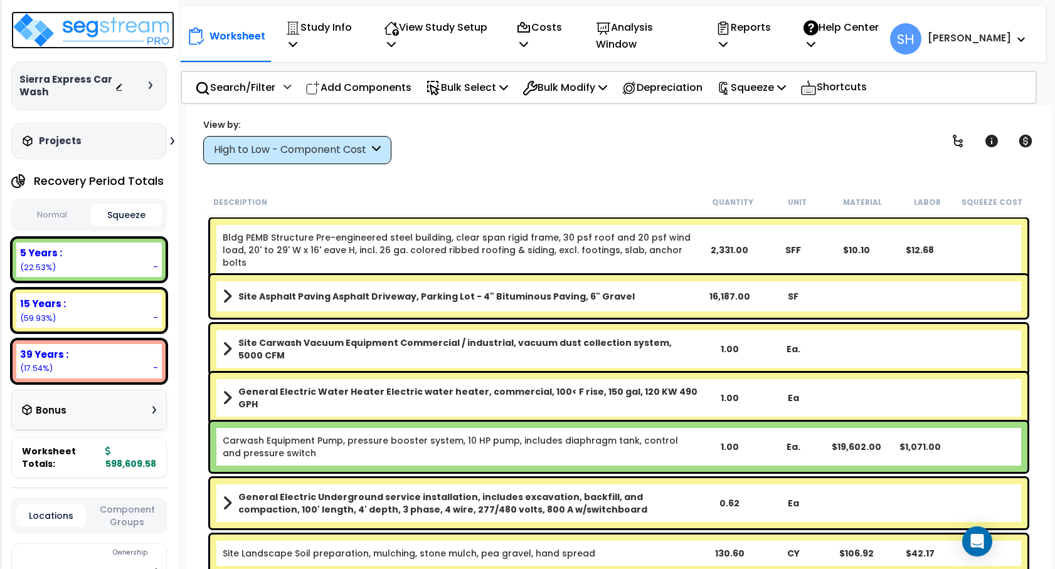
click at [95, 24] on img at bounding box center [92, 30] width 163 height 38
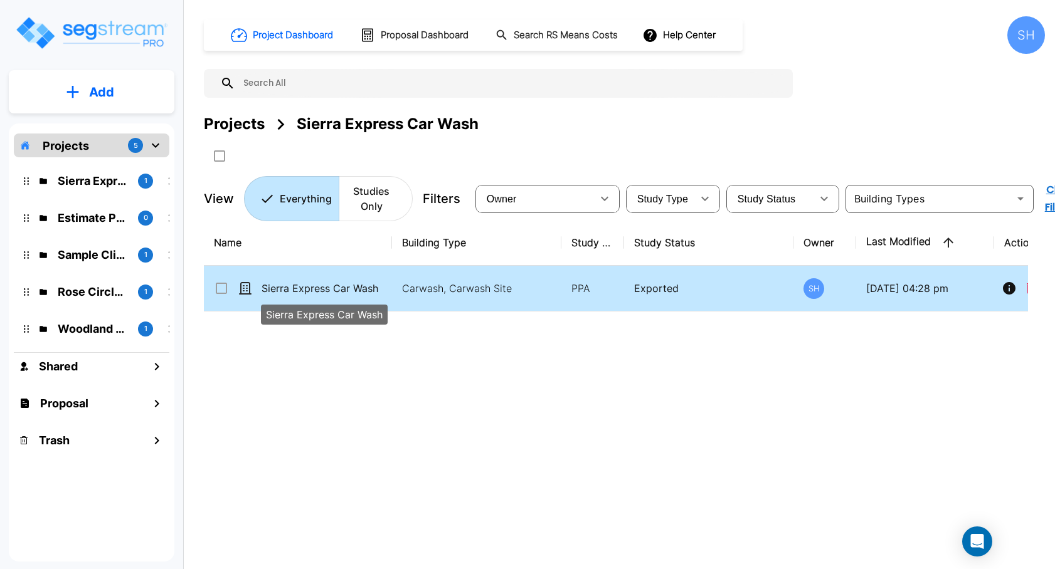
click at [347, 288] on p "Sierra Express Car Wash" at bounding box center [323, 288] width 125 height 15
checkbox input "true"
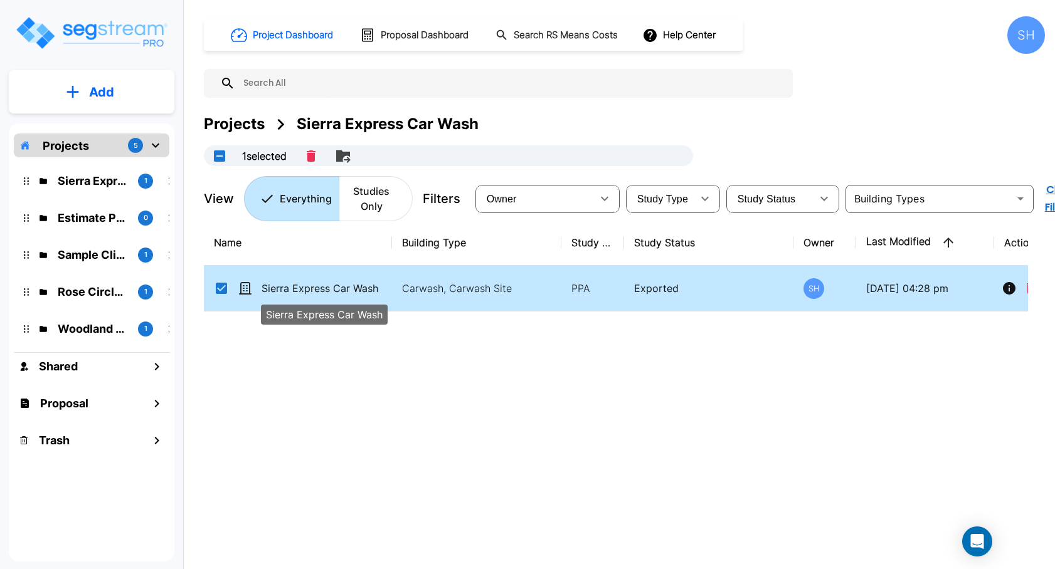
click at [347, 288] on p "Sierra Express Car Wash" at bounding box center [323, 288] width 125 height 15
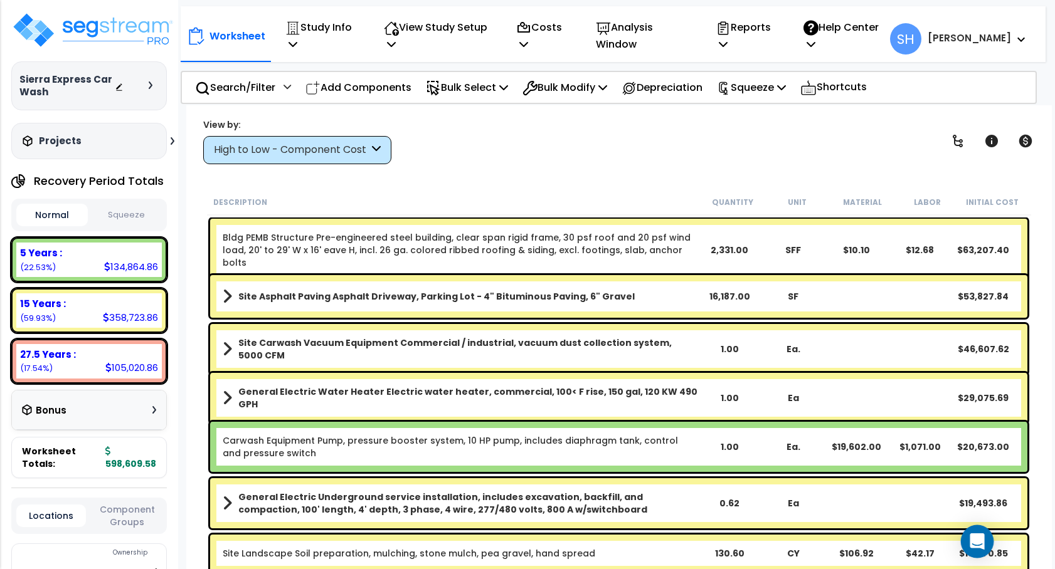
click at [990, 542] on body "We are Building your Study. So please grab a coffee and let us do the heavy lif…" at bounding box center [527, 339] width 1055 height 569
click at [975, 542] on icon "Open Intercom Messenger" at bounding box center [976, 542] width 14 height 16
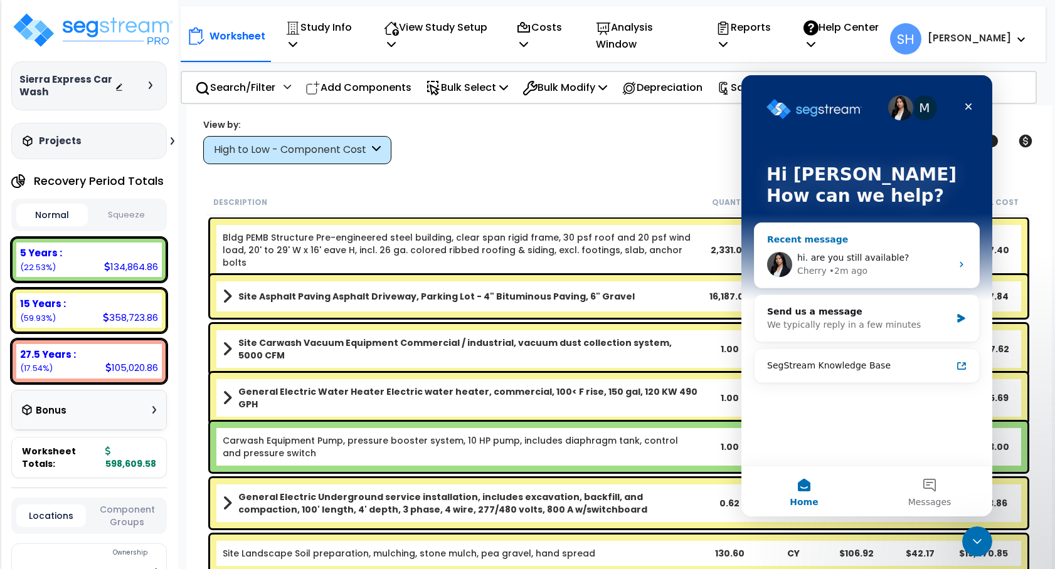
click at [875, 256] on span "hi. are you still available?" at bounding box center [853, 258] width 112 height 10
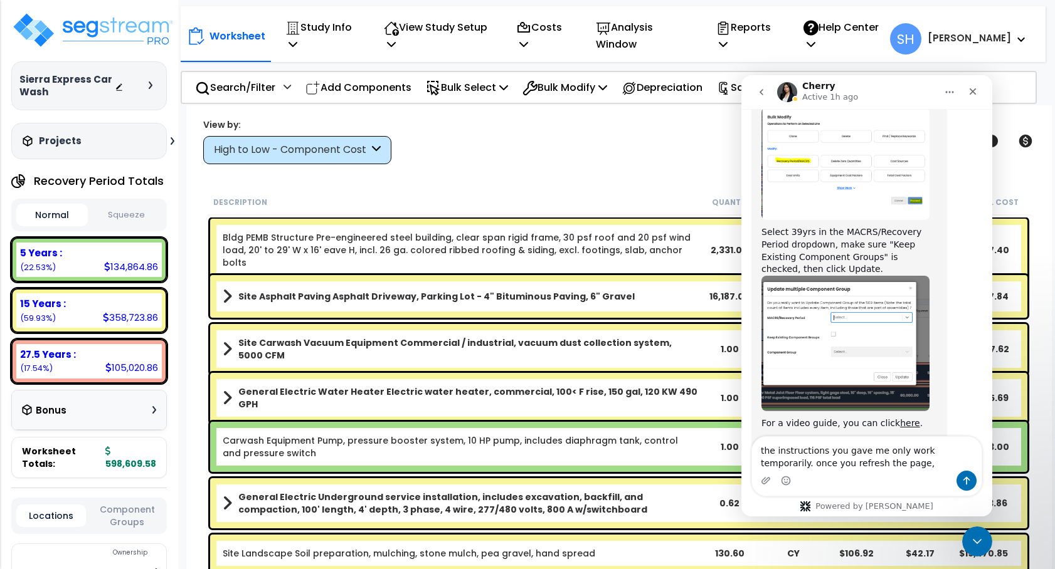
scroll to position [594, 0]
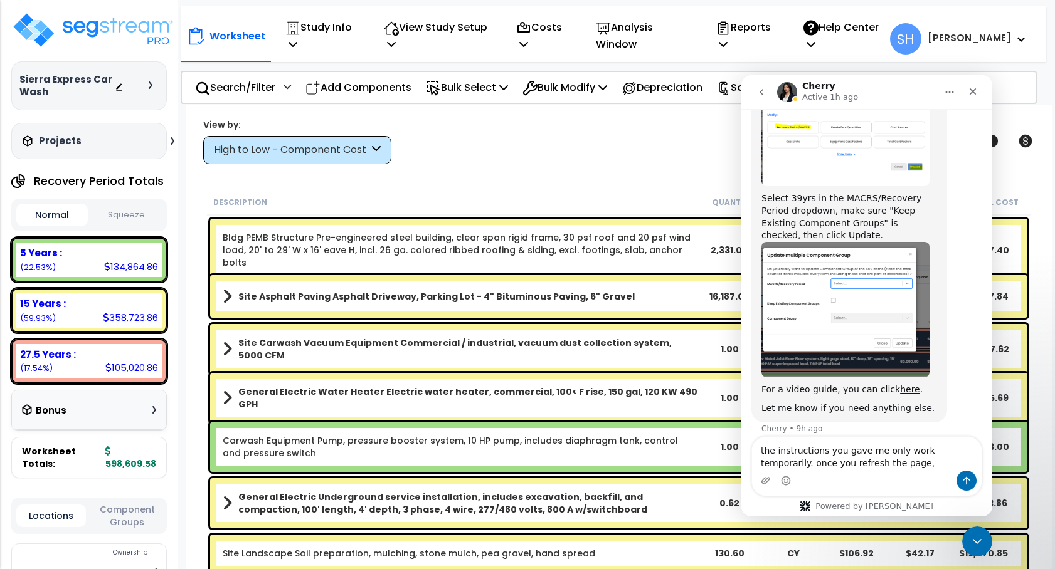
drag, startPoint x: 873, startPoint y: 465, endPoint x: 799, endPoint y: 465, distance: 74.6
click at [799, 465] on textarea "the instructions you gave me only work temporarily. once you refresh the page," at bounding box center [866, 454] width 229 height 34
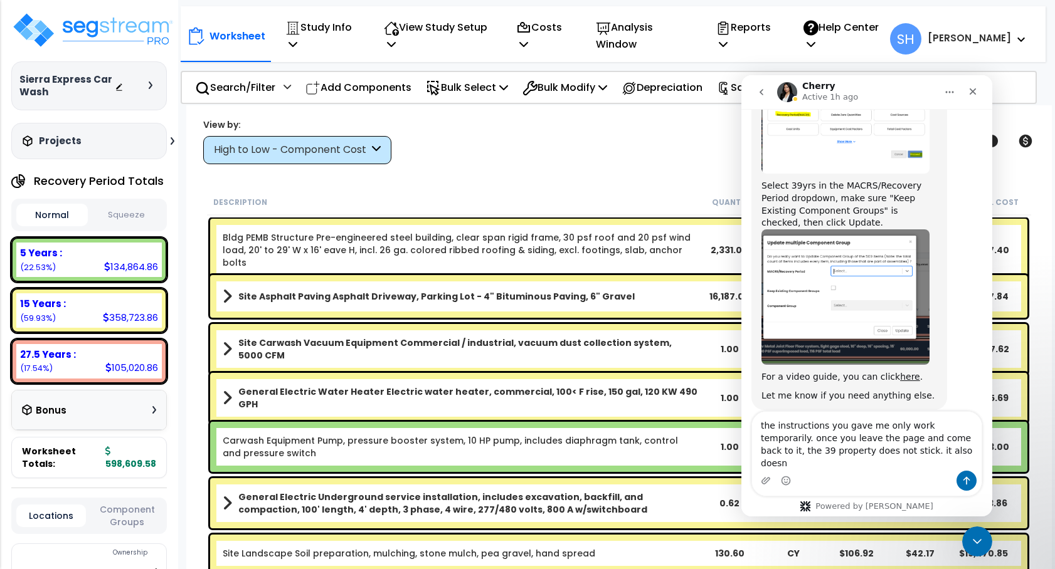
type textarea "the instructions you gave me only work temporarily. once you leave the page and…"
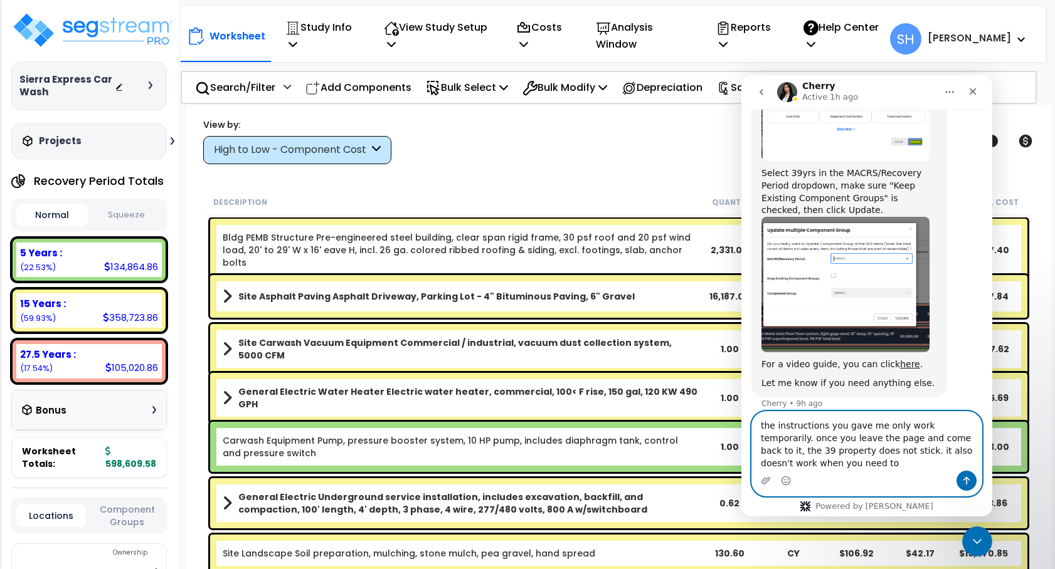
click at [919, 448] on textarea "the instructions you gave me only work temporarily. once you leave the page and…" at bounding box center [866, 441] width 229 height 59
type textarea "the instructions you gave me only work temporarily. once you leave the page and…"
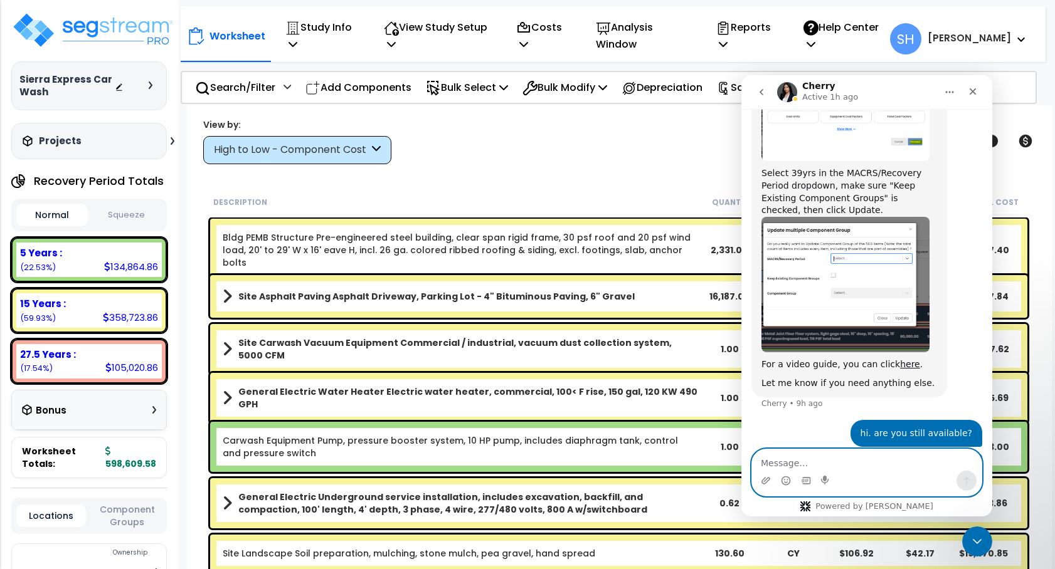
scroll to position [660, 0]
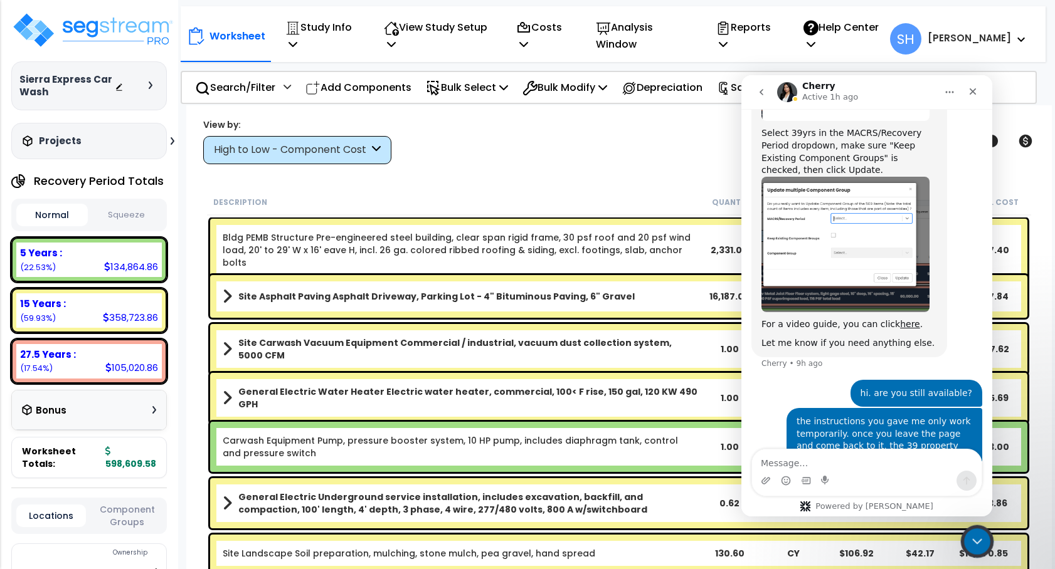
click at [978, 541] on icon "Close Intercom Messenger" at bounding box center [975, 539] width 15 height 15
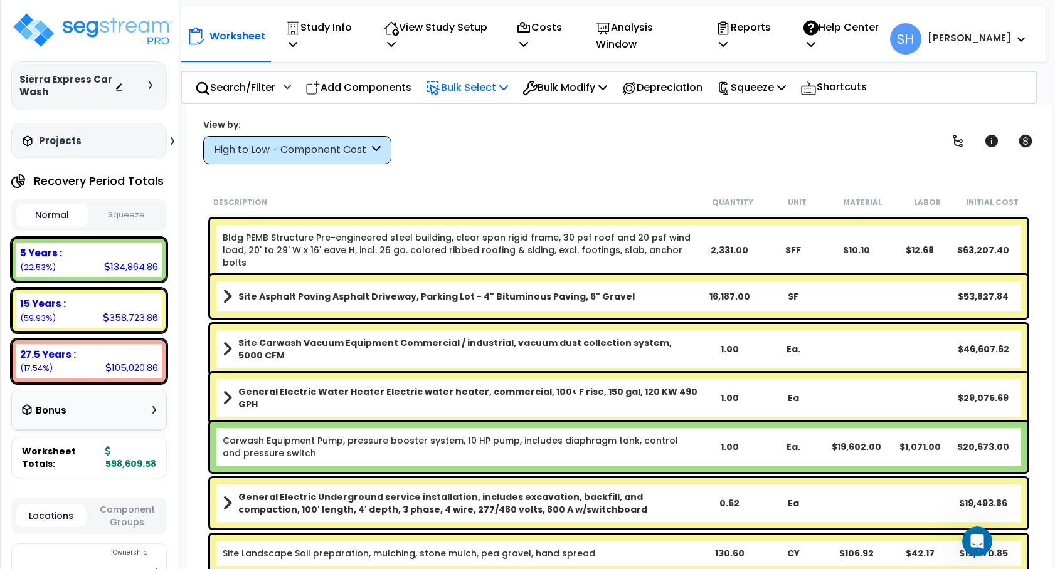
click at [505, 83] on p "Bulk Select" at bounding box center [467, 87] width 82 height 17
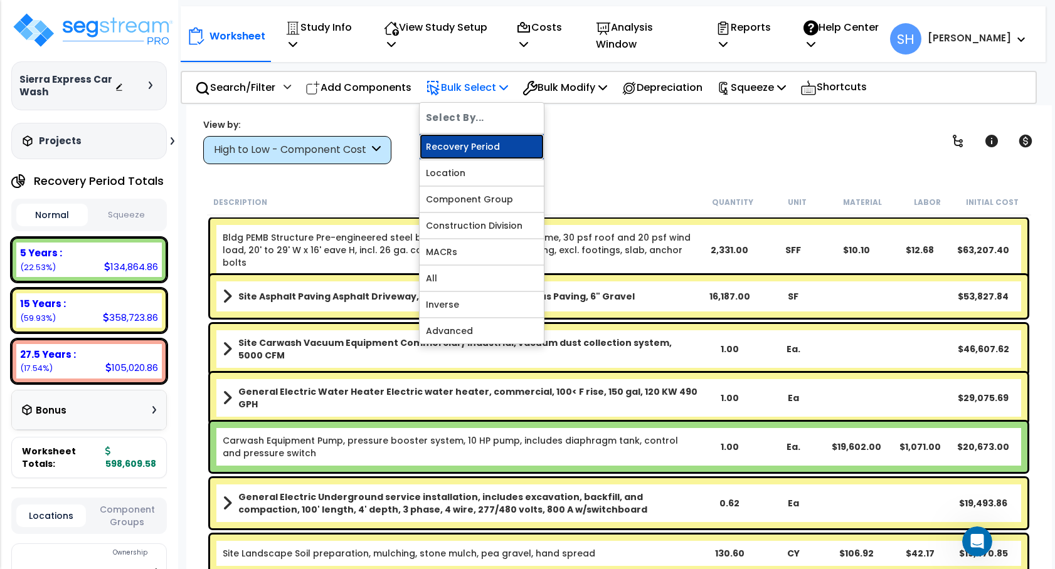
click at [495, 137] on link "Recovery Period" at bounding box center [481, 146] width 124 height 25
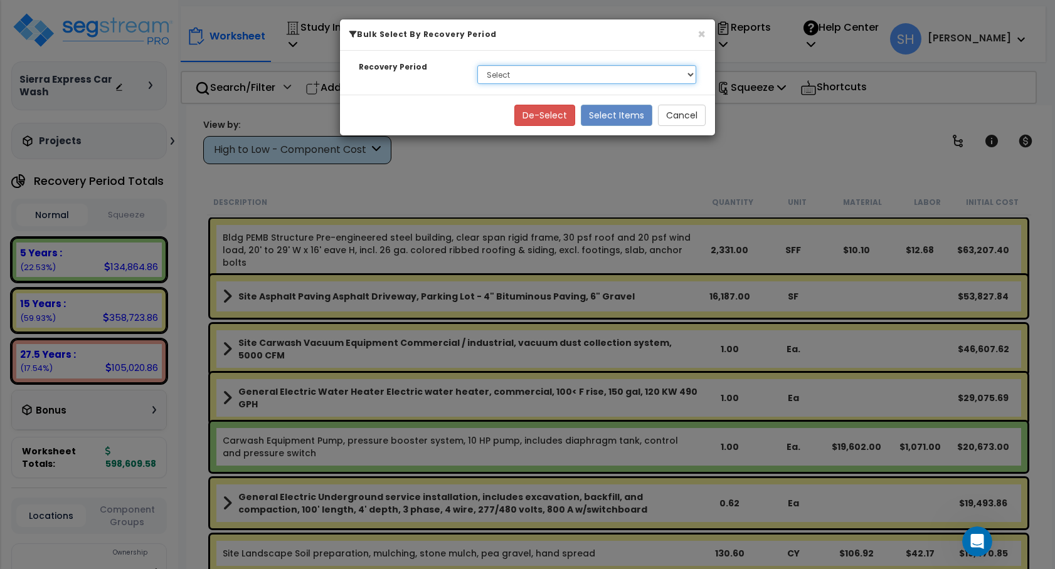
click at [519, 82] on select "Select 5 Years 15 Years 27.5 Years" at bounding box center [586, 74] width 219 height 19
select select "275Y"
click at [477, 65] on select "Select 5 Years 15 Years 27.5 Years" at bounding box center [586, 74] width 219 height 19
click at [611, 117] on button "Select Items" at bounding box center [616, 115] width 71 height 21
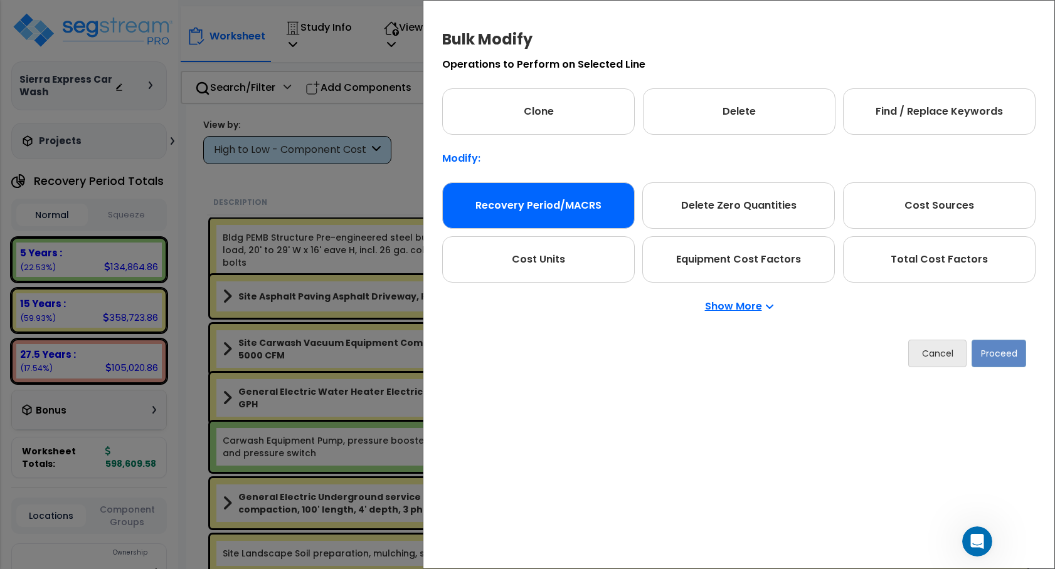
click at [596, 198] on div "Recovery Period/MACRS" at bounding box center [538, 205] width 193 height 46
click at [1020, 356] on button "Proceed" at bounding box center [998, 354] width 55 height 28
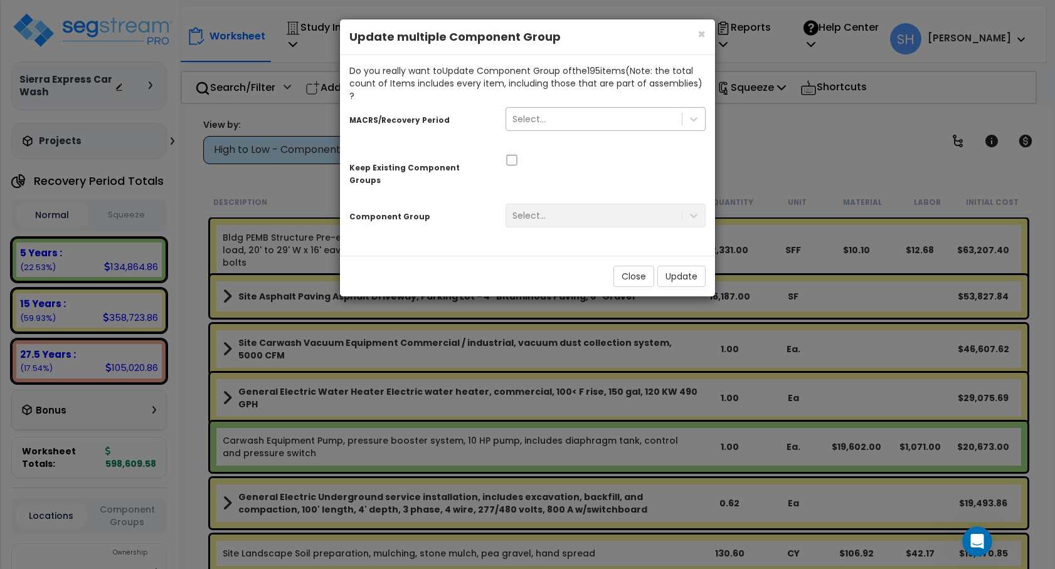
click at [670, 109] on div "Select..." at bounding box center [594, 119] width 176 height 20
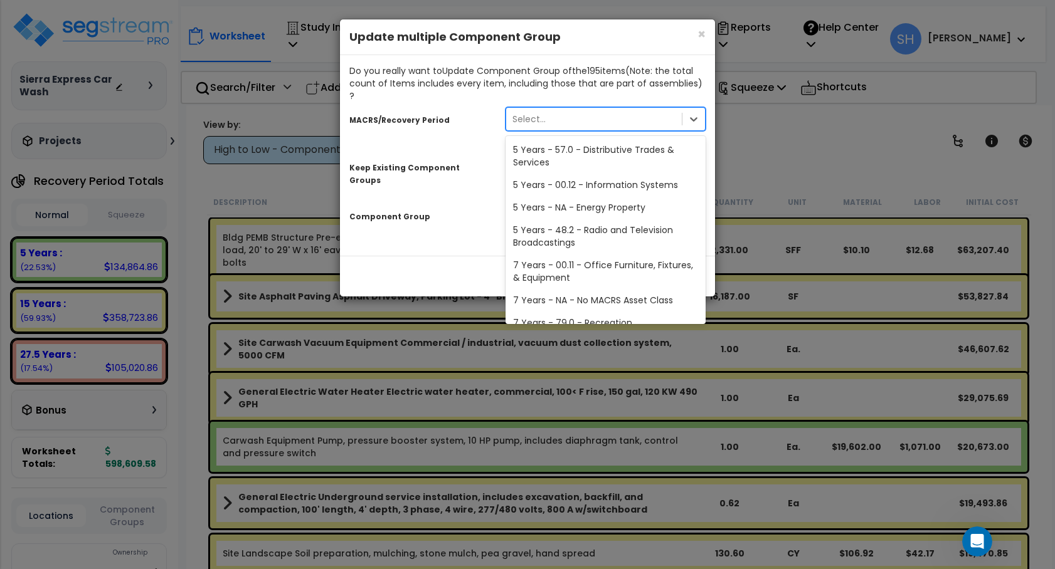
scroll to position [211, 0]
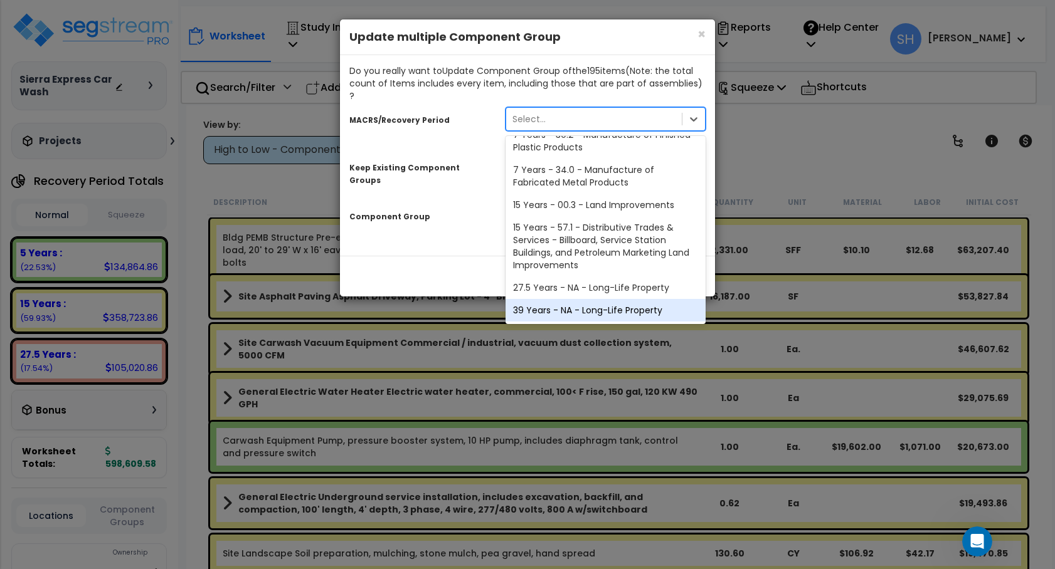
click at [596, 299] on div "39 Years - NA - Long-Life Property" at bounding box center [605, 310] width 200 height 23
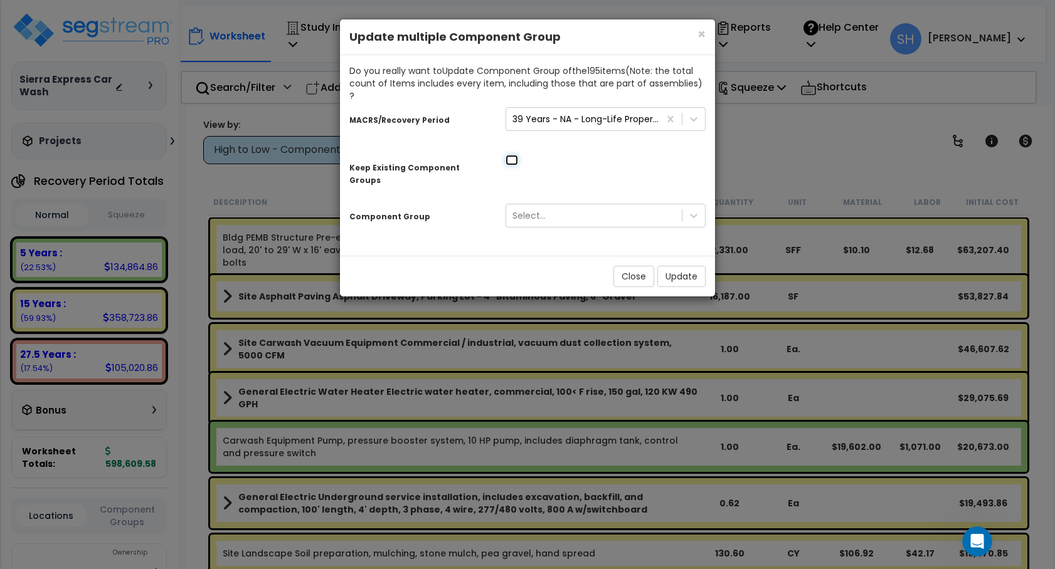
click at [512, 155] on input "checkbox" at bounding box center [511, 160] width 13 height 11
checkbox input "true"
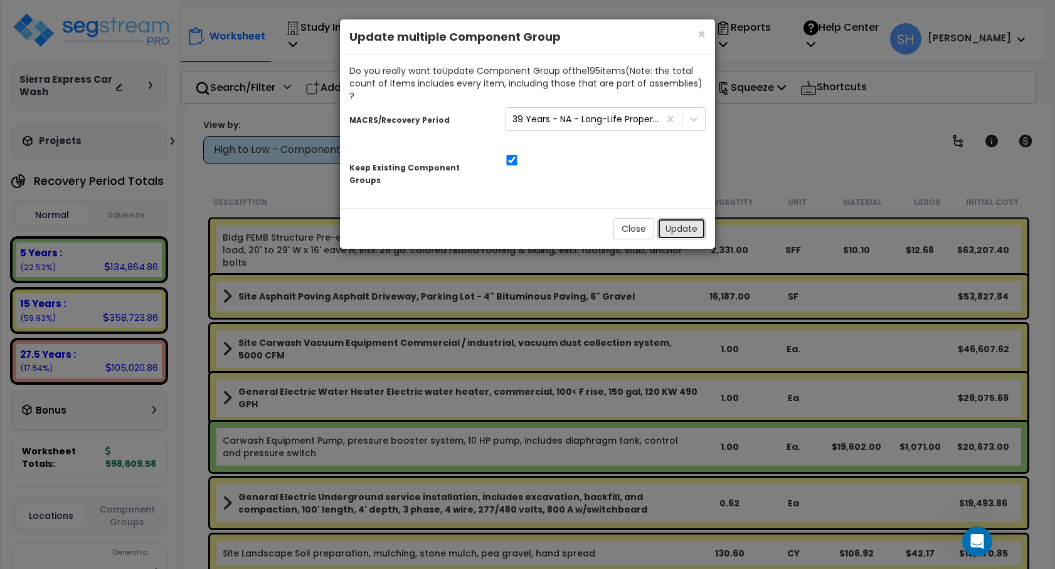
click at [678, 218] on button "Update" at bounding box center [681, 228] width 48 height 21
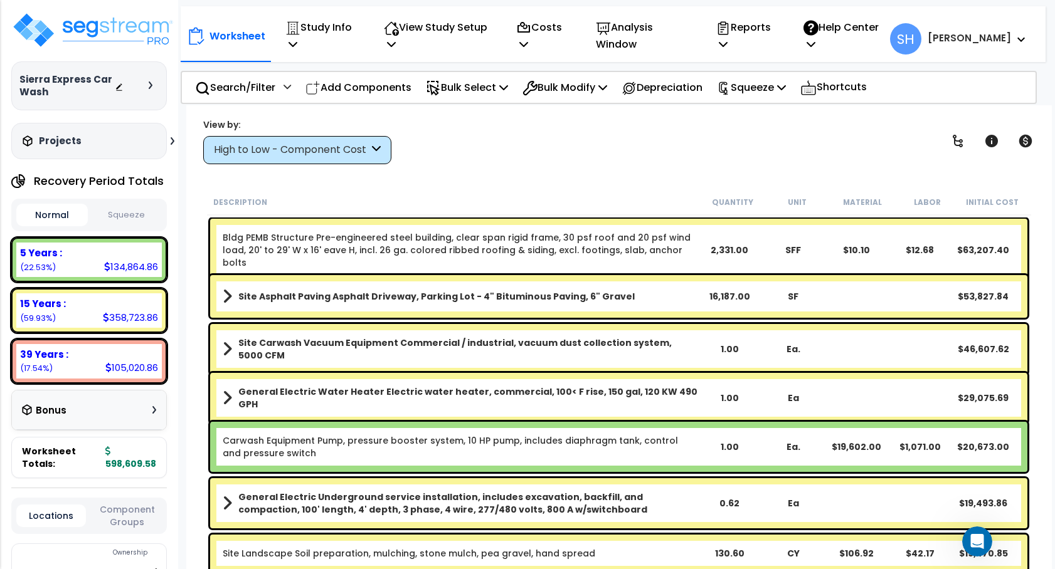
click at [136, 209] on button "Squeeze" at bounding box center [126, 215] width 71 height 22
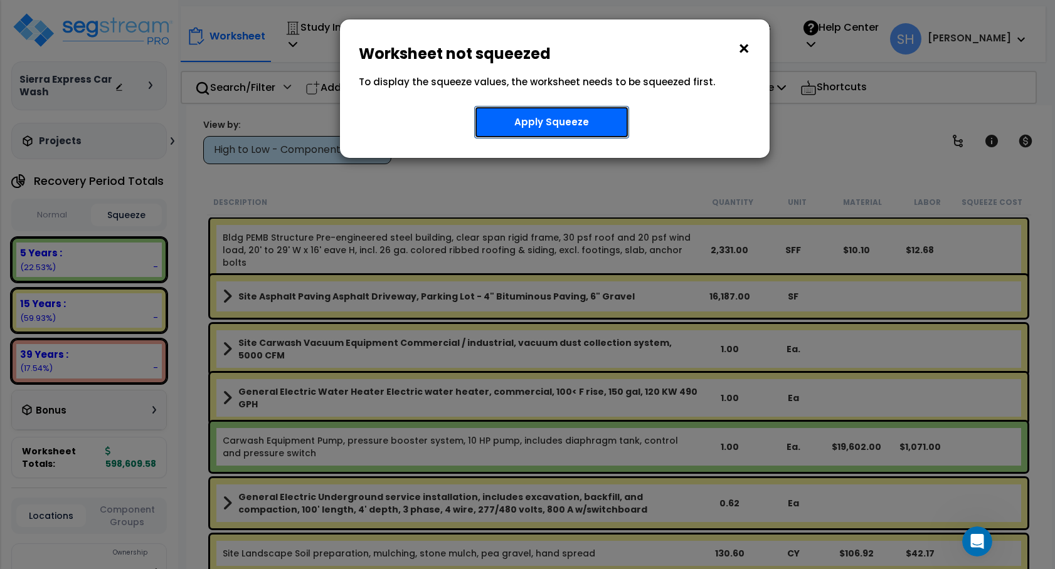
click at [495, 117] on button "Apply Squeeze" at bounding box center [551, 122] width 155 height 33
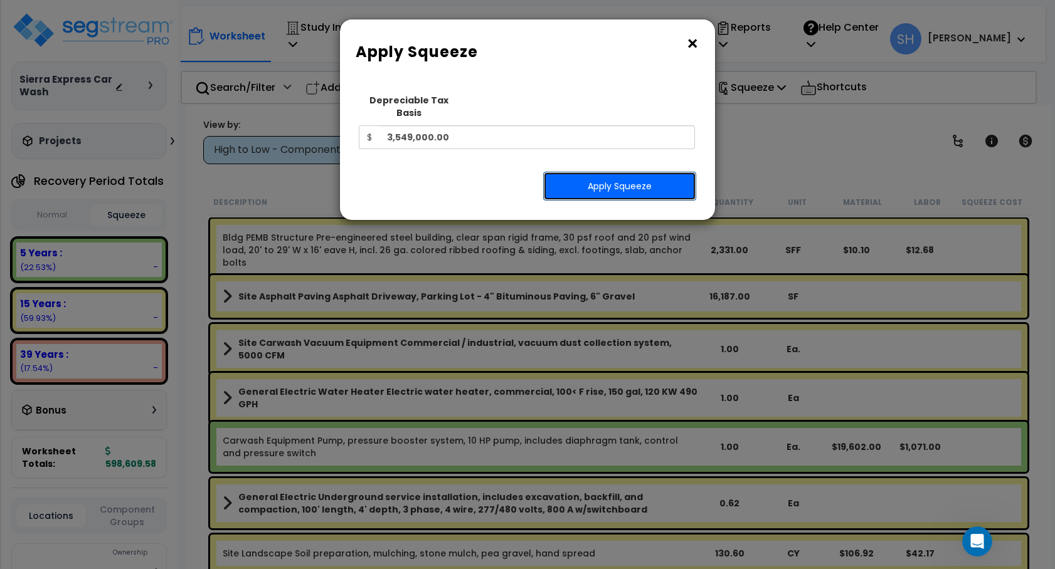
click at [557, 172] on button "Apply Squeeze" at bounding box center [619, 186] width 153 height 29
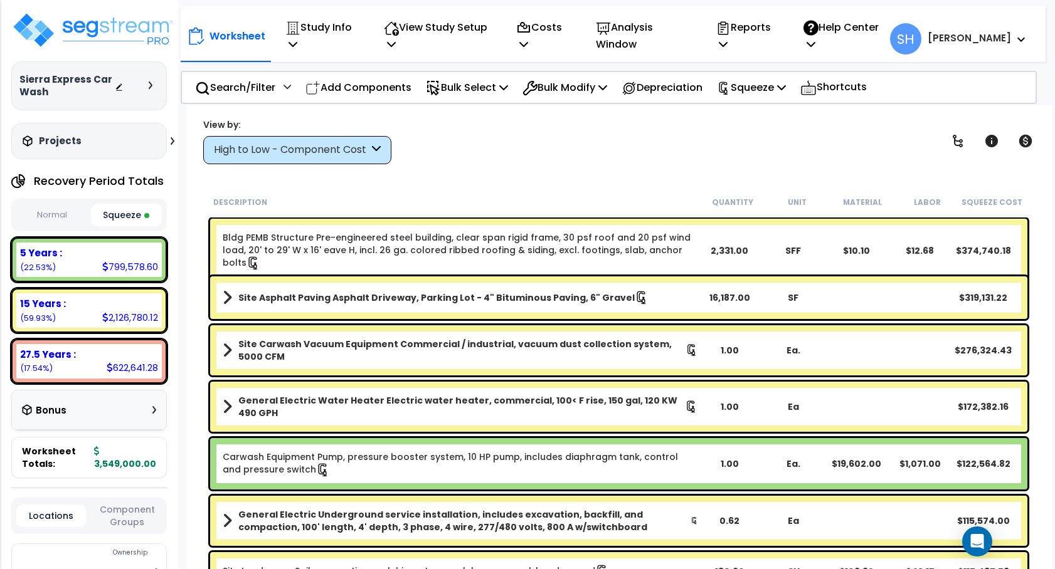
click at [118, 353] on div "27.5 Years :" at bounding box center [89, 354] width 138 height 13
click at [104, 355] on div "27.5 Years :" at bounding box center [89, 354] width 138 height 13
click at [105, 302] on div "15 Years :" at bounding box center [89, 303] width 138 height 13
click at [108, 358] on div "27.5 Years :" at bounding box center [89, 354] width 138 height 13
click at [111, 303] on div "15 Years :" at bounding box center [89, 303] width 138 height 13
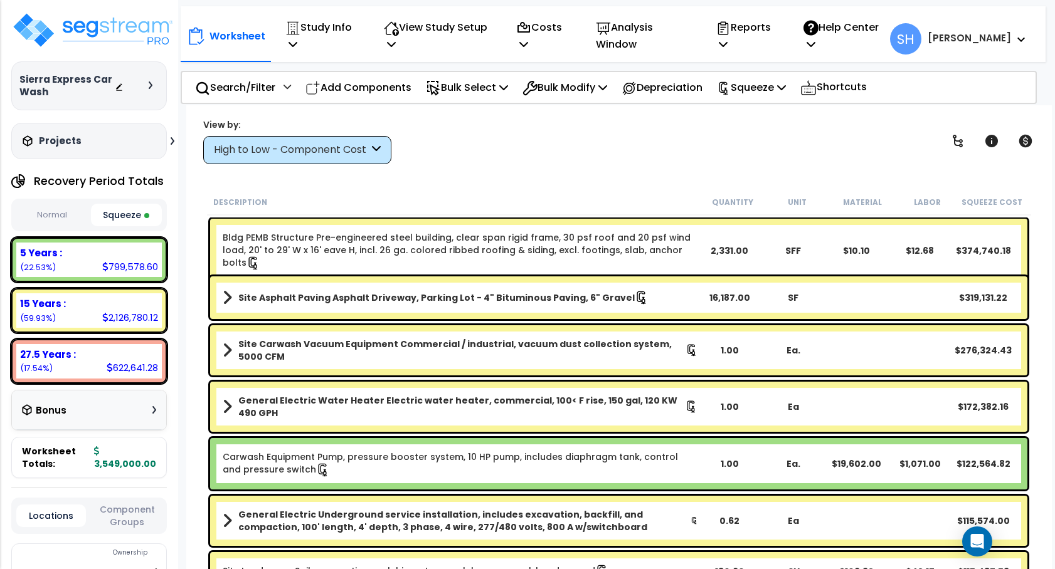
click at [98, 254] on div "5 Years :" at bounding box center [89, 252] width 138 height 13
click at [63, 215] on button "Normal" at bounding box center [51, 215] width 71 height 22
click at [91, 352] on div "27.5 Years :" at bounding box center [89, 354] width 138 height 13
click at [91, 353] on div "27.5 Years :" at bounding box center [89, 354] width 138 height 13
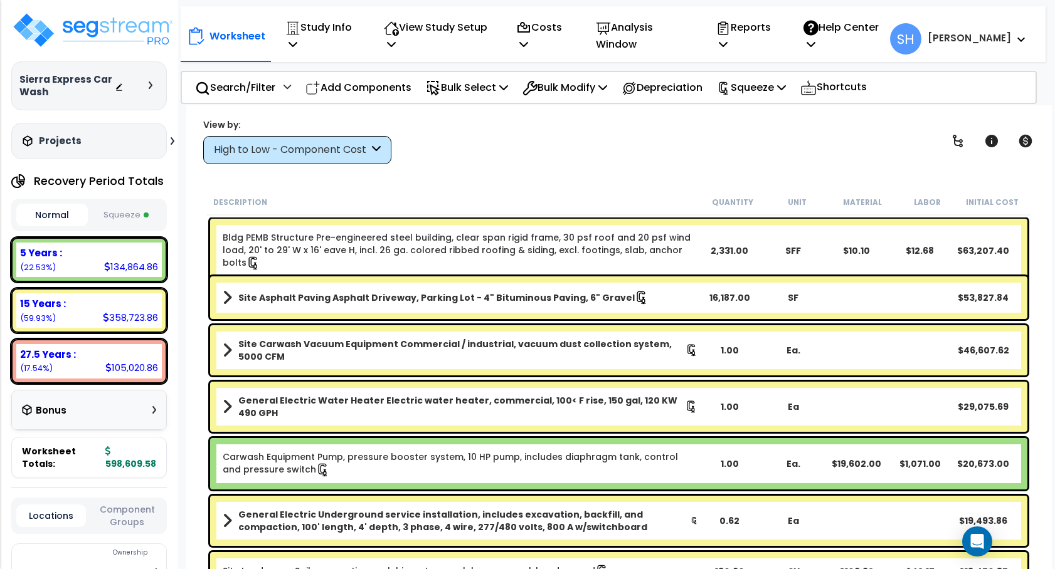
click at [144, 221] on button "Squeeze" at bounding box center [126, 215] width 71 height 22
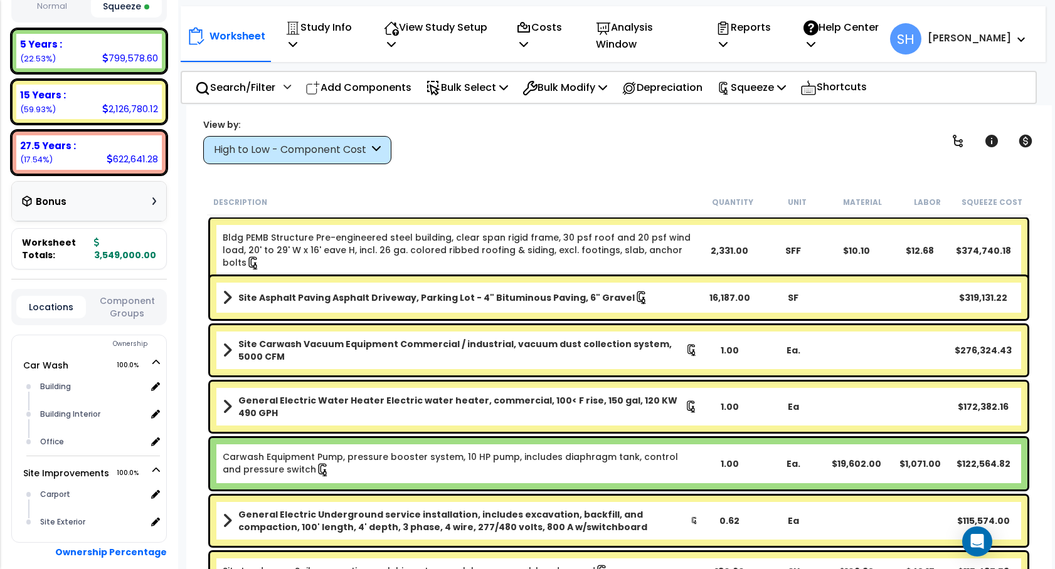
scroll to position [272, 0]
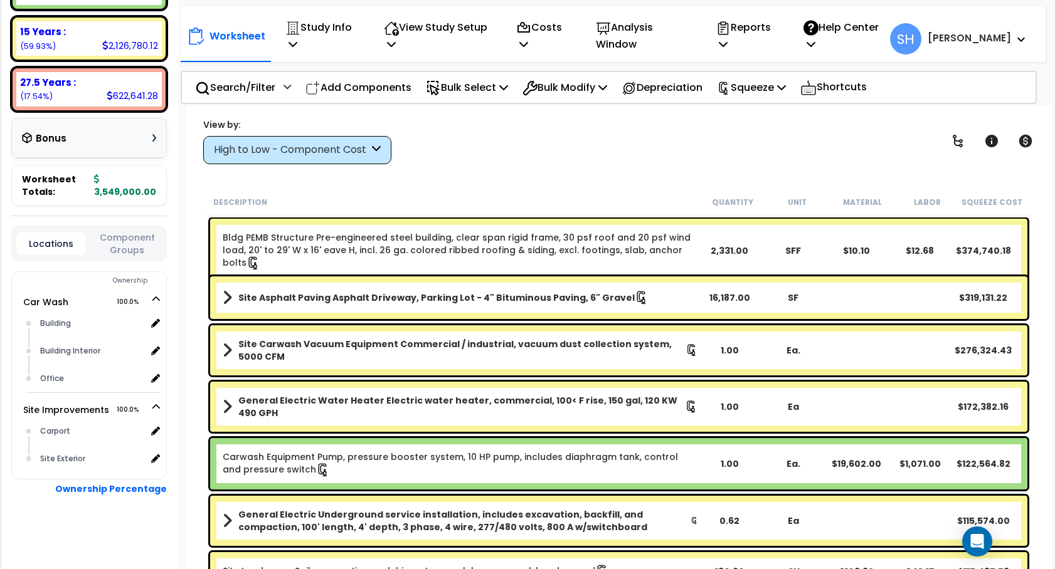
click at [137, 245] on button "Component Groups" at bounding box center [127, 244] width 70 height 26
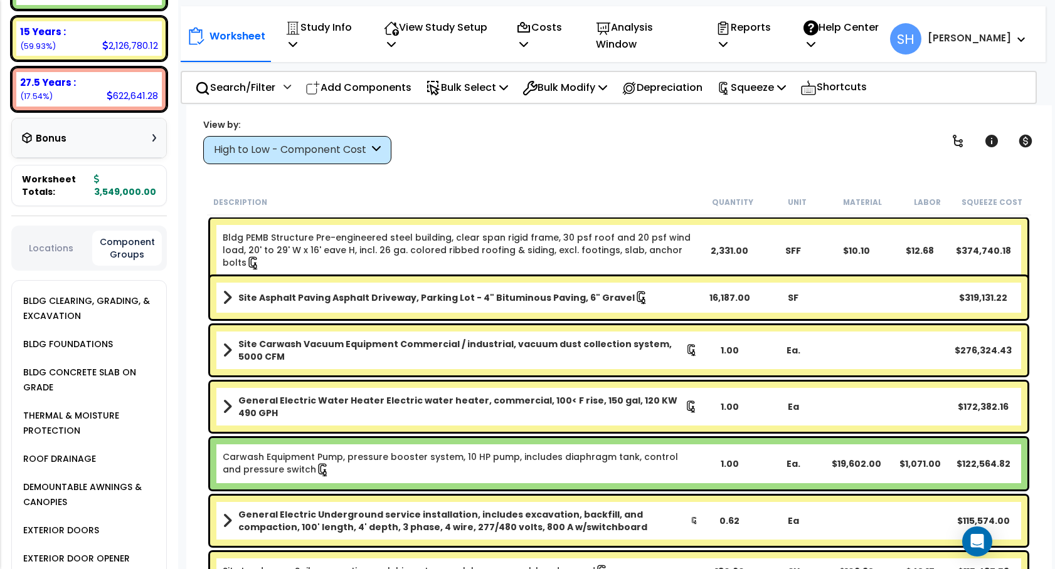
click at [68, 238] on div "Locations Component Groups" at bounding box center [89, 248] width 156 height 45
click at [63, 246] on button "Locations" at bounding box center [51, 248] width 70 height 14
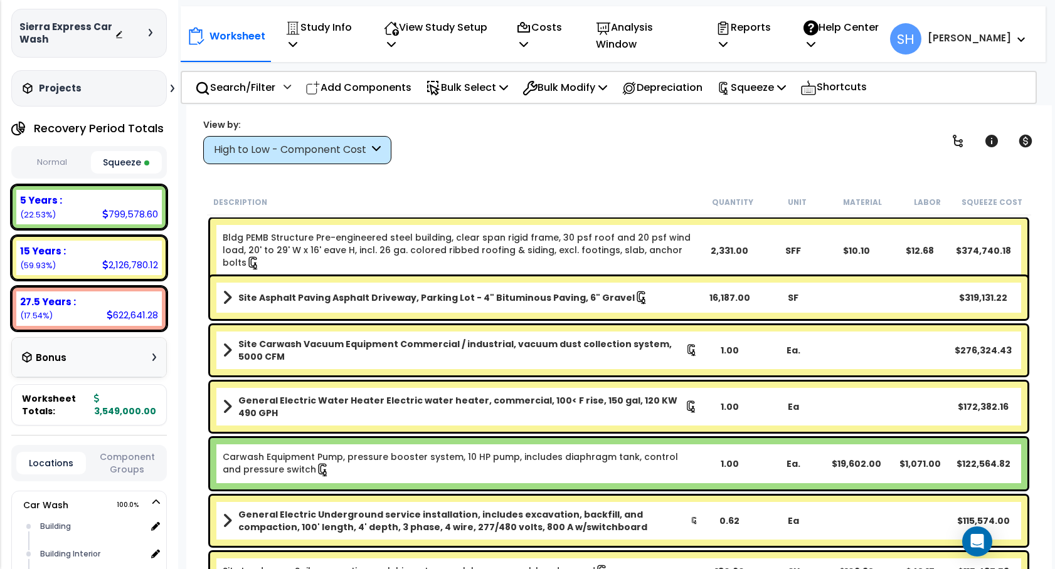
scroll to position [0, 0]
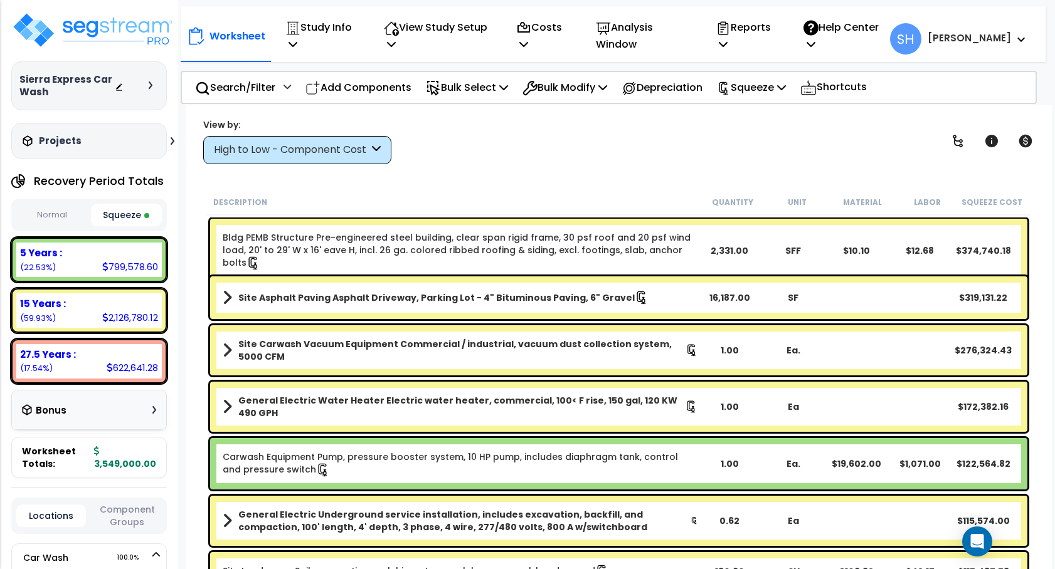
click at [44, 207] on button "Normal" at bounding box center [51, 215] width 71 height 22
click at [130, 215] on button "Squeeze" at bounding box center [126, 215] width 71 height 22
click at [508, 87] on icon at bounding box center [503, 87] width 9 height 10
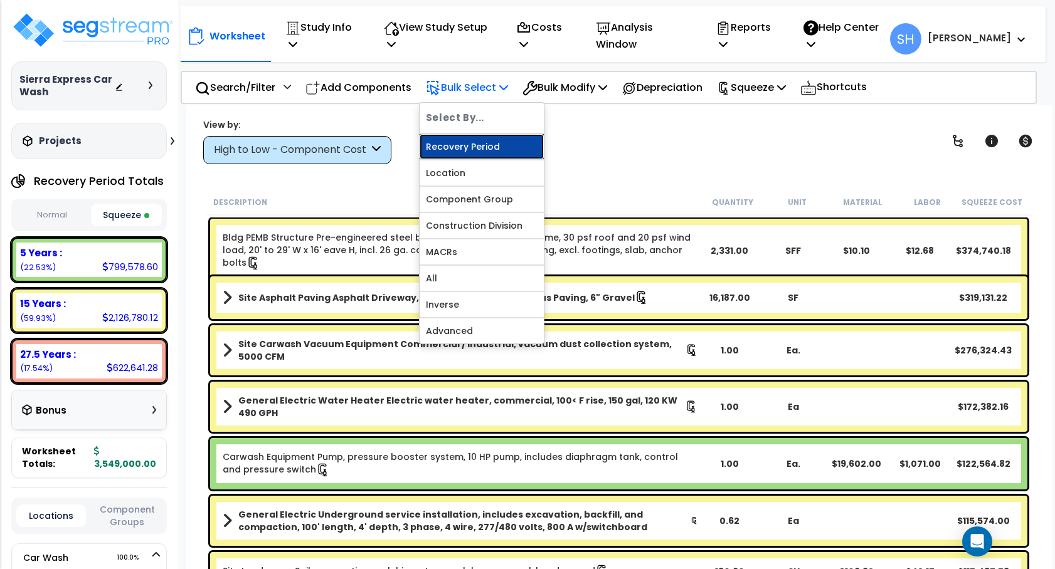
click at [490, 142] on link "Recovery Period" at bounding box center [481, 146] width 124 height 25
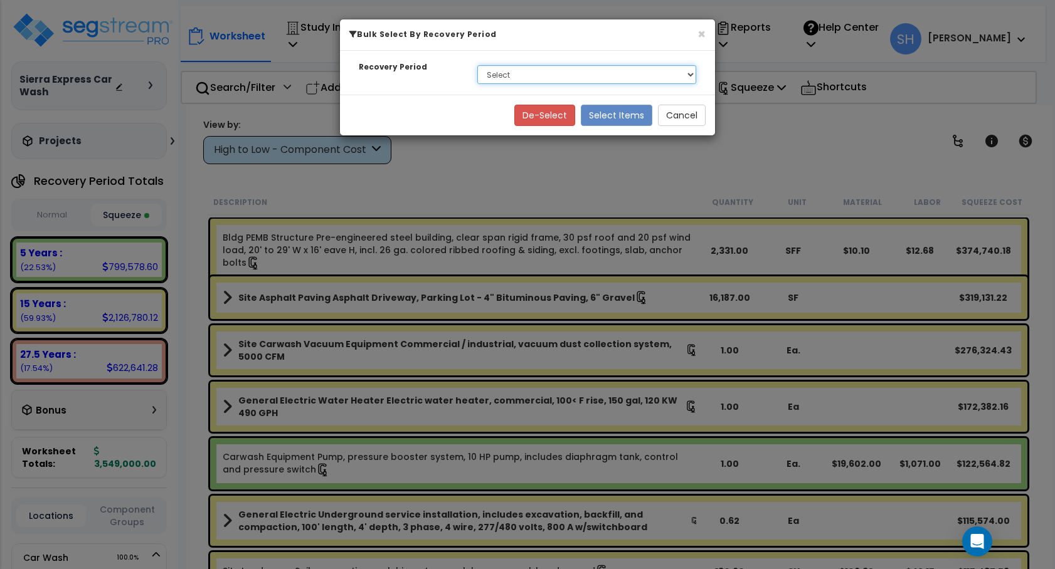
click at [524, 75] on select "Select 5 Years 15 Years 27.5 Years" at bounding box center [586, 74] width 219 height 19
select select "275Y"
click at [477, 65] on select "Select 5 Years 15 Years 27.5 Years" at bounding box center [586, 74] width 219 height 19
click at [595, 110] on button "Select Items" at bounding box center [616, 115] width 71 height 21
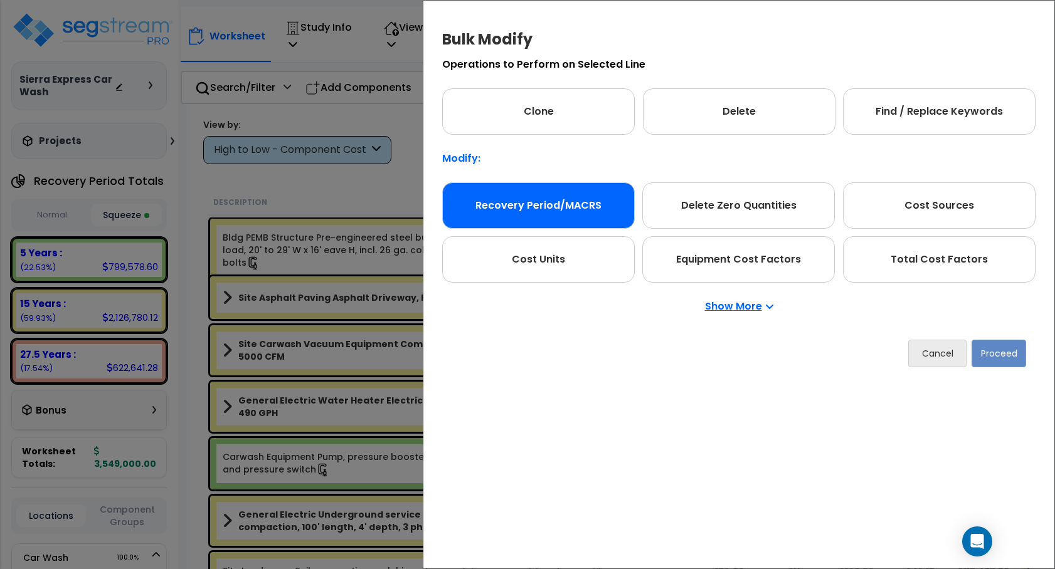
click at [557, 192] on div "Recovery Period/MACRS" at bounding box center [538, 205] width 193 height 46
click at [1011, 349] on button "Proceed" at bounding box center [998, 354] width 55 height 28
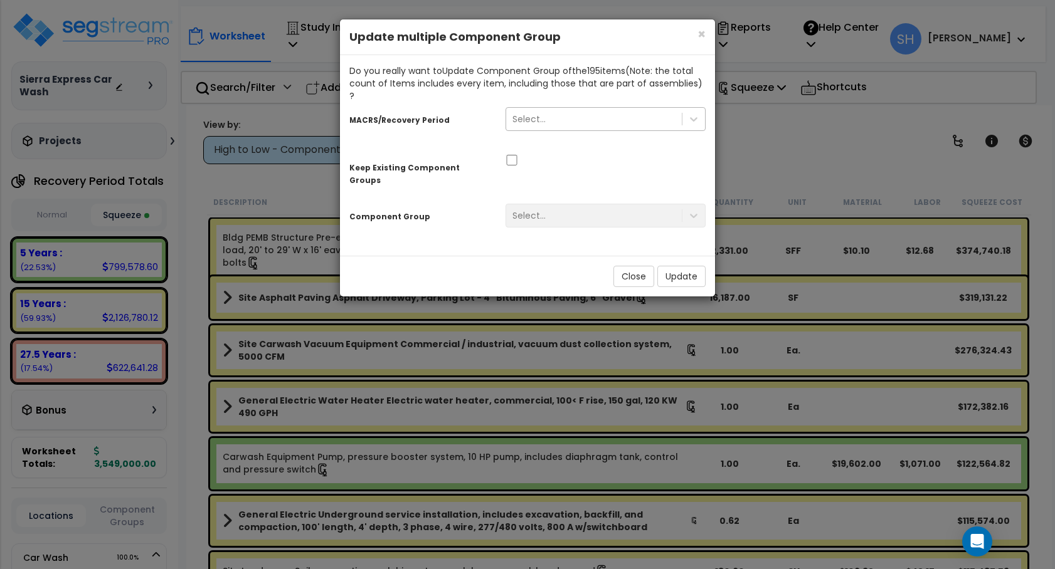
click at [631, 110] on div "Select..." at bounding box center [594, 119] width 176 height 20
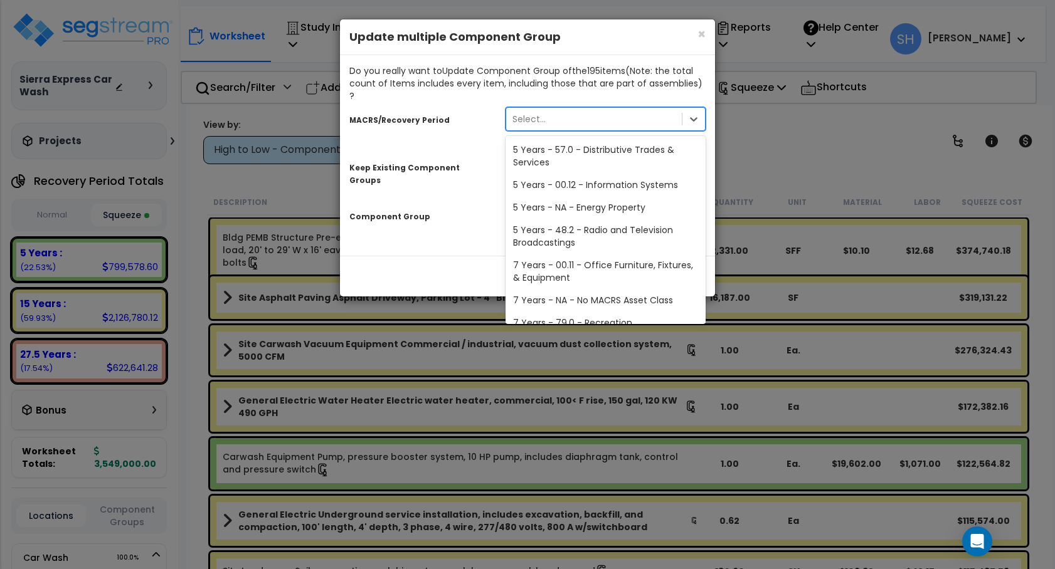
scroll to position [211, 0]
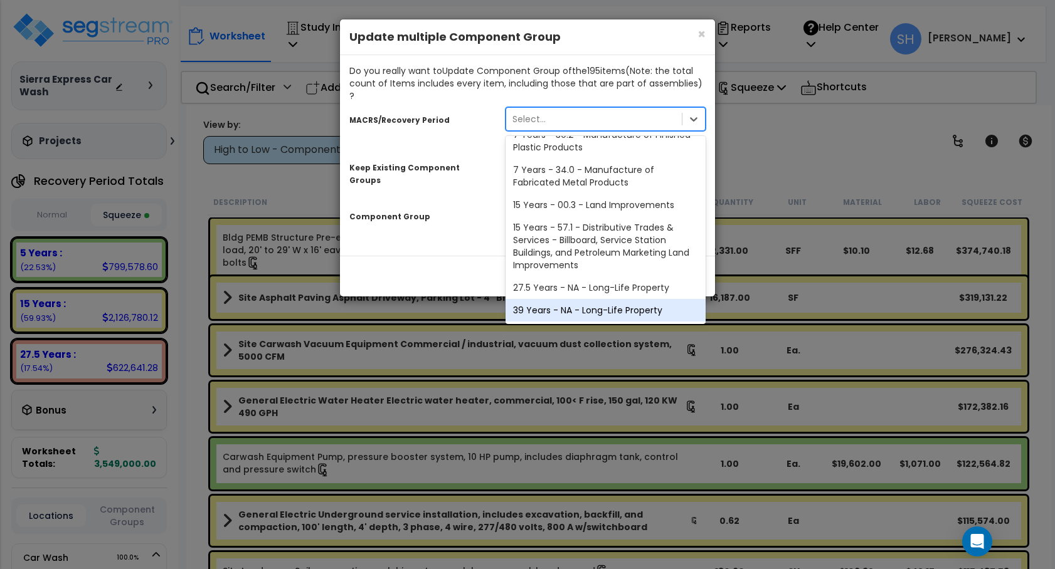
click at [575, 299] on div "39 Years - NA - Long-Life Property" at bounding box center [605, 310] width 200 height 23
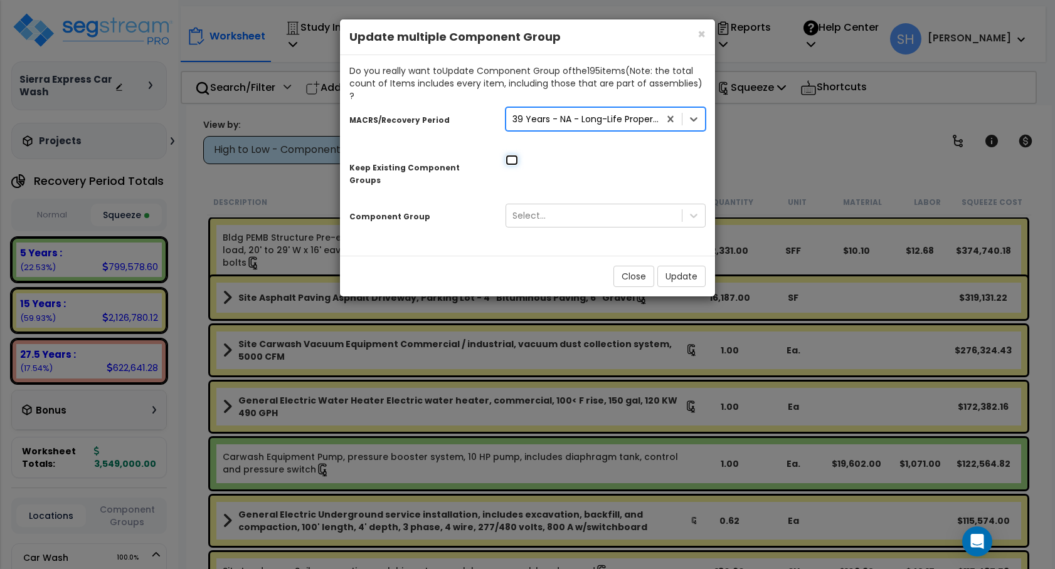
click at [510, 155] on input "checkbox" at bounding box center [511, 160] width 13 height 11
checkbox input "true"
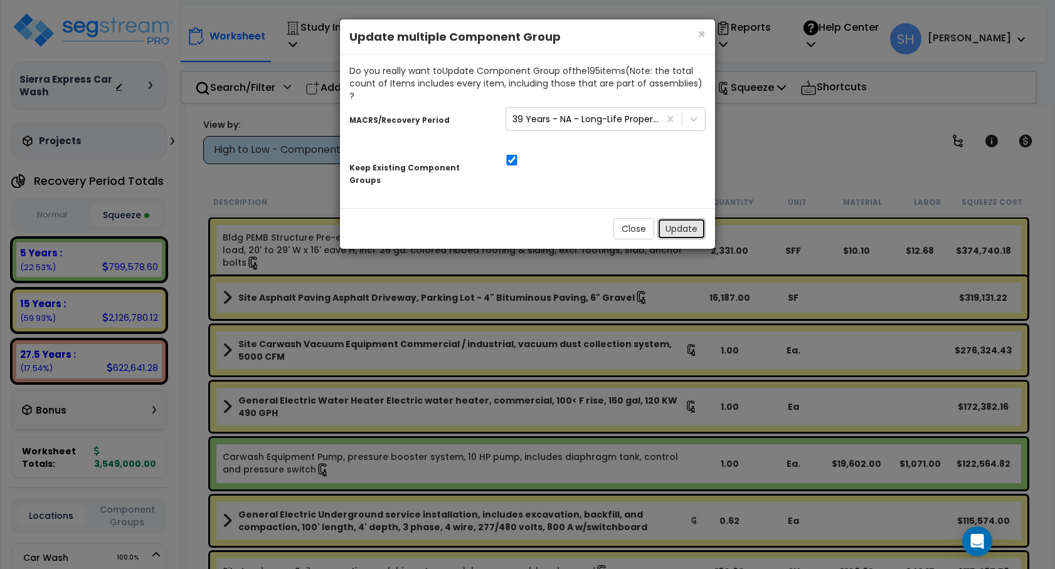
click at [687, 218] on button "Update" at bounding box center [681, 228] width 48 height 21
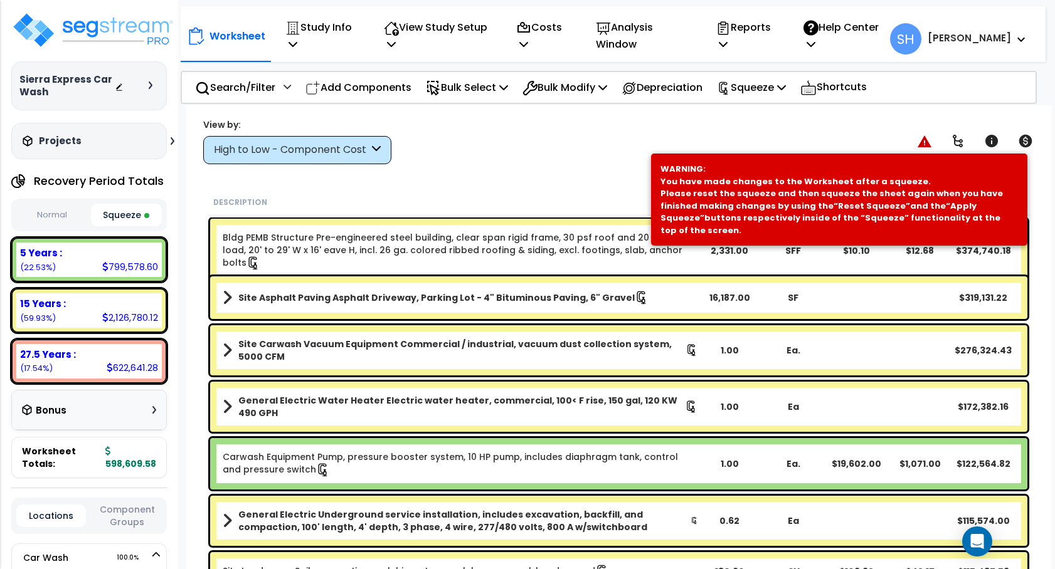
click at [564, 161] on div "View by: High to Low - Component Cost High to Low - Component Cost" at bounding box center [619, 141] width 840 height 46
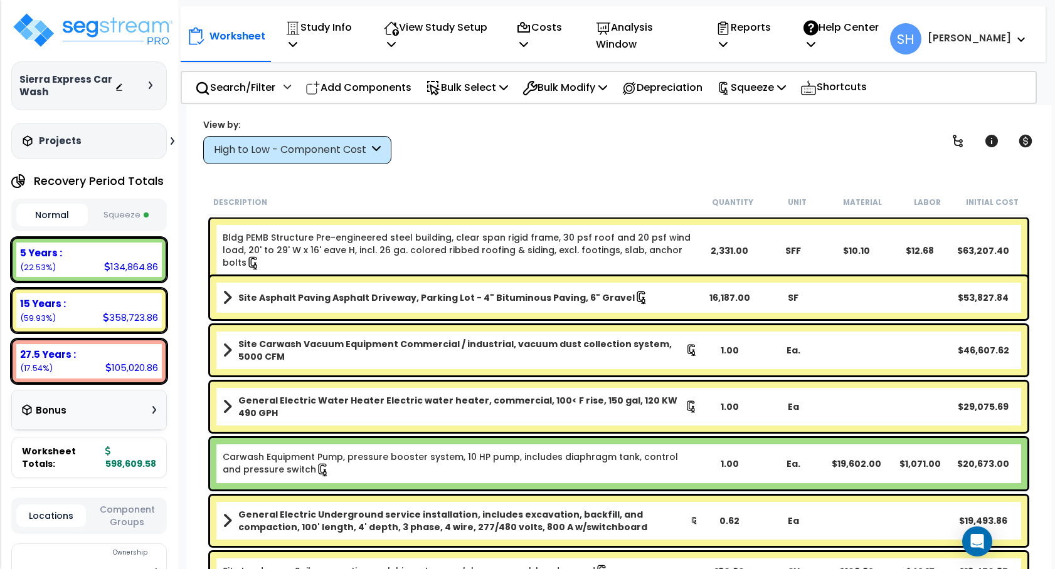
scroll to position [55, 0]
click at [130, 217] on button "Squeeze" at bounding box center [126, 215] width 71 height 22
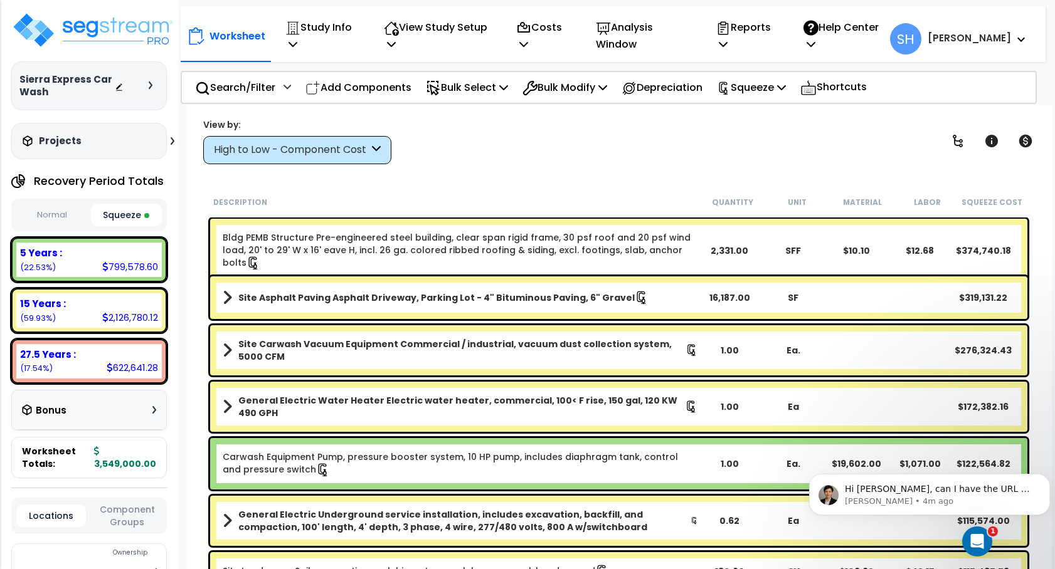
scroll to position [0, 0]
click at [985, 495] on span "Hi [PERSON_NAME], can I have the URL of the property please?" at bounding box center [937, 495] width 185 height 23
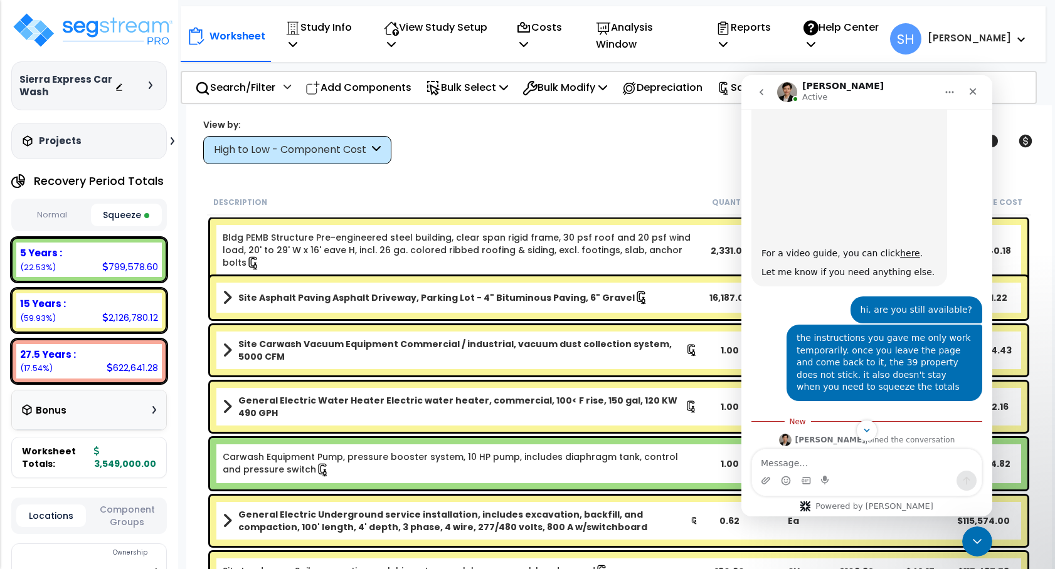
scroll to position [759, 0]
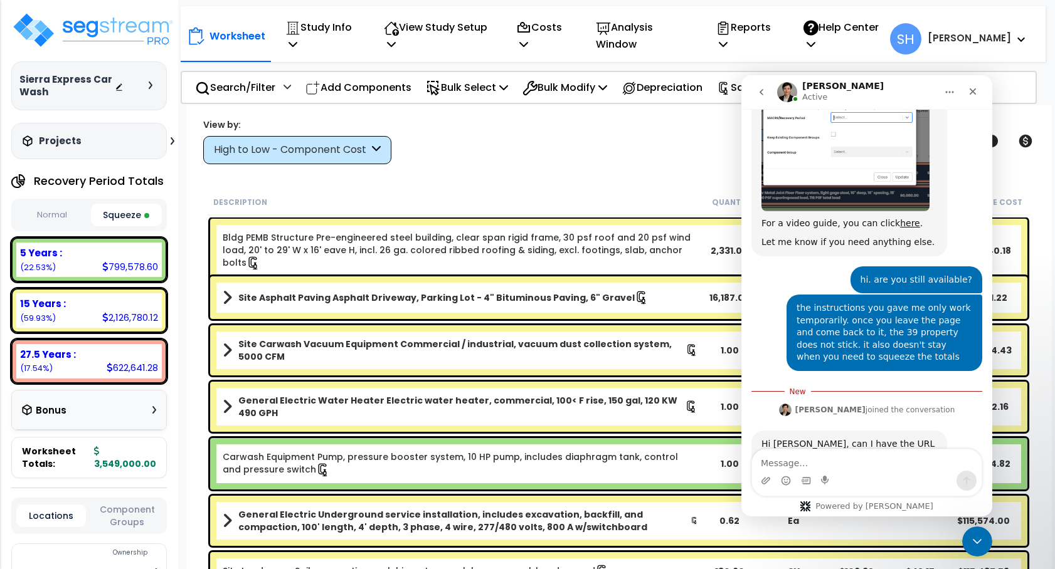
click at [805, 449] on div "Intercom messenger" at bounding box center [866, 473] width 231 height 48
click at [817, 462] on textarea "Message…" at bounding box center [866, 460] width 229 height 21
paste textarea "[URL][DOMAIN_NAME]"
type textarea "[URL][DOMAIN_NAME]"
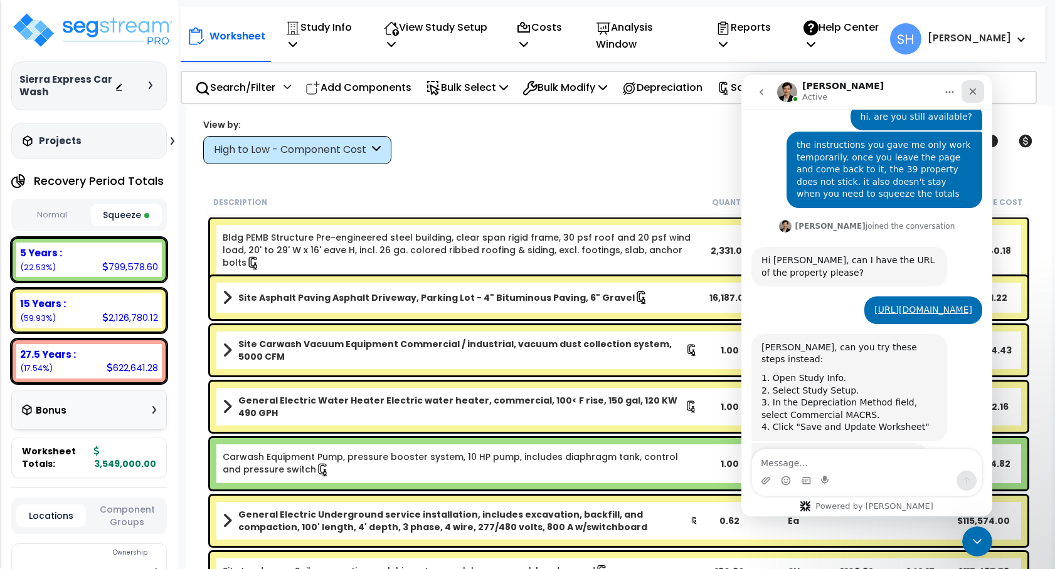
scroll to position [921, 0]
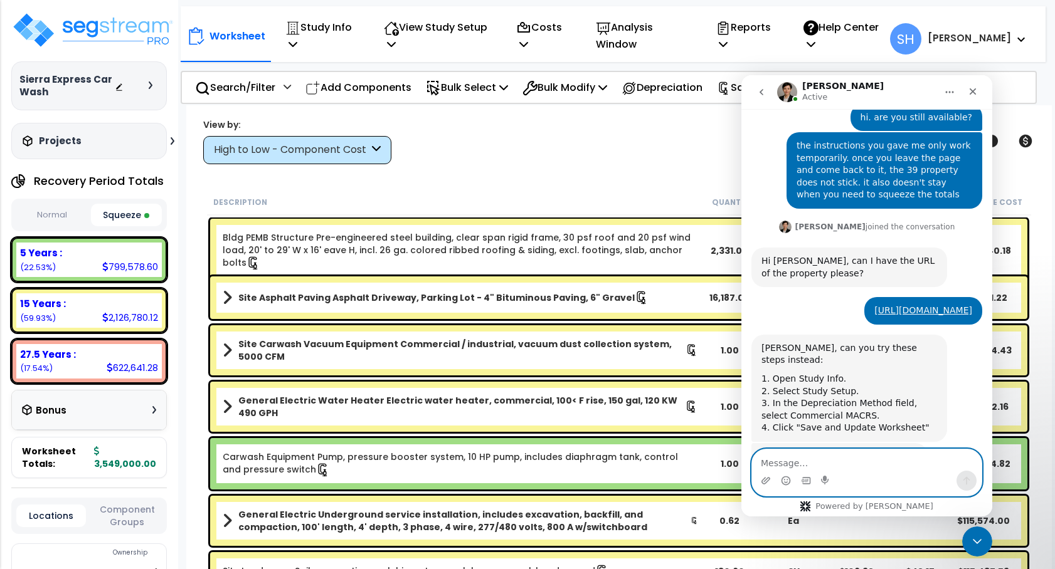
click at [838, 453] on textarea "Message…" at bounding box center [866, 460] width 229 height 21
type textarea "ok. trying now"
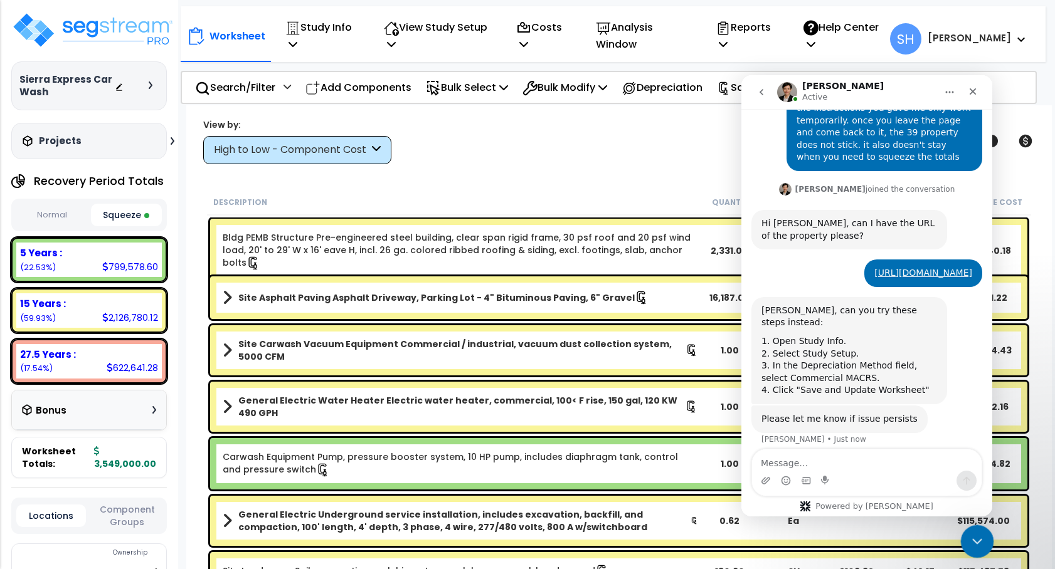
click at [984, 544] on div "Close Intercom Messenger" at bounding box center [975, 540] width 30 height 30
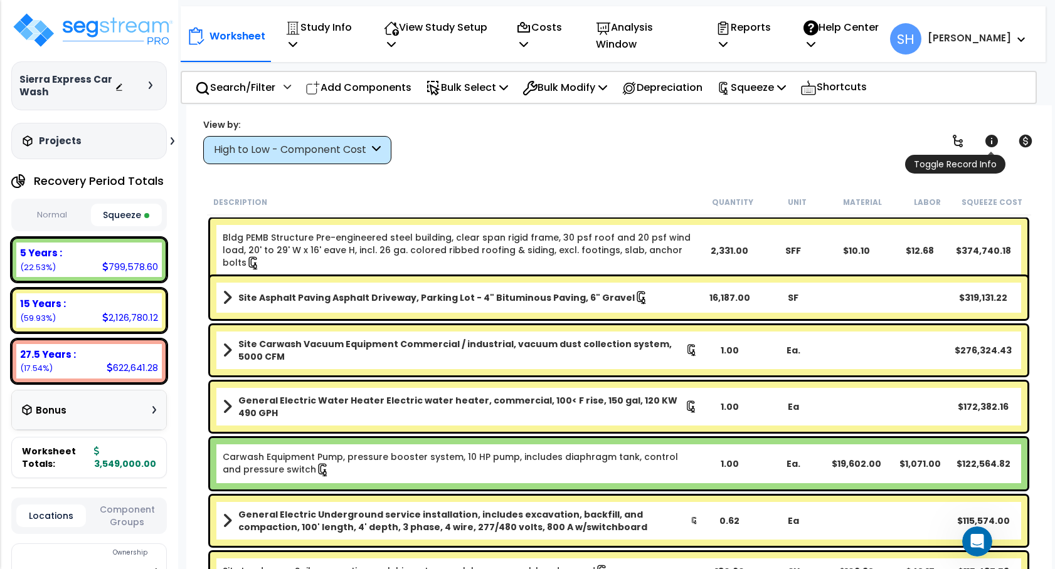
click at [994, 140] on icon at bounding box center [991, 141] width 13 height 13
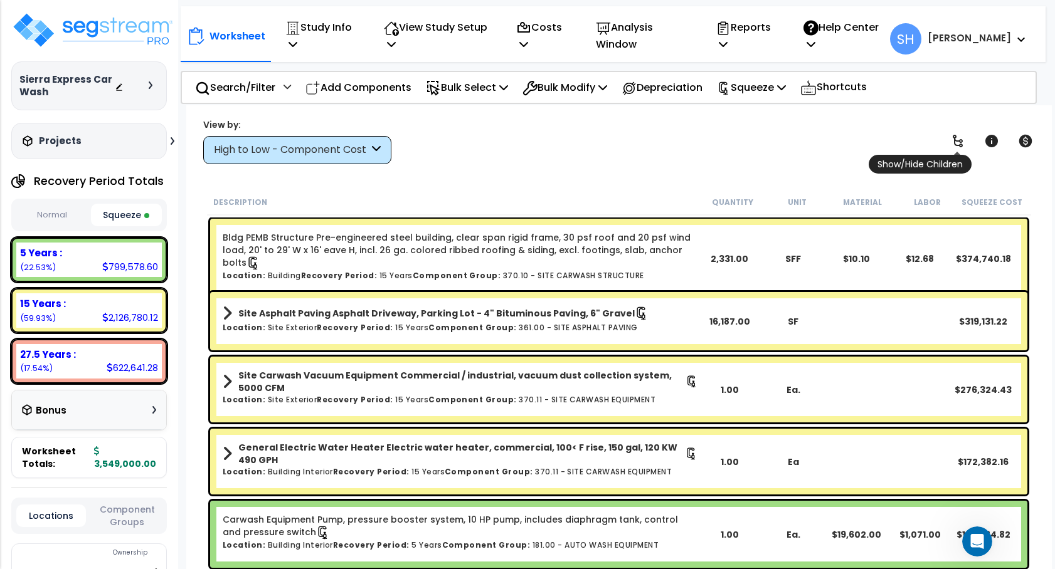
click at [961, 139] on icon at bounding box center [957, 141] width 10 height 13
click at [961, 145] on icon at bounding box center [957, 141] width 10 height 13
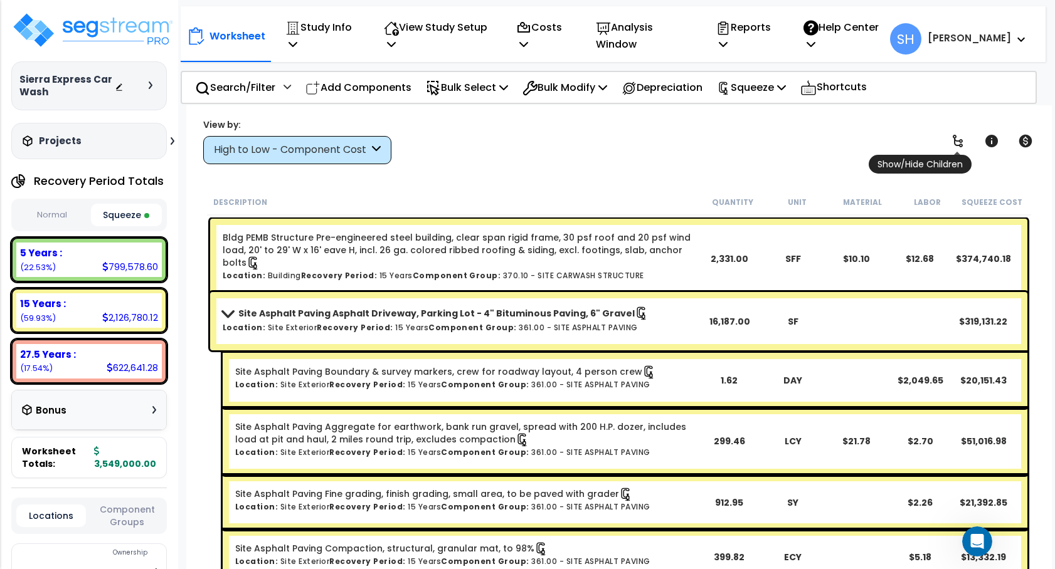
click at [957, 146] on icon at bounding box center [957, 141] width 15 height 15
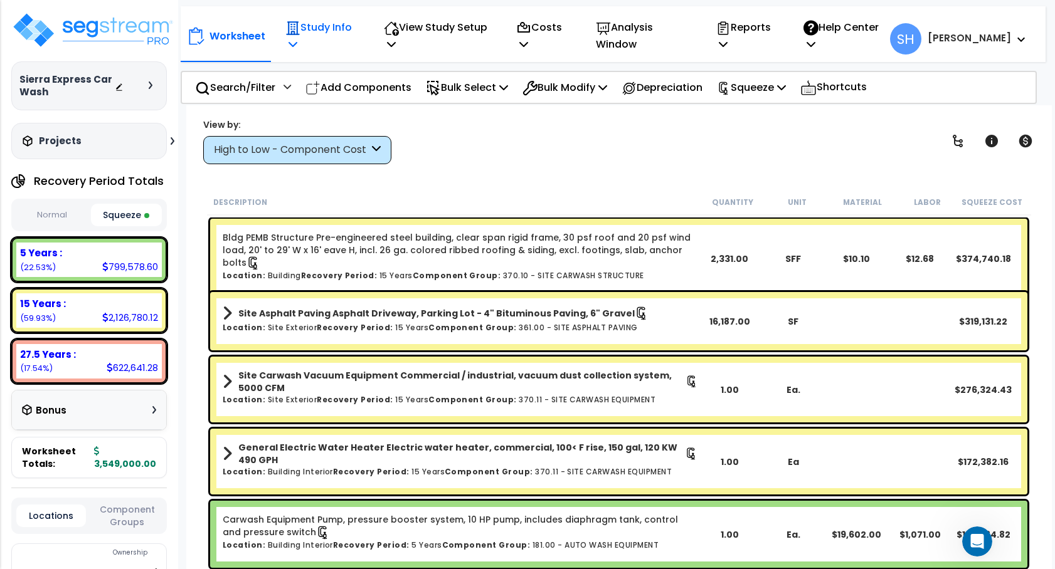
click at [293, 45] on icon at bounding box center [292, 44] width 9 height 10
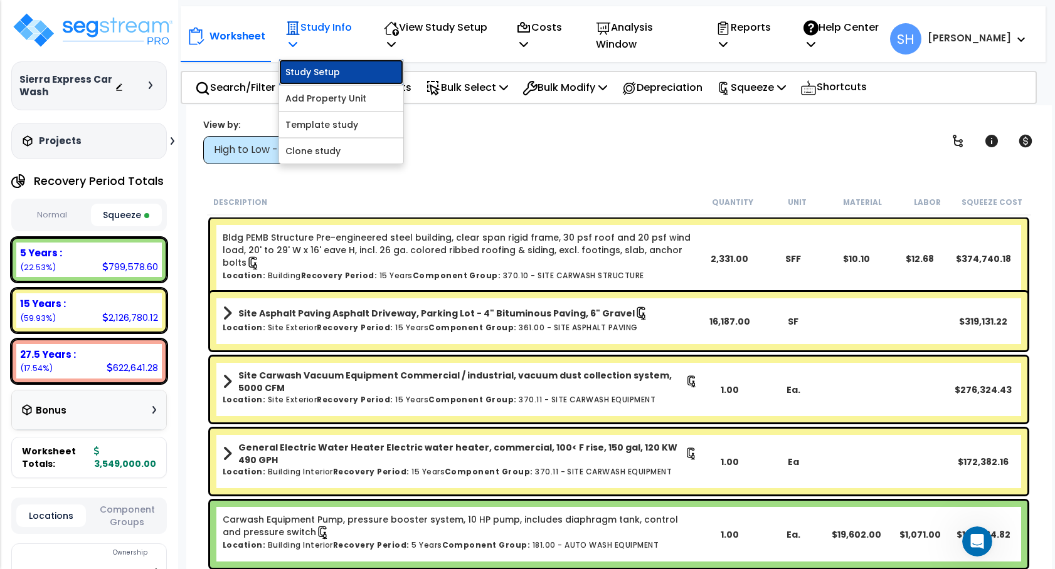
click at [331, 74] on link "Study Setup" at bounding box center [341, 72] width 124 height 25
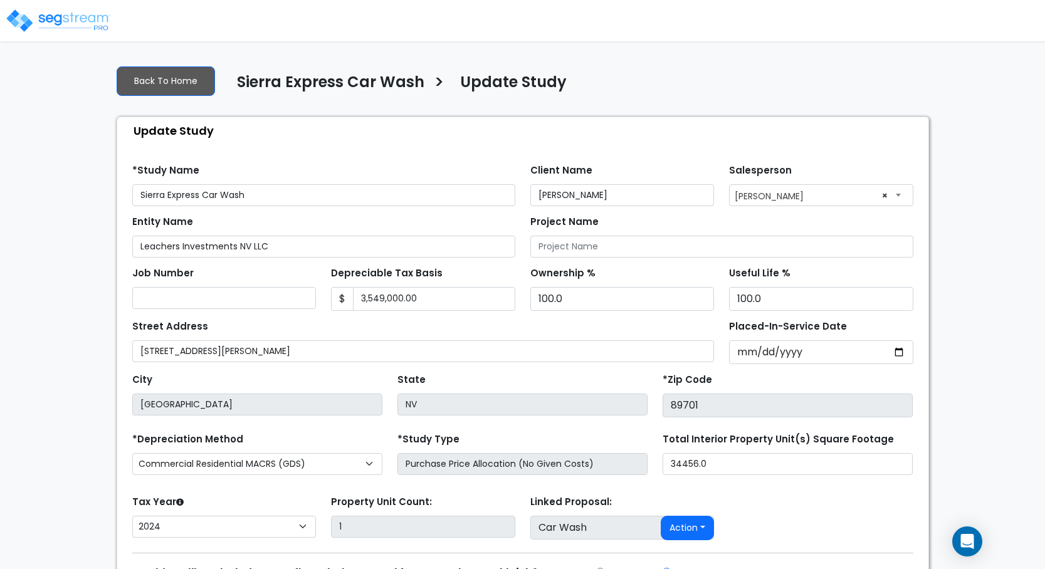
select select "2024"
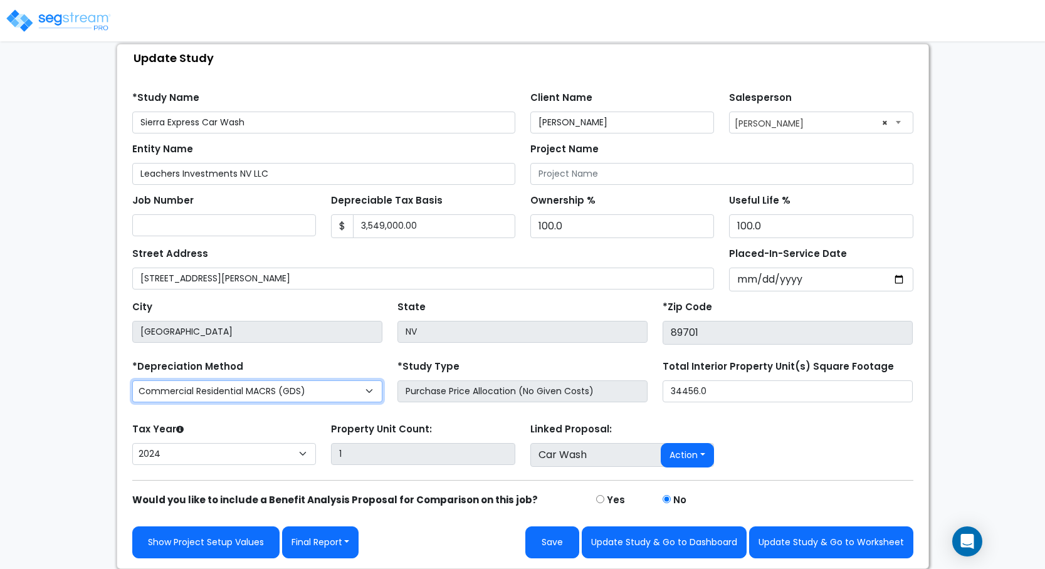
click at [376, 385] on select "Commercial Residential MACRS (GDS) Commercial MACRS (GDS)" at bounding box center [257, 392] width 250 height 22
click at [347, 367] on div "*Depreciation Method Commercial Residential MACRS (GDS) Commercial MACRS (GDS)" at bounding box center [257, 382] width 265 height 50
click at [364, 391] on select "Commercial Residential MACRS (GDS) Commercial MACRS (GDS)" at bounding box center [257, 392] width 250 height 22
select select "CM(_80"
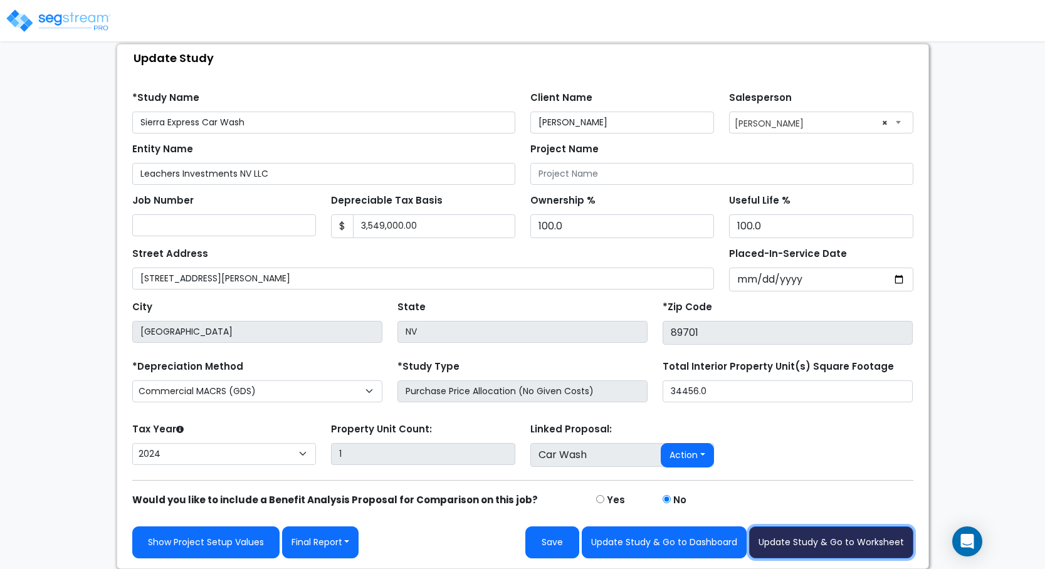
click at [791, 534] on button "Update Study & Go to Worksheet" at bounding box center [831, 543] width 164 height 32
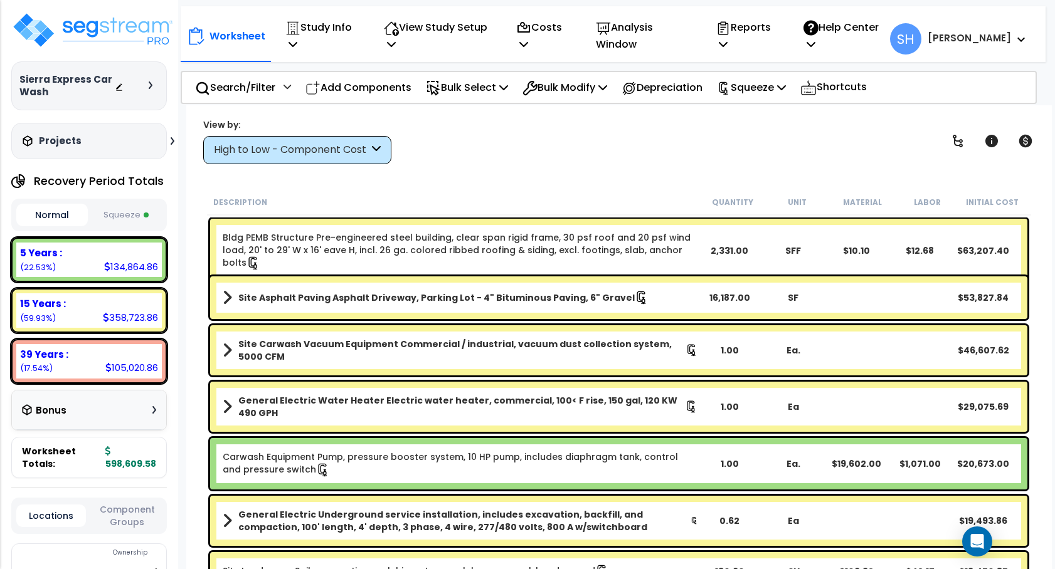
click at [134, 211] on button "Squeeze" at bounding box center [126, 215] width 71 height 22
click at [114, 31] on img at bounding box center [92, 30] width 163 height 38
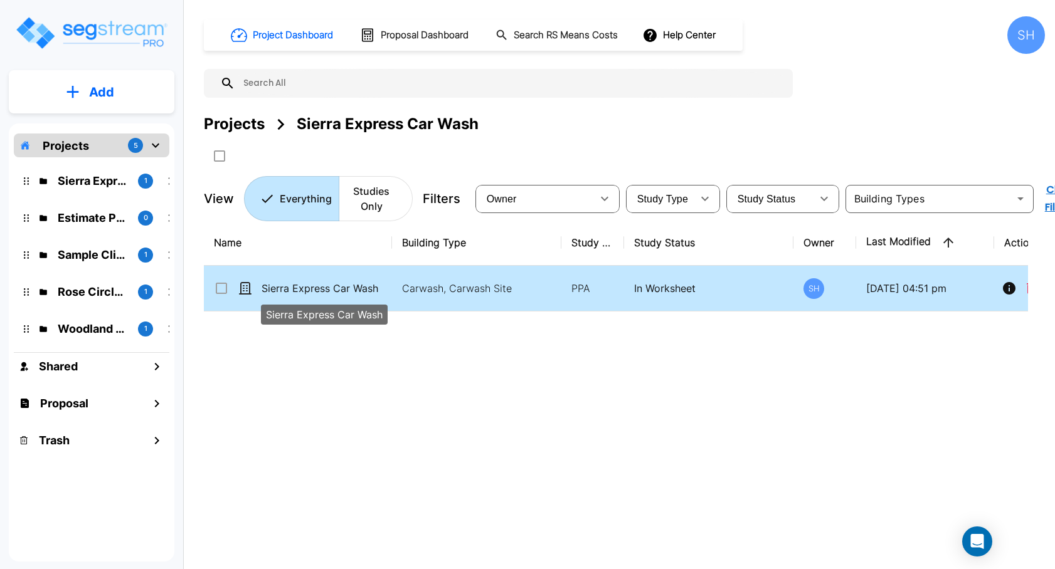
click at [337, 295] on p "Sierra Express Car Wash" at bounding box center [323, 288] width 125 height 15
checkbox input "true"
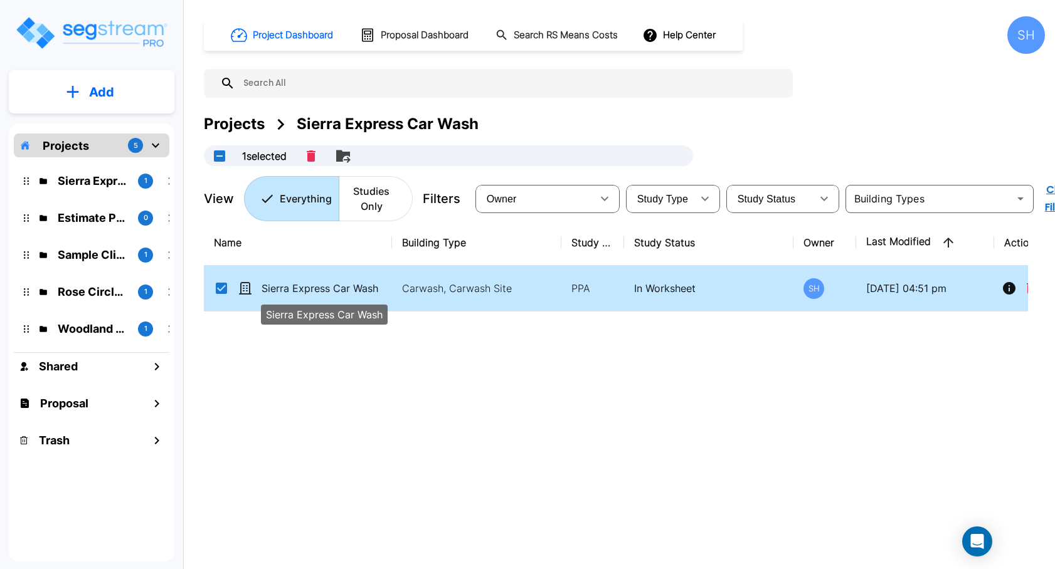
click at [337, 295] on p "Sierra Express Car Wash" at bounding box center [323, 288] width 125 height 15
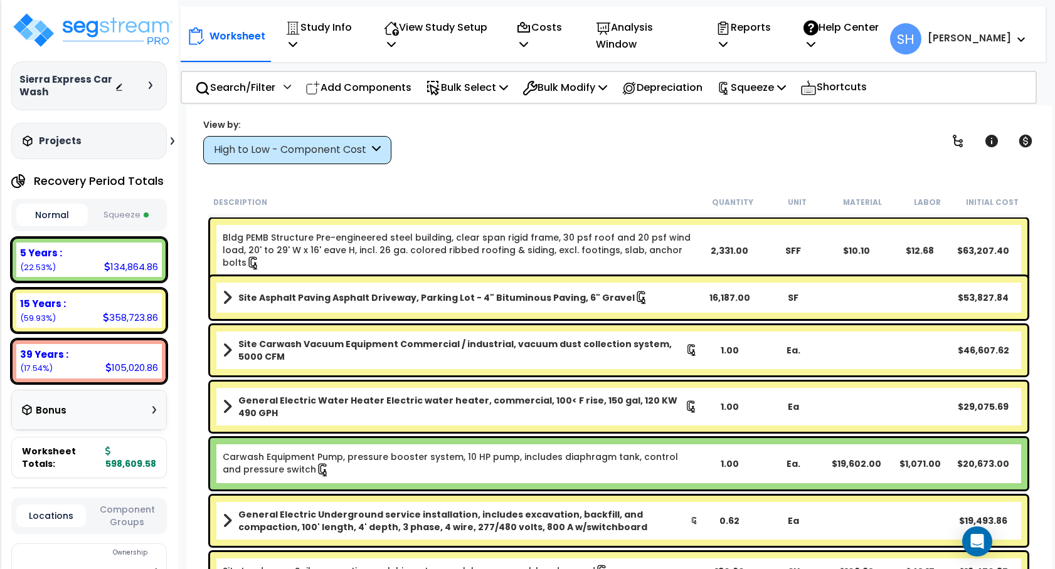
click at [120, 213] on button "Squeeze" at bounding box center [126, 215] width 71 height 22
click at [976, 539] on icon "Open Intercom Messenger" at bounding box center [976, 542] width 14 height 16
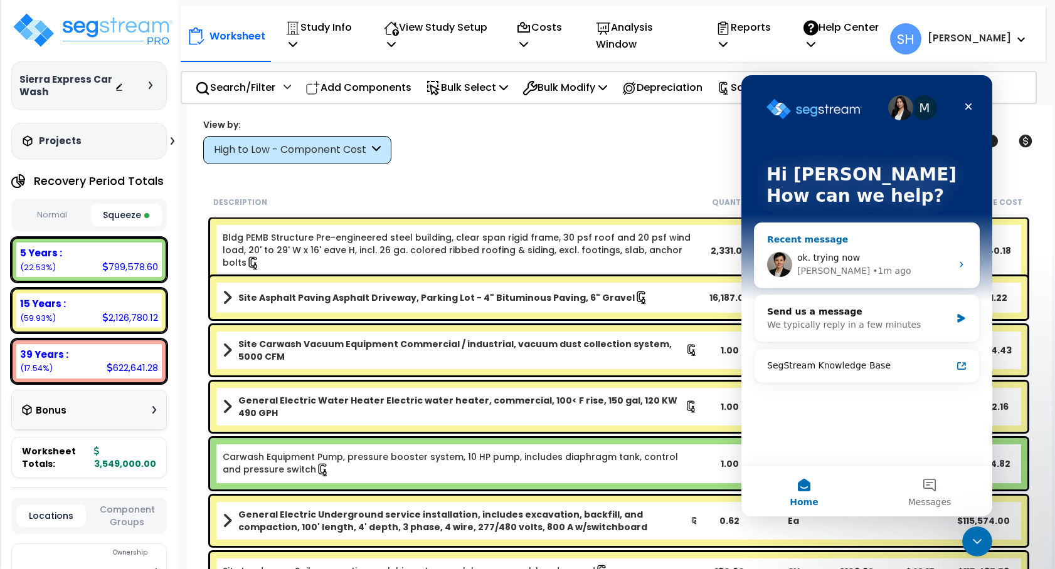
click at [830, 263] on span "ok. trying now" at bounding box center [828, 258] width 63 height 10
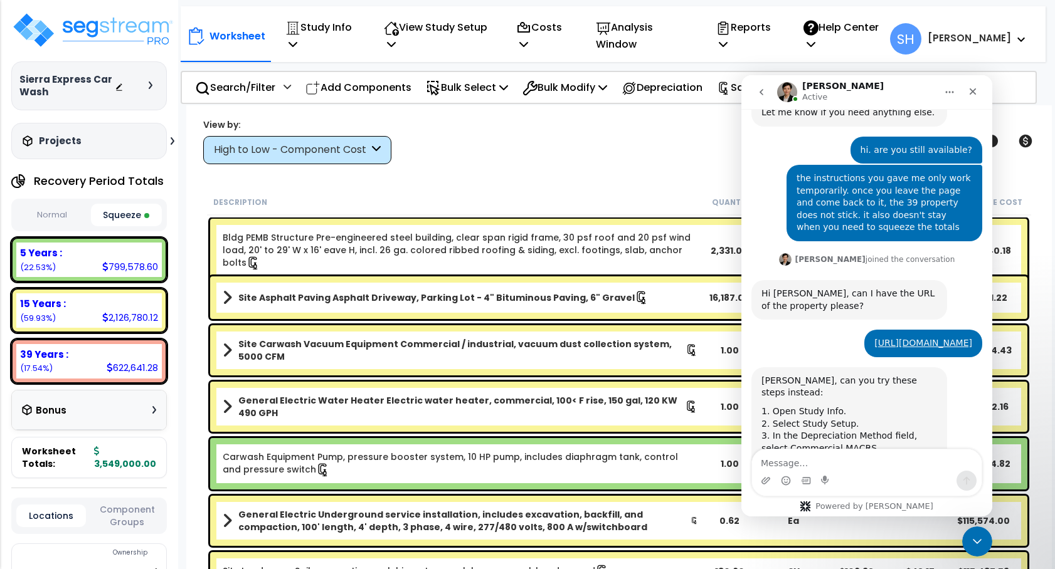
scroll to position [959, 0]
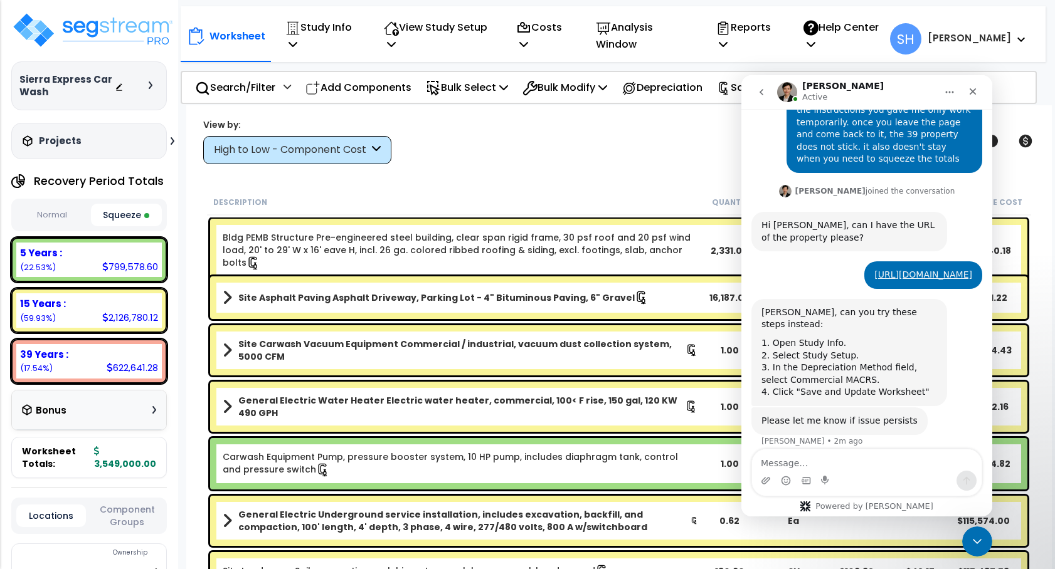
click at [873, 459] on textarea "Message…" at bounding box center [866, 460] width 229 height 21
type textarea "that's a bingo. that worked.. thanks!"
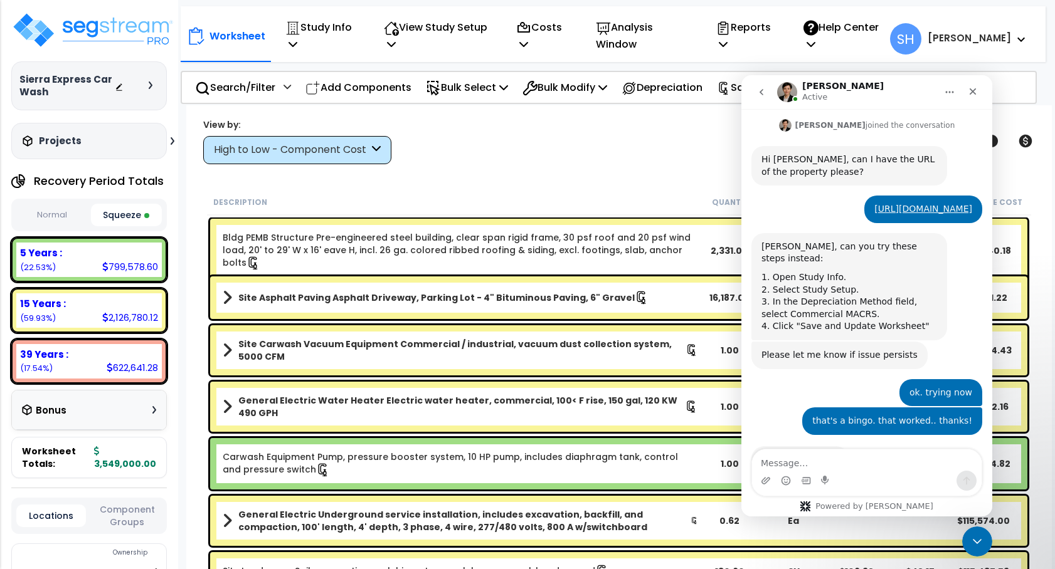
scroll to position [0, 0]
click at [968, 91] on icon "Close" at bounding box center [973, 92] width 10 height 10
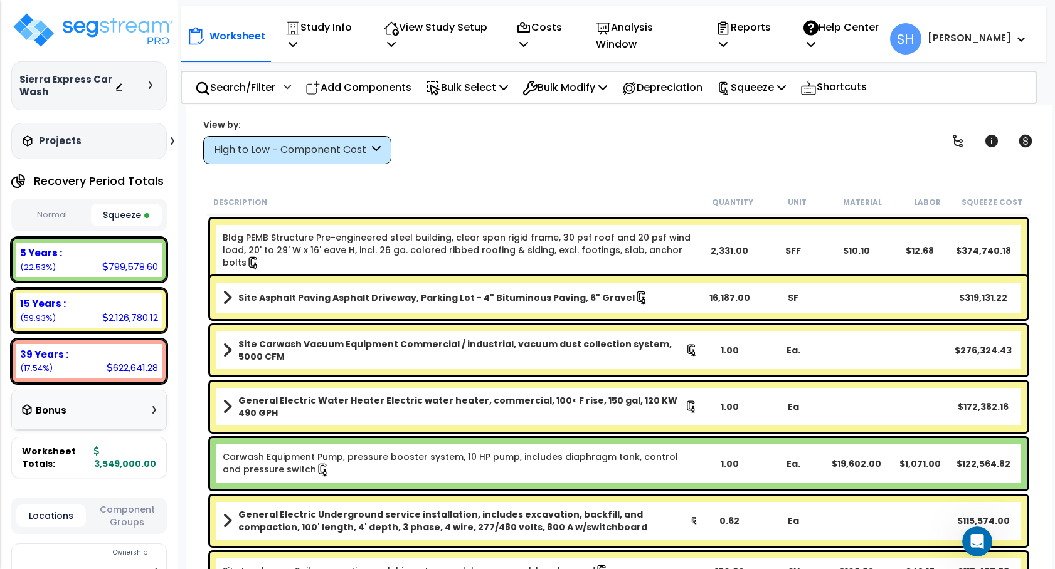
scroll to position [1025, 0]
